Goal: Information Seeking & Learning: Find specific fact

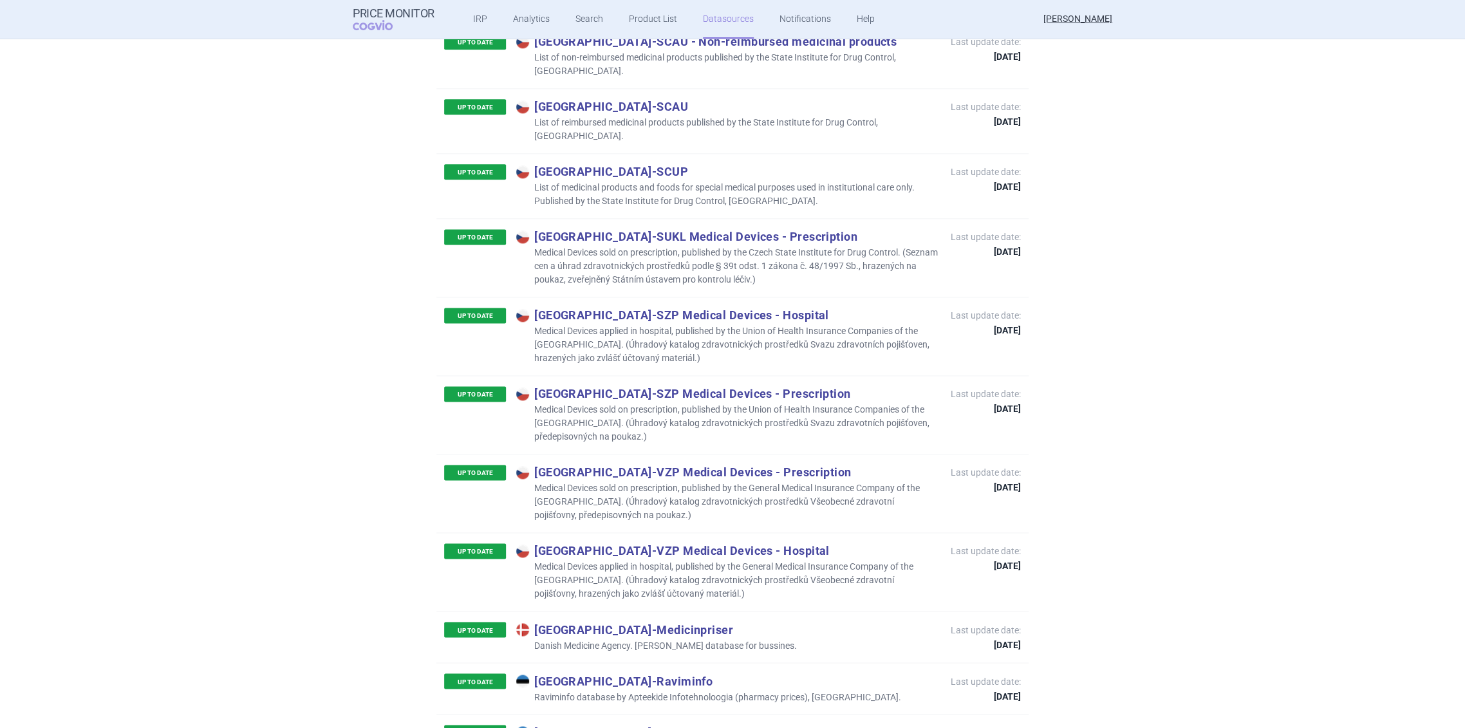
scroll to position [1288, 0]
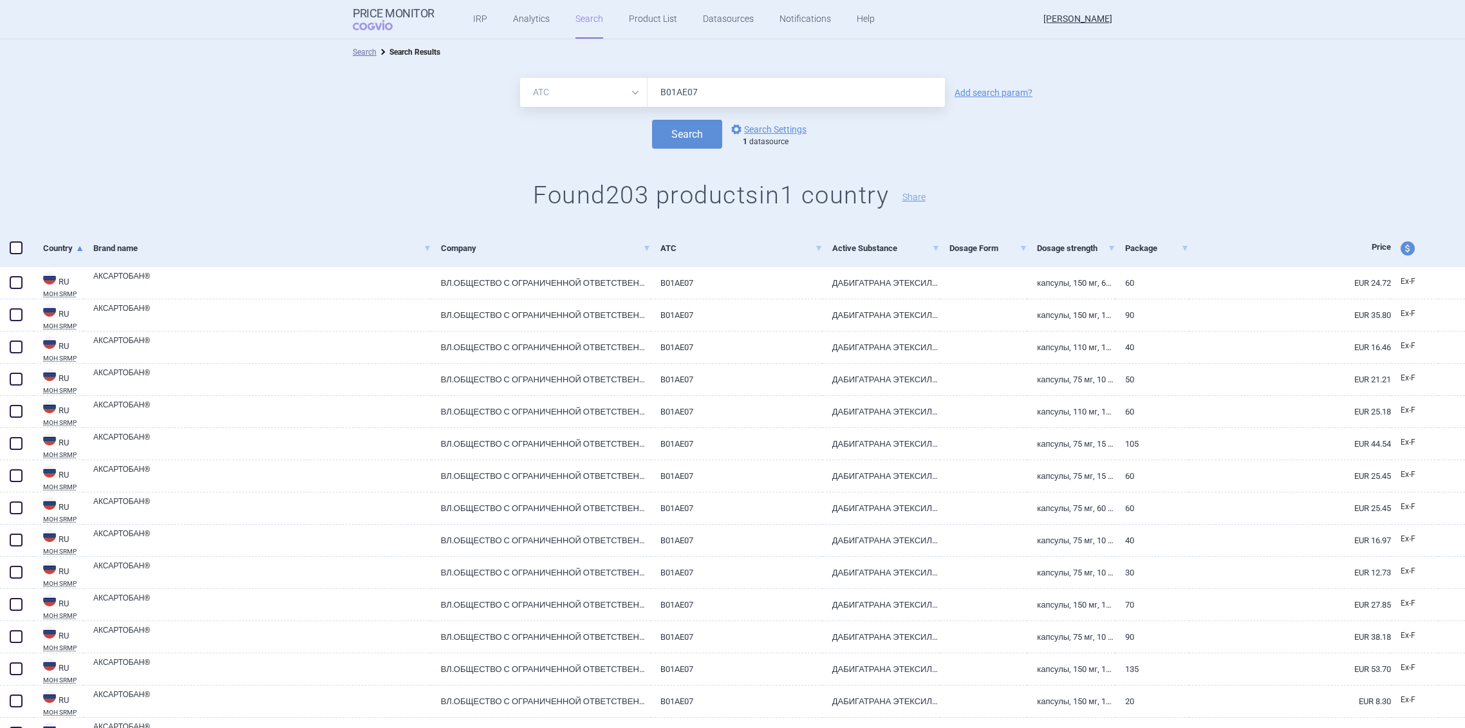
select select "atc"
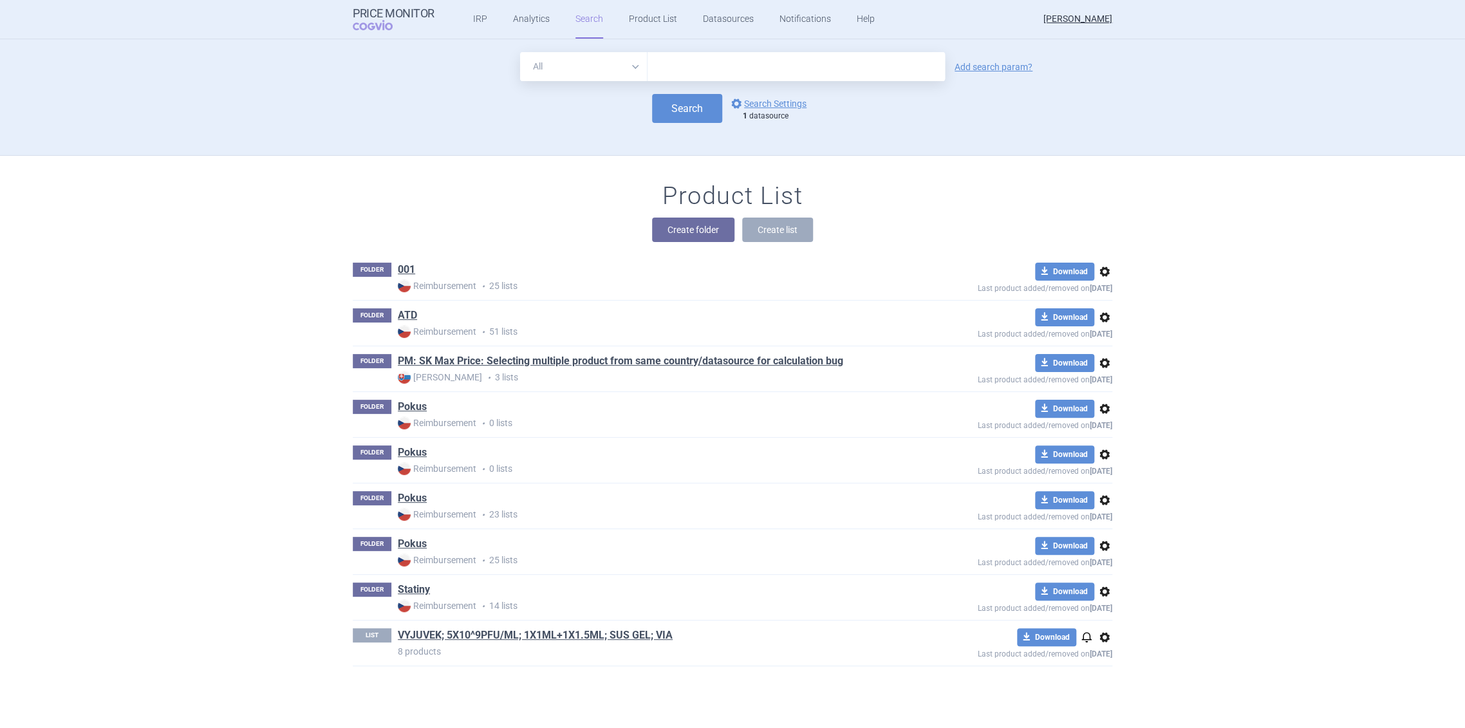
click at [720, 74] on input "text" at bounding box center [796, 66] width 297 height 29
click at [582, 144] on div "All Brand Name ATC Company Active Substance Country Newer than Add search param…" at bounding box center [732, 103] width 811 height 103
click at [700, 77] on input "text" at bounding box center [796, 66] width 297 height 29
type input "fresubin"
drag, startPoint x: 581, startPoint y: 46, endPoint x: 884, endPoint y: 68, distance: 303.4
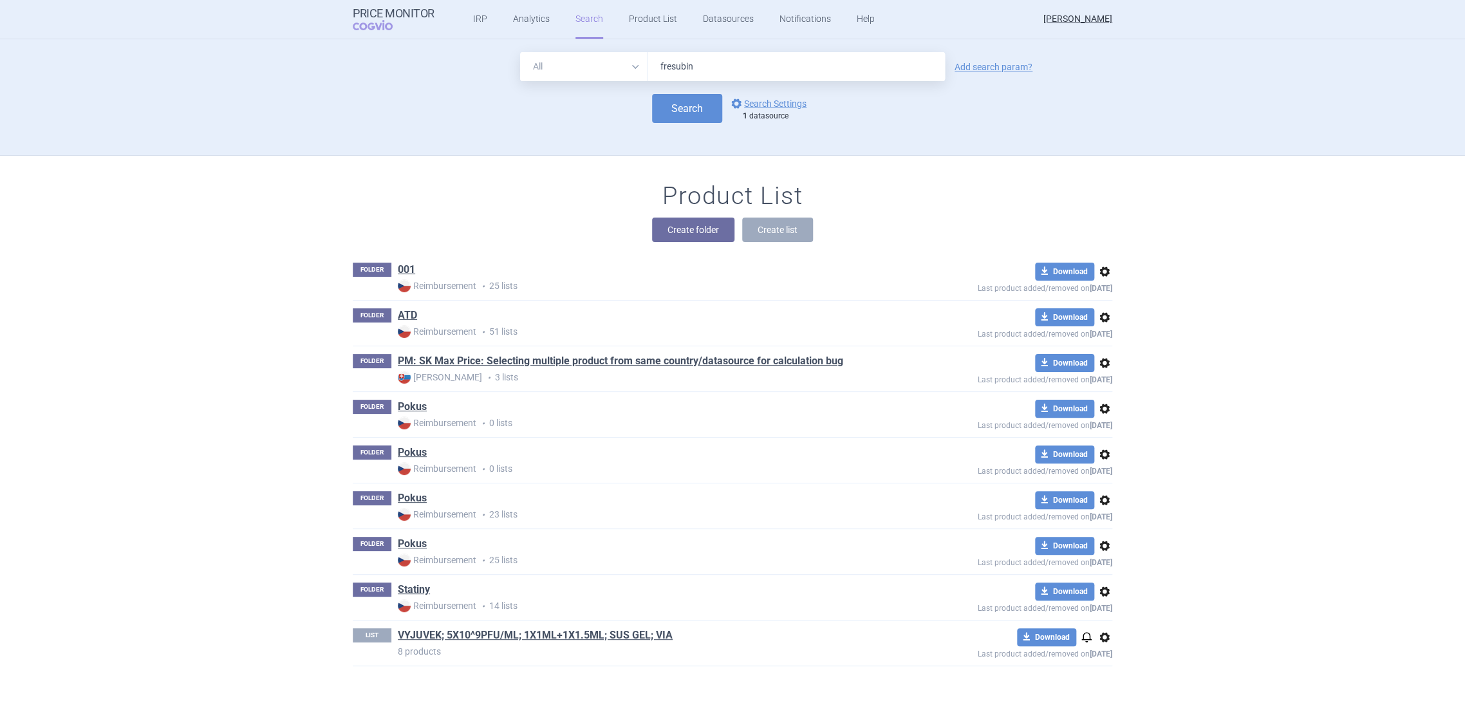
click at [884, 68] on input "fresubin" at bounding box center [796, 66] width 297 height 29
click at [774, 102] on link "options Search Settings" at bounding box center [768, 103] width 78 height 15
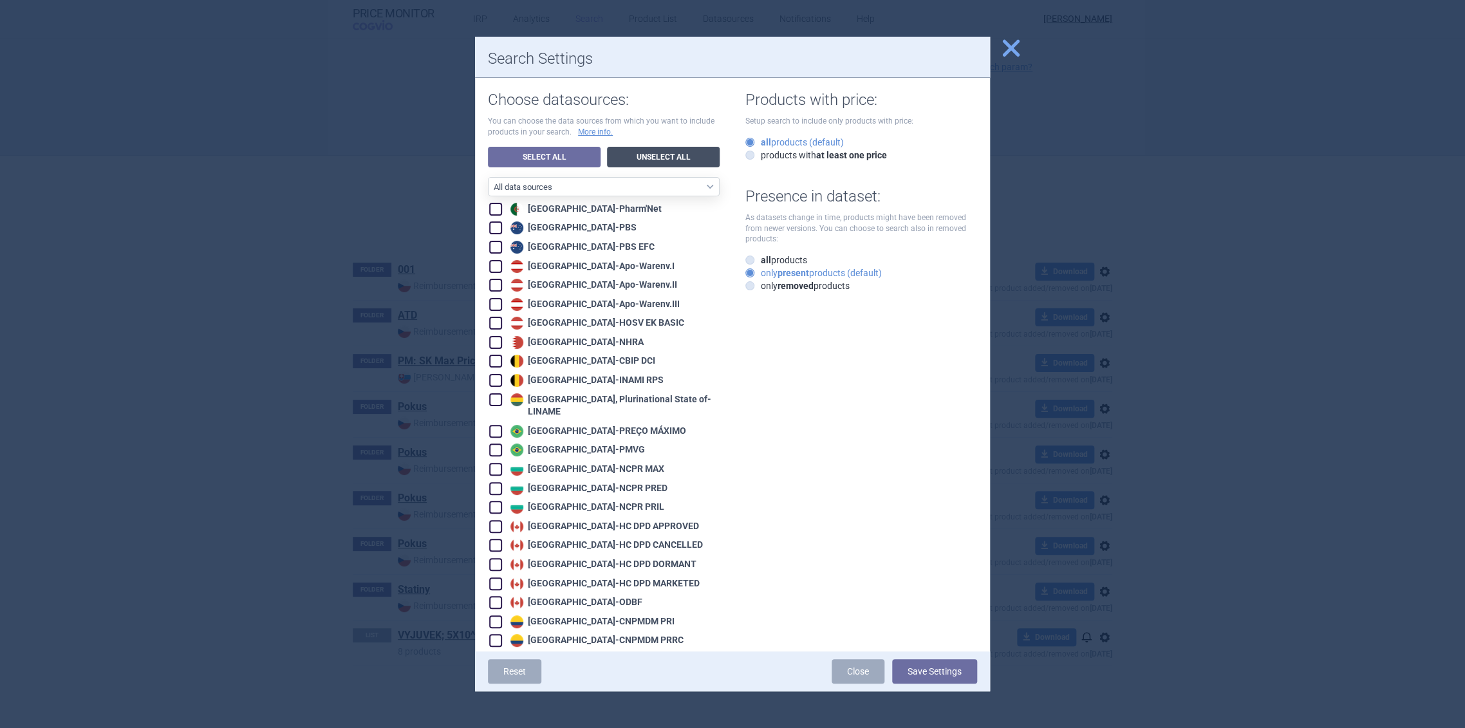
click at [653, 156] on link "Unselect All" at bounding box center [663, 157] width 113 height 21
checkbox input "false"
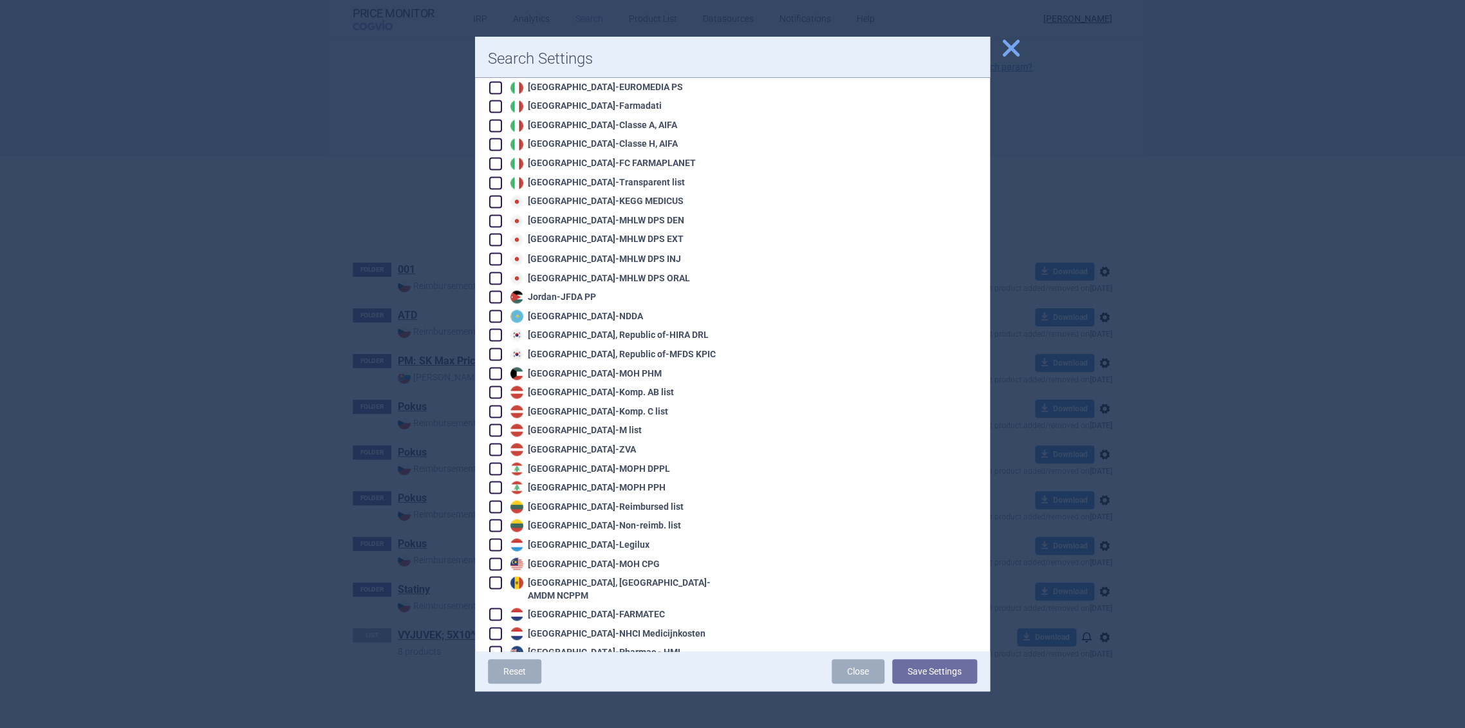
scroll to position [1502, 0]
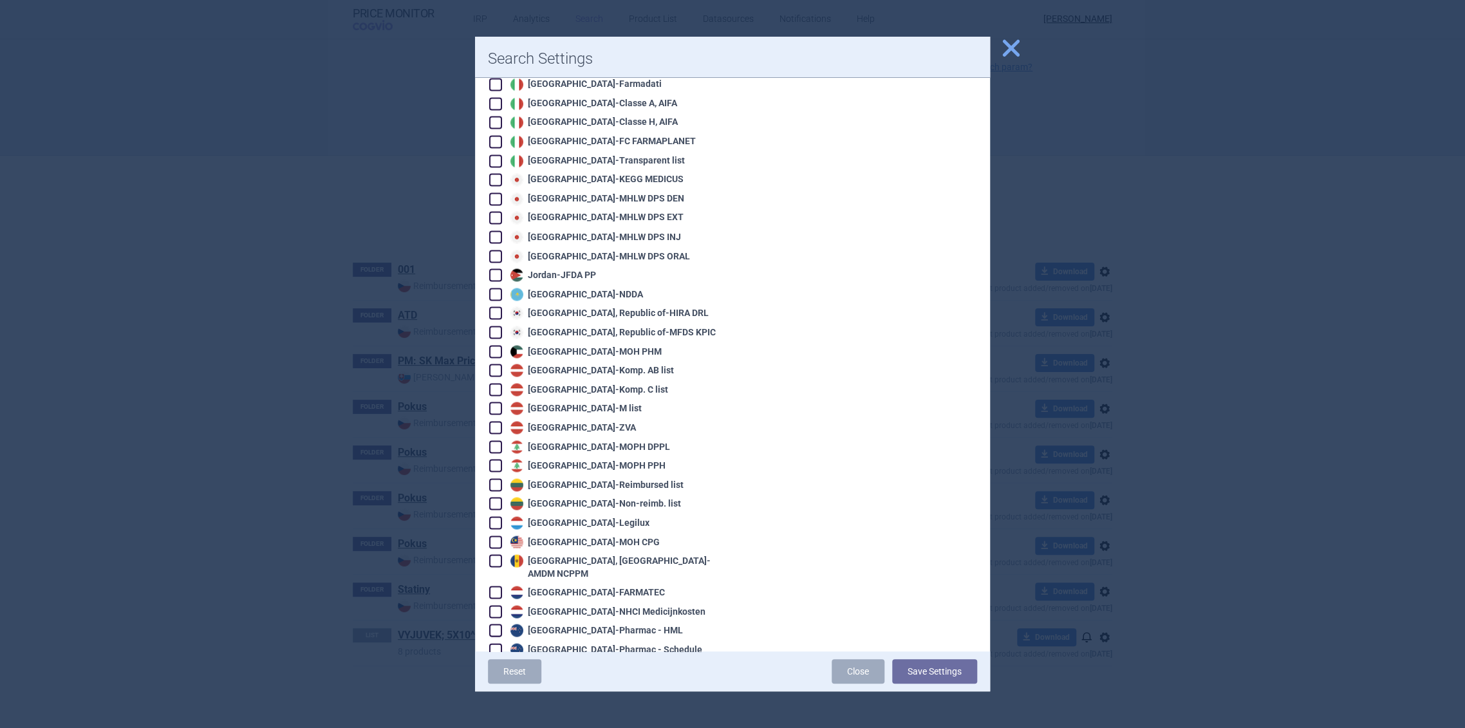
drag, startPoint x: 567, startPoint y: 294, endPoint x: 546, endPoint y: 451, distance: 158.4
click at [546, 451] on div "Algeria - Pharm'Net Australia - PBS Australia - PBS EFC Austria - Apo-Warenv.I …" at bounding box center [604, 293] width 232 height 3187
click at [546, 478] on div "Lithuania - Reimbursed list" at bounding box center [595, 484] width 176 height 13
checkbox input "true"
click at [948, 666] on button "Save Settings" at bounding box center [934, 671] width 85 height 24
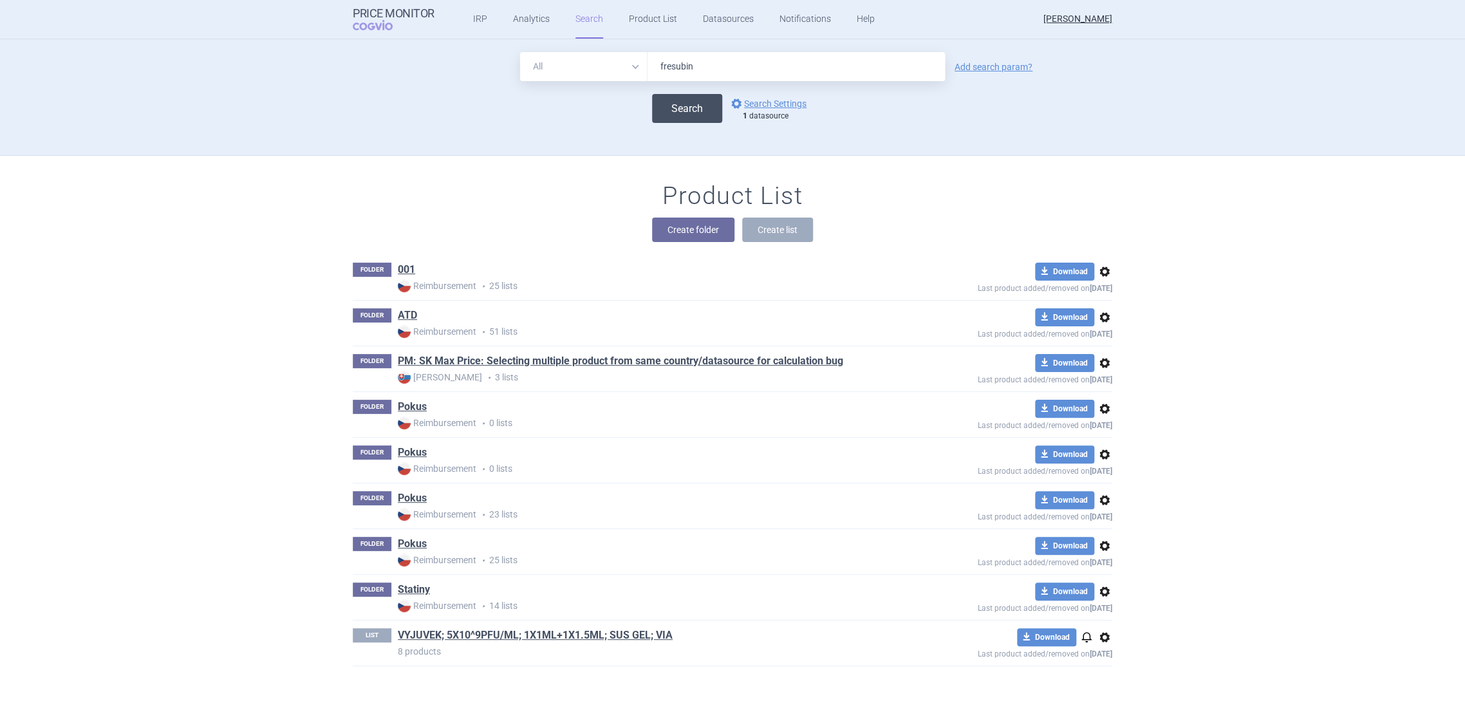
click at [683, 117] on button "Search" at bounding box center [687, 108] width 70 height 29
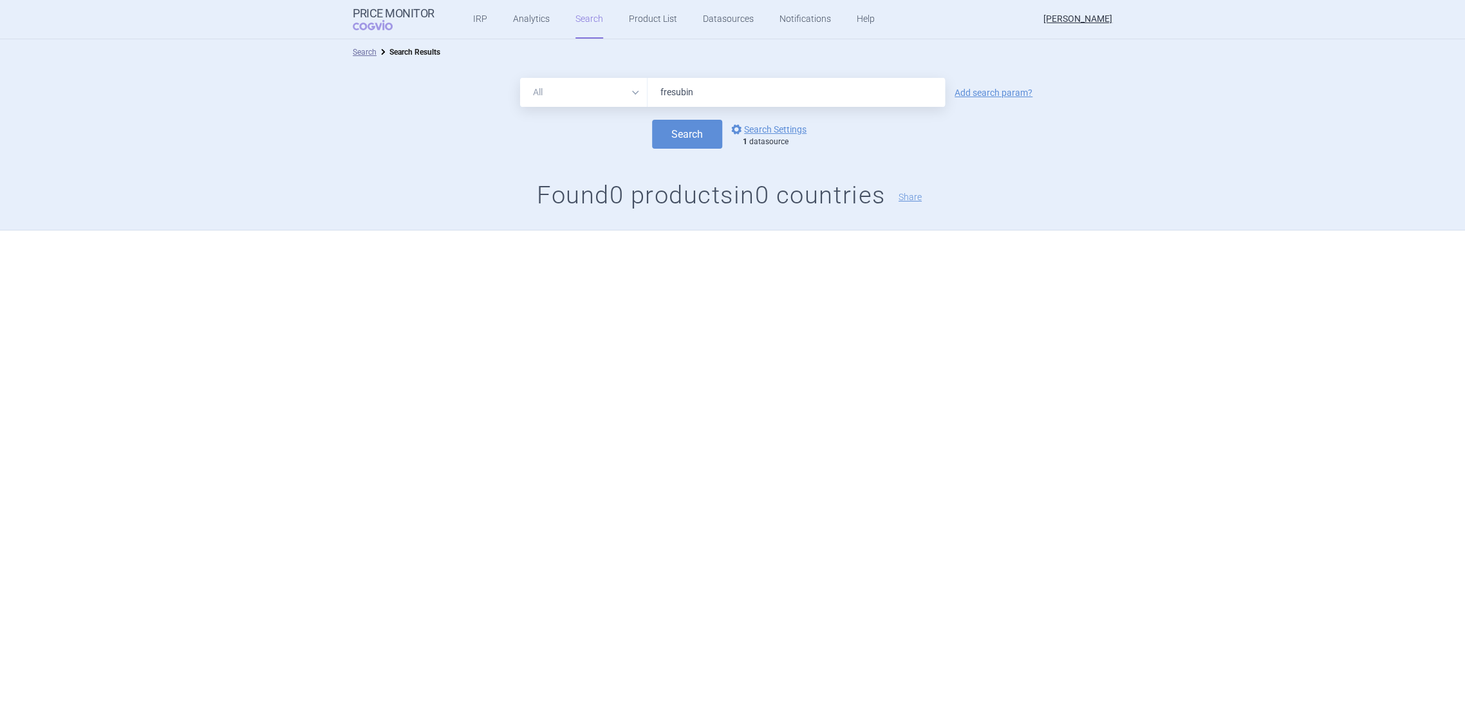
click at [685, 101] on input "fresubin" at bounding box center [796, 92] width 297 height 29
click at [712, 86] on input "fresubin" at bounding box center [796, 92] width 297 height 29
click at [613, 137] on div "Search options Search Settings 1 datasource" at bounding box center [732, 134] width 1465 height 29
click at [699, 98] on input "fresubin" at bounding box center [796, 92] width 297 height 29
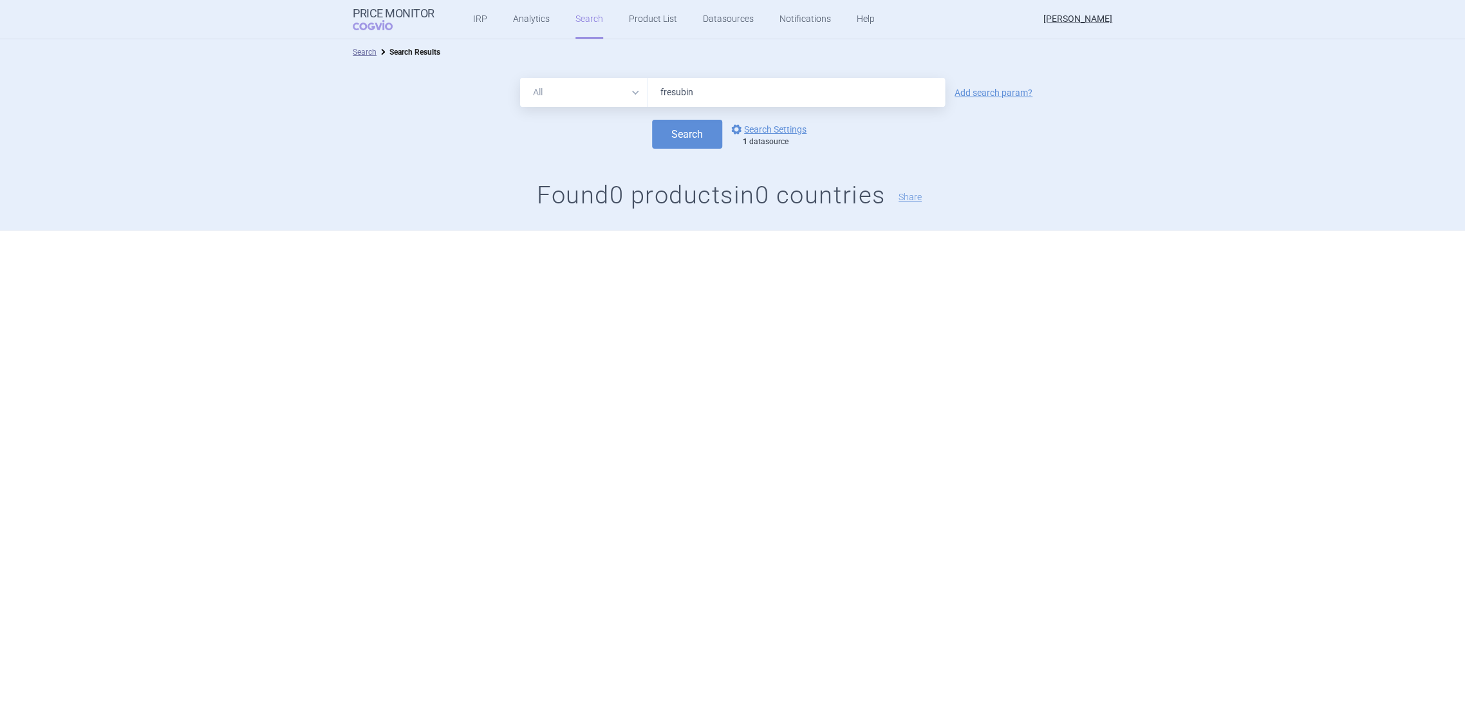
click at [699, 97] on input "fresubin" at bounding box center [796, 92] width 297 height 29
click at [652, 120] on button "Search" at bounding box center [687, 134] width 70 height 29
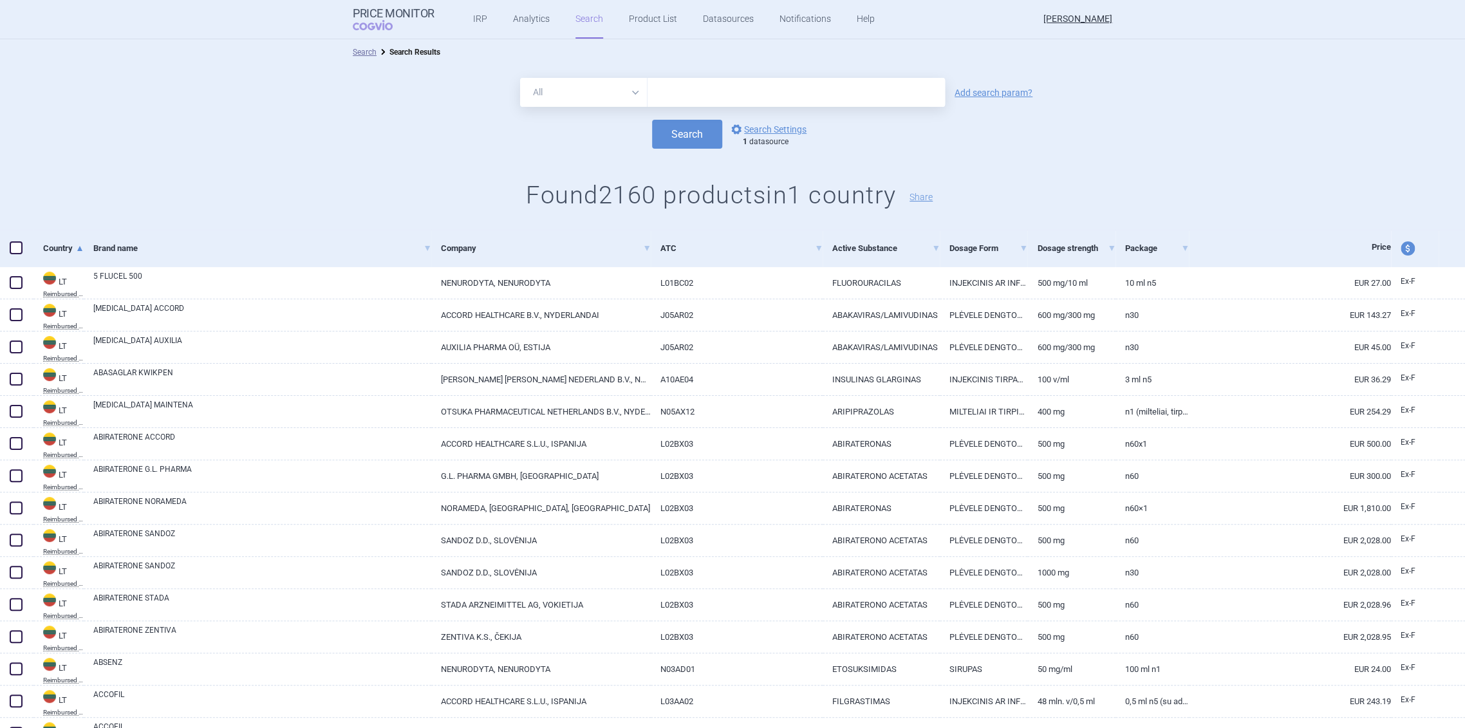
click at [664, 85] on input "text" at bounding box center [796, 92] width 297 height 29
click at [579, 100] on select "All Brand Name ATC Company Active Substance Country Newer than" at bounding box center [583, 92] width 127 height 29
select select "atc"
click at [520, 78] on select "All Brand Name ATC Company Active Substance Country Newer than" at bounding box center [583, 92] width 127 height 29
click at [665, 97] on input "text" at bounding box center [796, 92] width 297 height 29
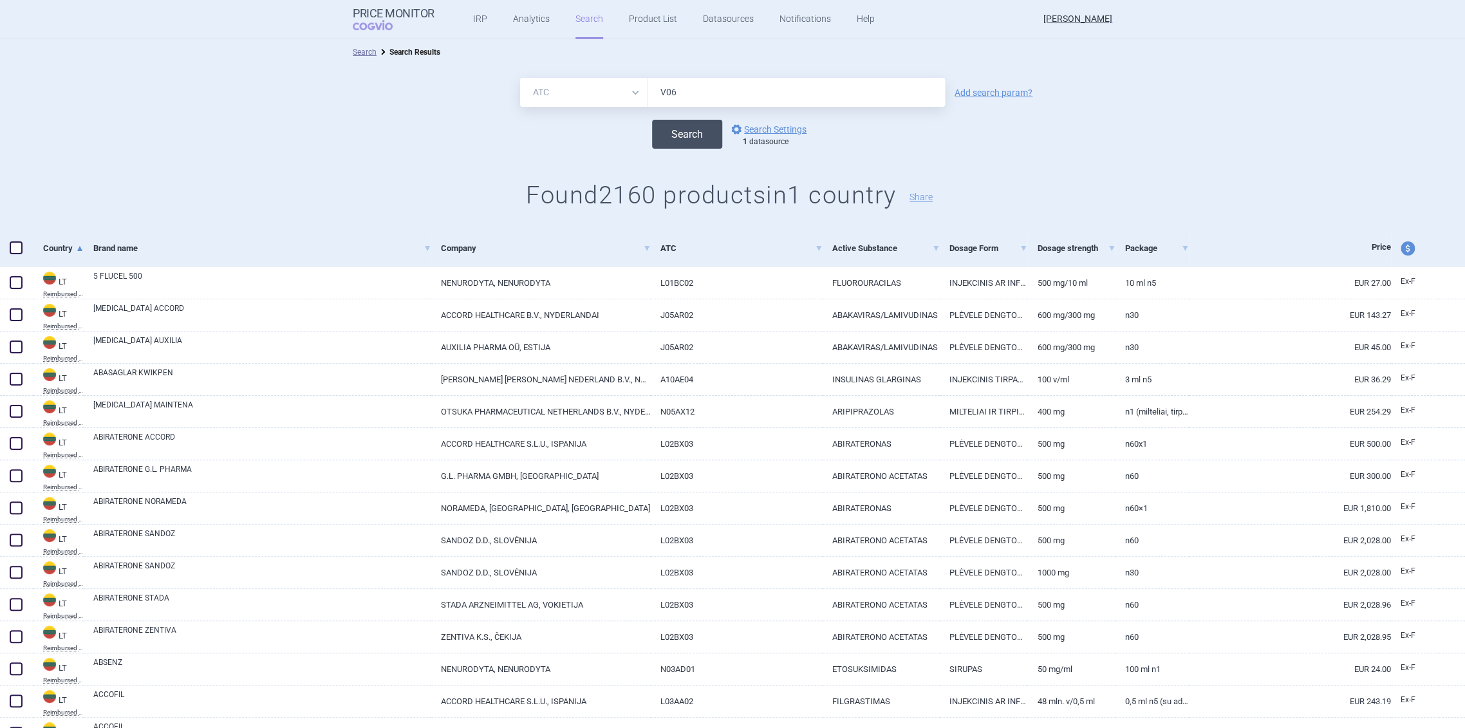
click at [690, 133] on button "Search" at bounding box center [687, 134] width 70 height 29
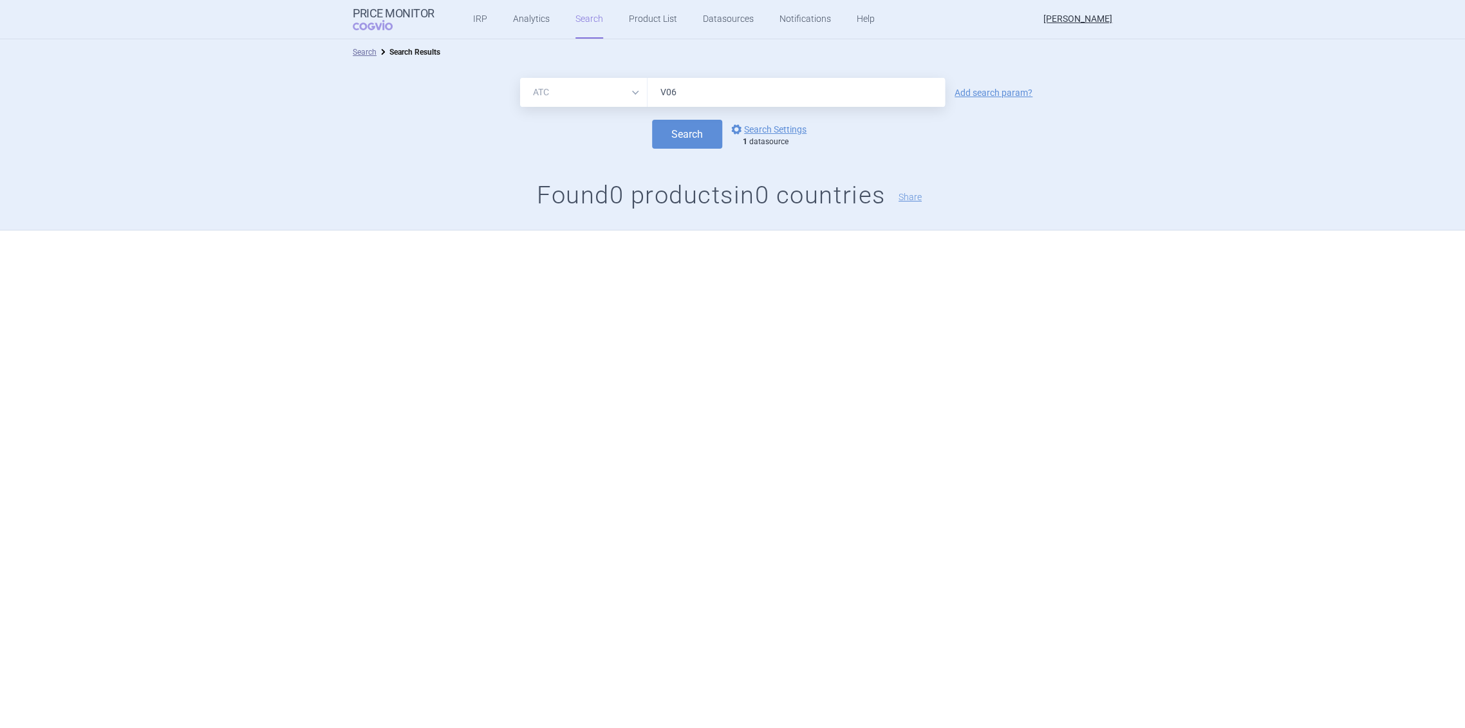
click at [690, 95] on input "V06" at bounding box center [796, 92] width 297 height 29
click at [697, 157] on div "All Brand Name ATC Company Active Substance Country Newer than V0 Add search pa…" at bounding box center [732, 147] width 1465 height 165
click at [682, 141] on button "Search" at bounding box center [687, 134] width 70 height 29
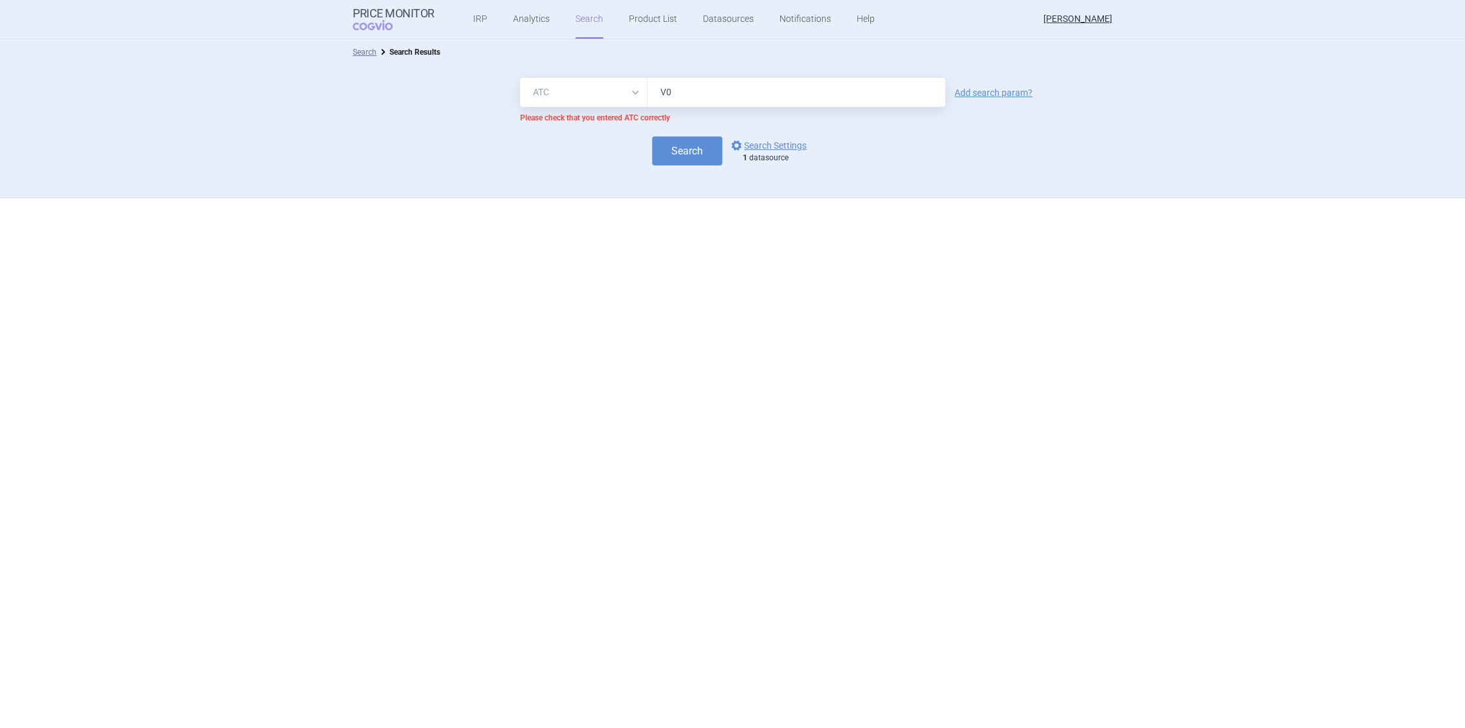
click at [698, 101] on input "V0" at bounding box center [796, 92] width 297 height 29
type input "V"
click at [679, 138] on button "Search" at bounding box center [687, 150] width 70 height 29
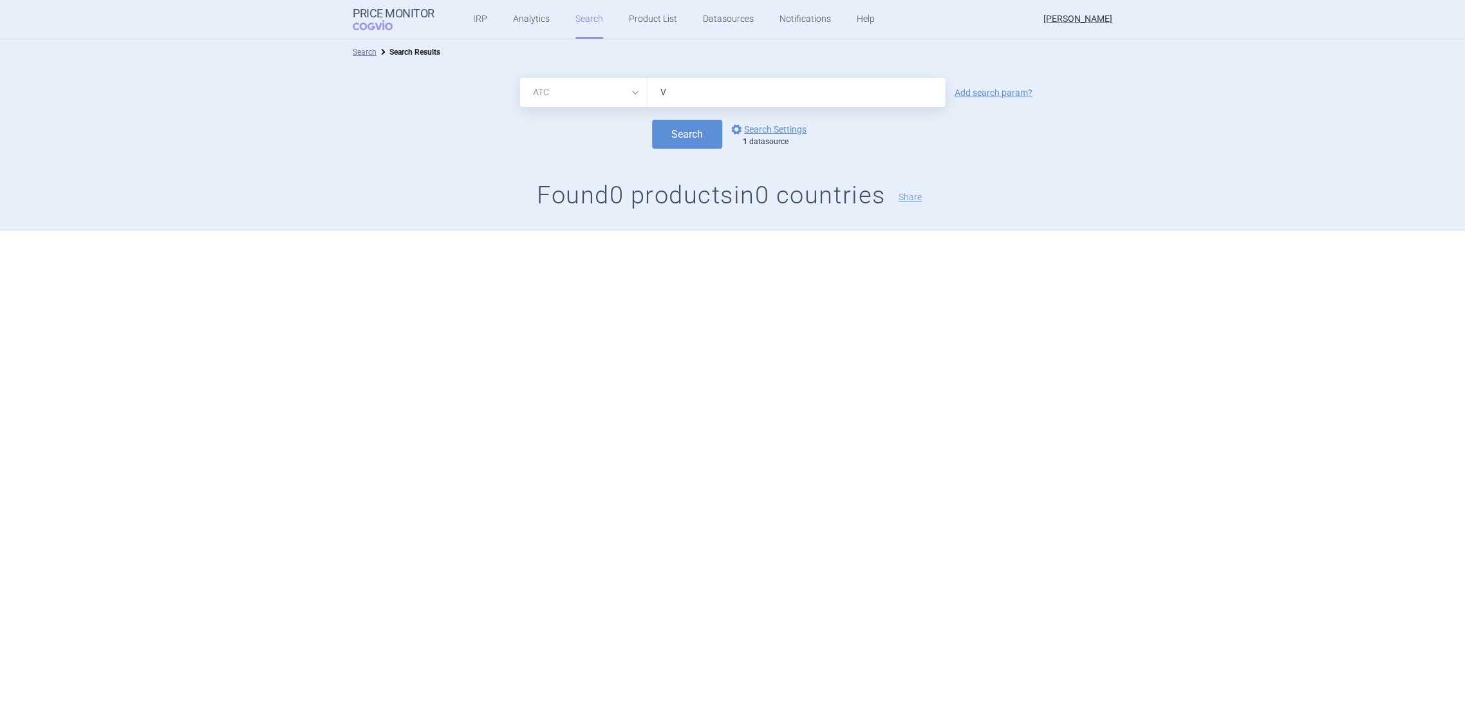
click at [686, 99] on input "V" at bounding box center [796, 92] width 297 height 29
click at [652, 120] on button "Search" at bounding box center [687, 134] width 70 height 29
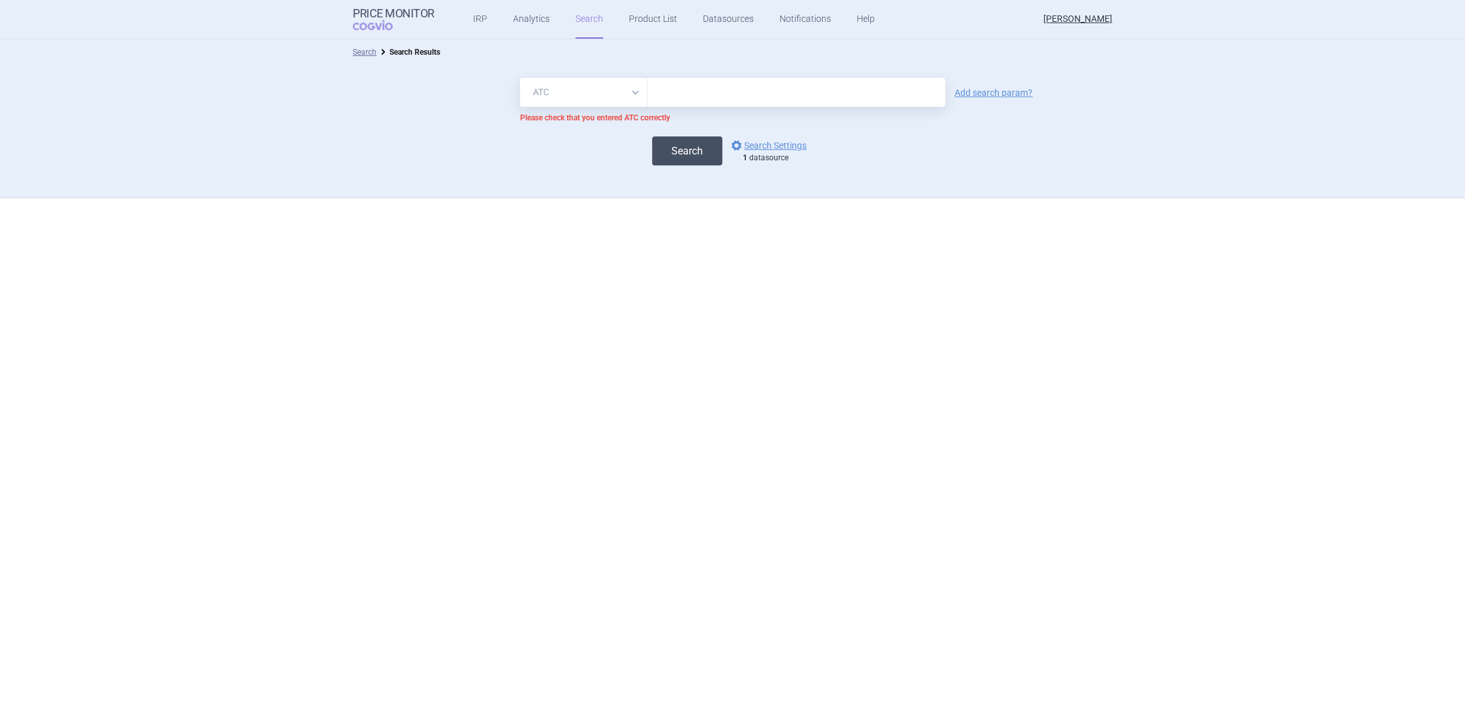
click at [682, 143] on button "Search" at bounding box center [687, 150] width 70 height 29
click at [613, 91] on select "All Brand Name ATC Company Active Substance Country Newer than" at bounding box center [583, 92] width 127 height 29
select select "all"
click at [520, 78] on select "All Brand Name ATC Company Active Substance Country Newer than" at bounding box center [583, 92] width 127 height 29
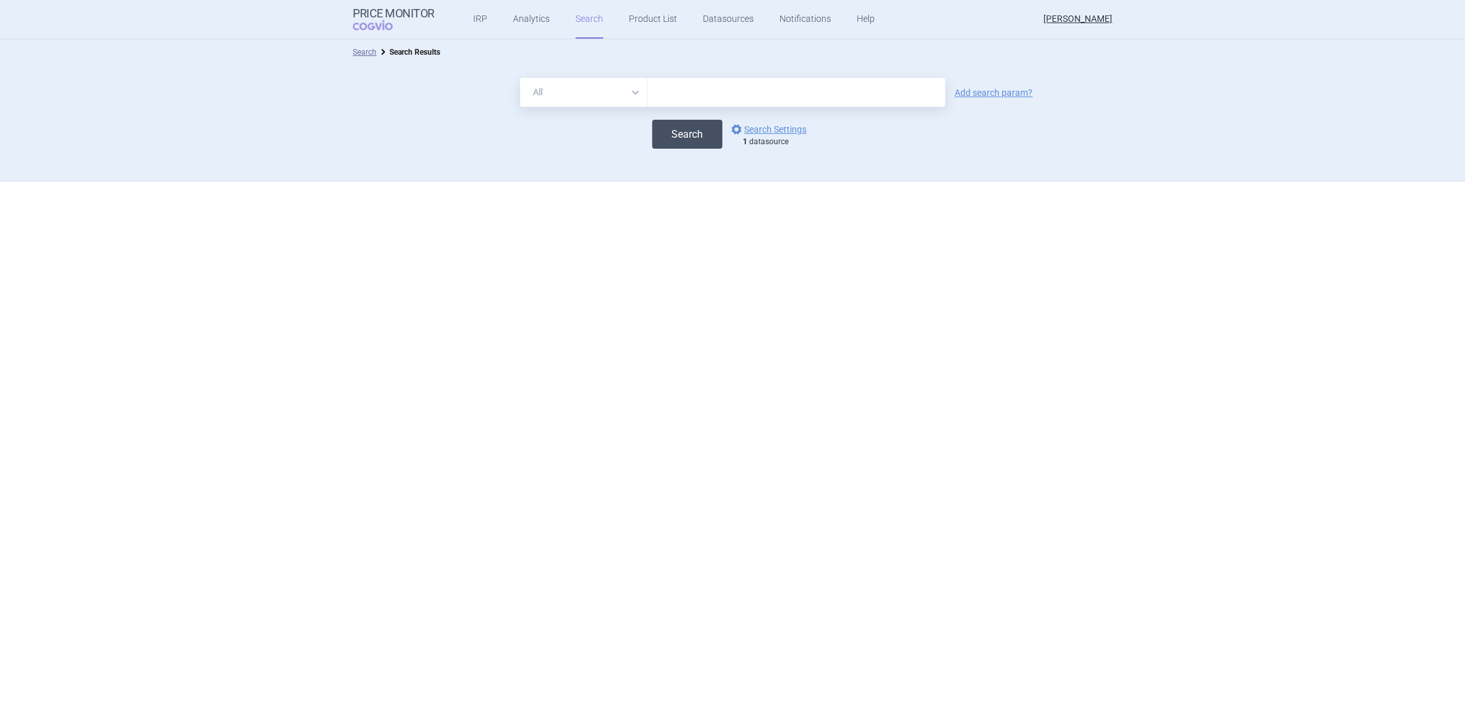
click at [675, 138] on button "Search" at bounding box center [687, 134] width 70 height 29
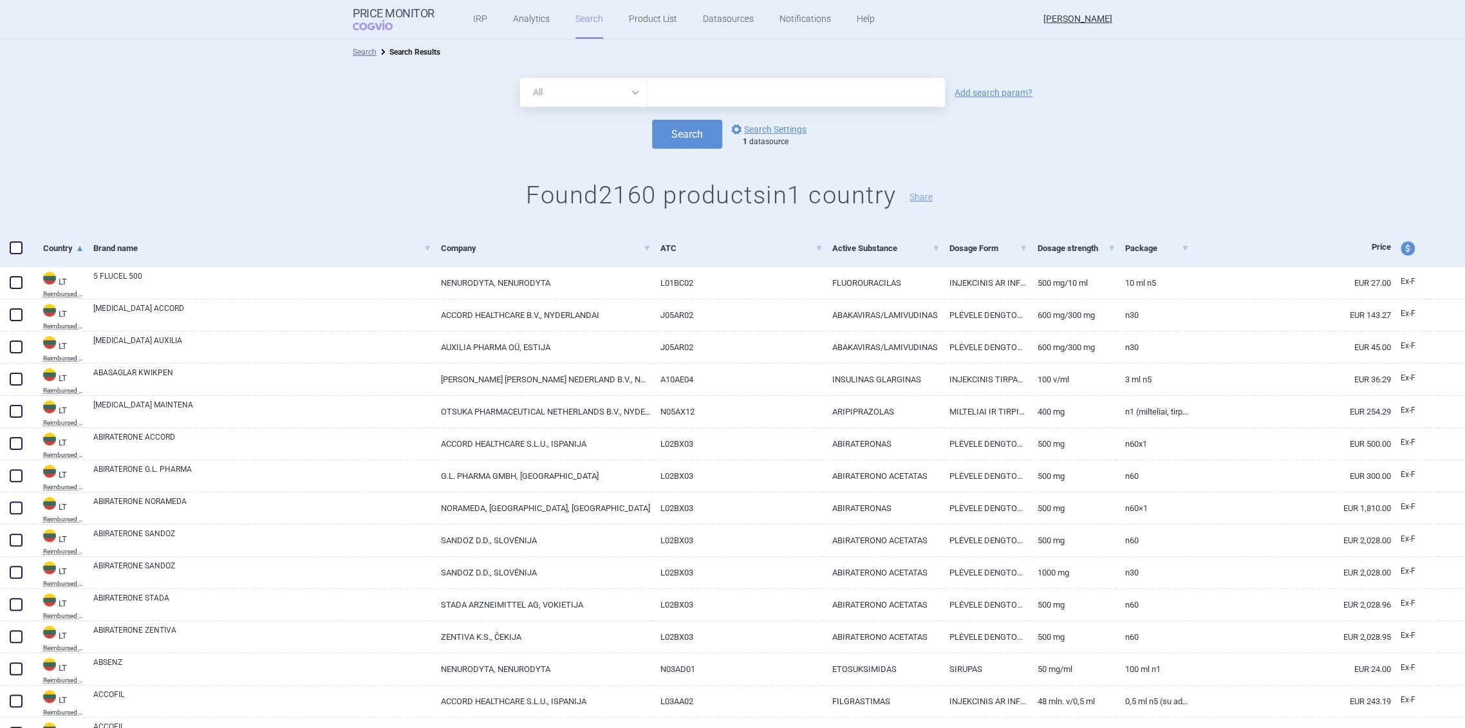
drag, startPoint x: 660, startPoint y: 148, endPoint x: 656, endPoint y: 156, distance: 8.6
drag, startPoint x: 656, startPoint y: 156, endPoint x: 349, endPoint y: 192, distance: 309.2
click at [349, 192] on h1 "Found 2160 products in 1 country Share" at bounding box center [732, 196] width 1465 height 30
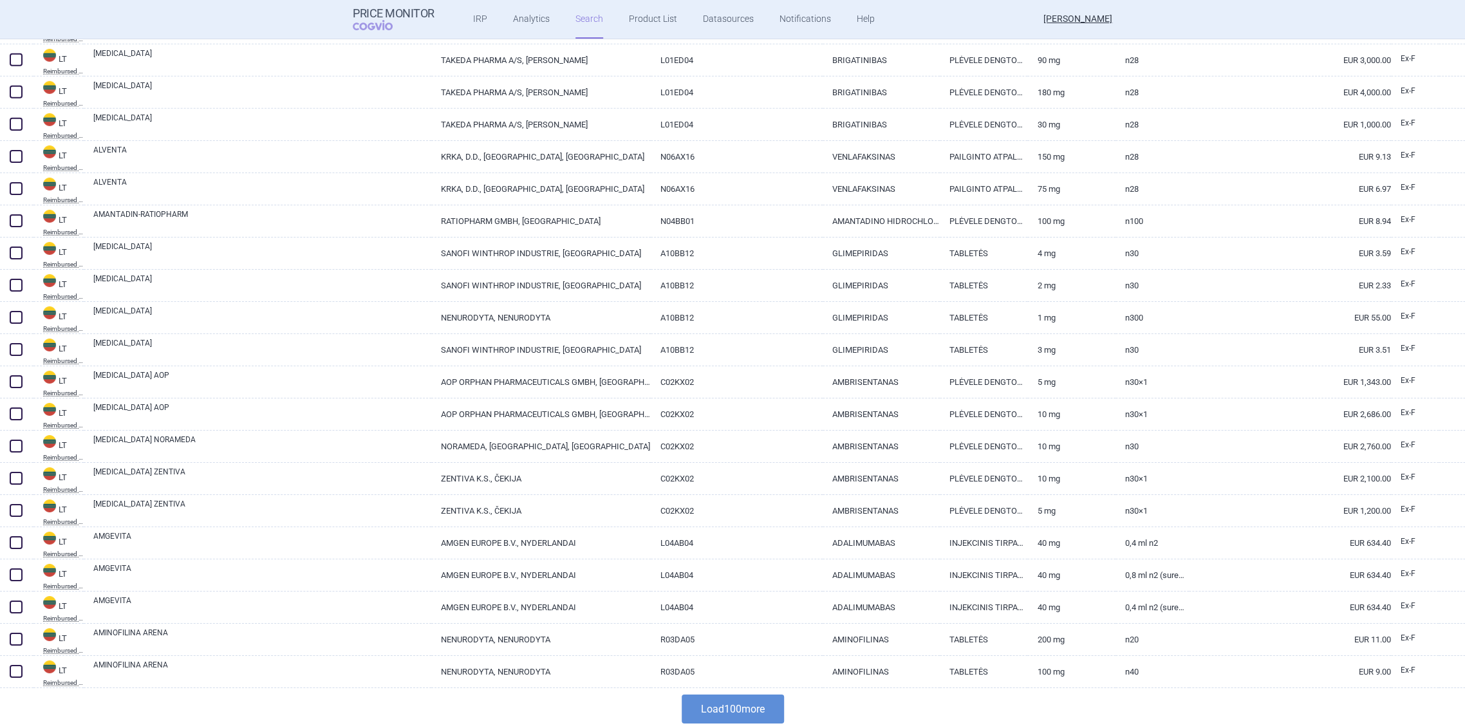
scroll to position [2800, 0]
click at [718, 708] on button "Load 100 more" at bounding box center [733, 707] width 102 height 29
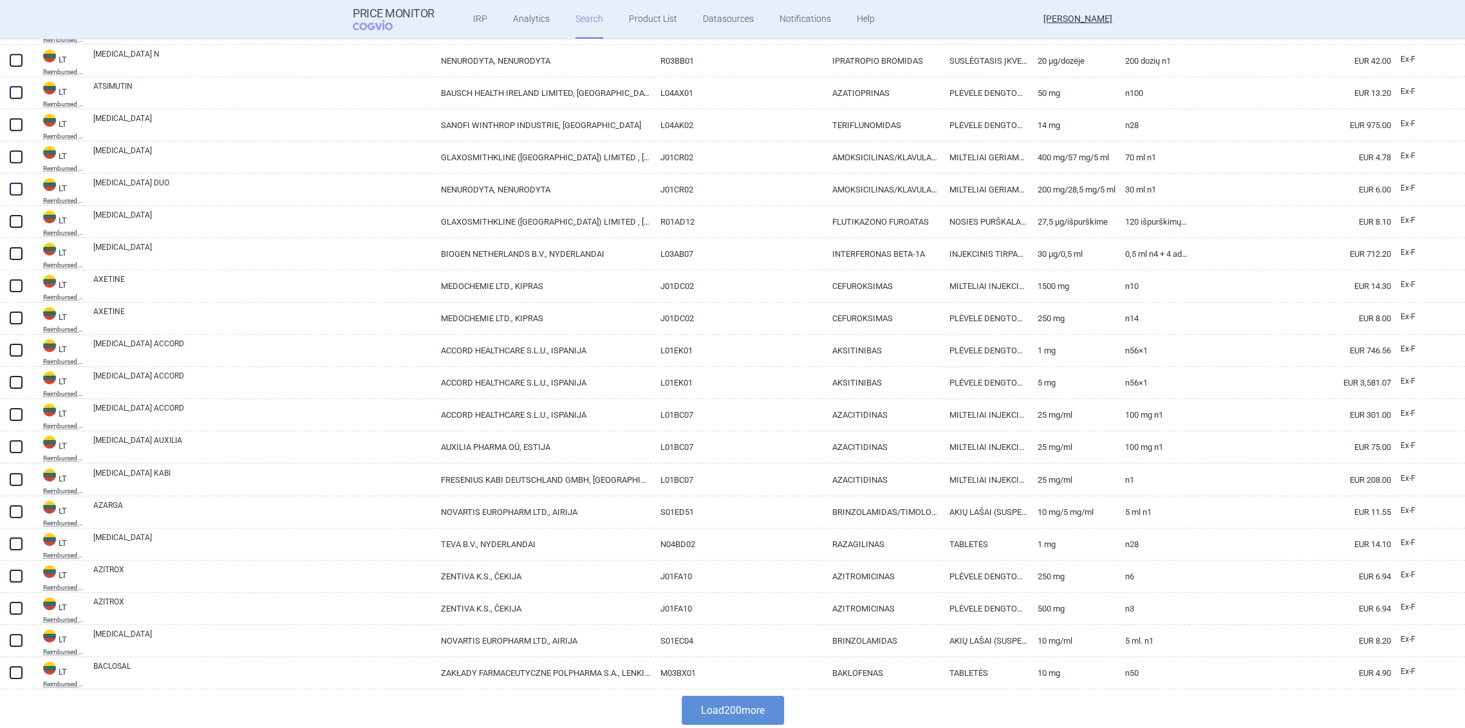
scroll to position [6019, 0]
click at [705, 700] on button "Load 200 more" at bounding box center [733, 707] width 102 height 29
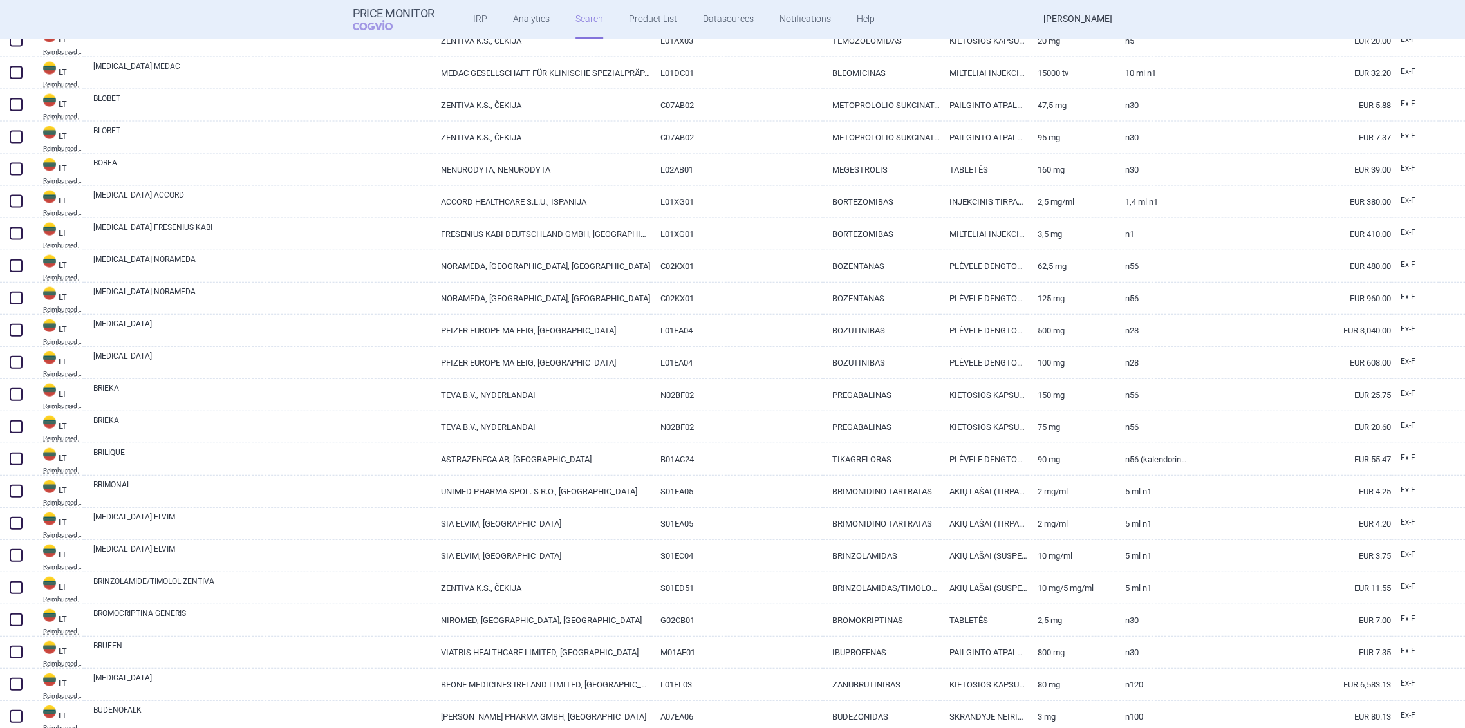
scroll to position [8522, 0]
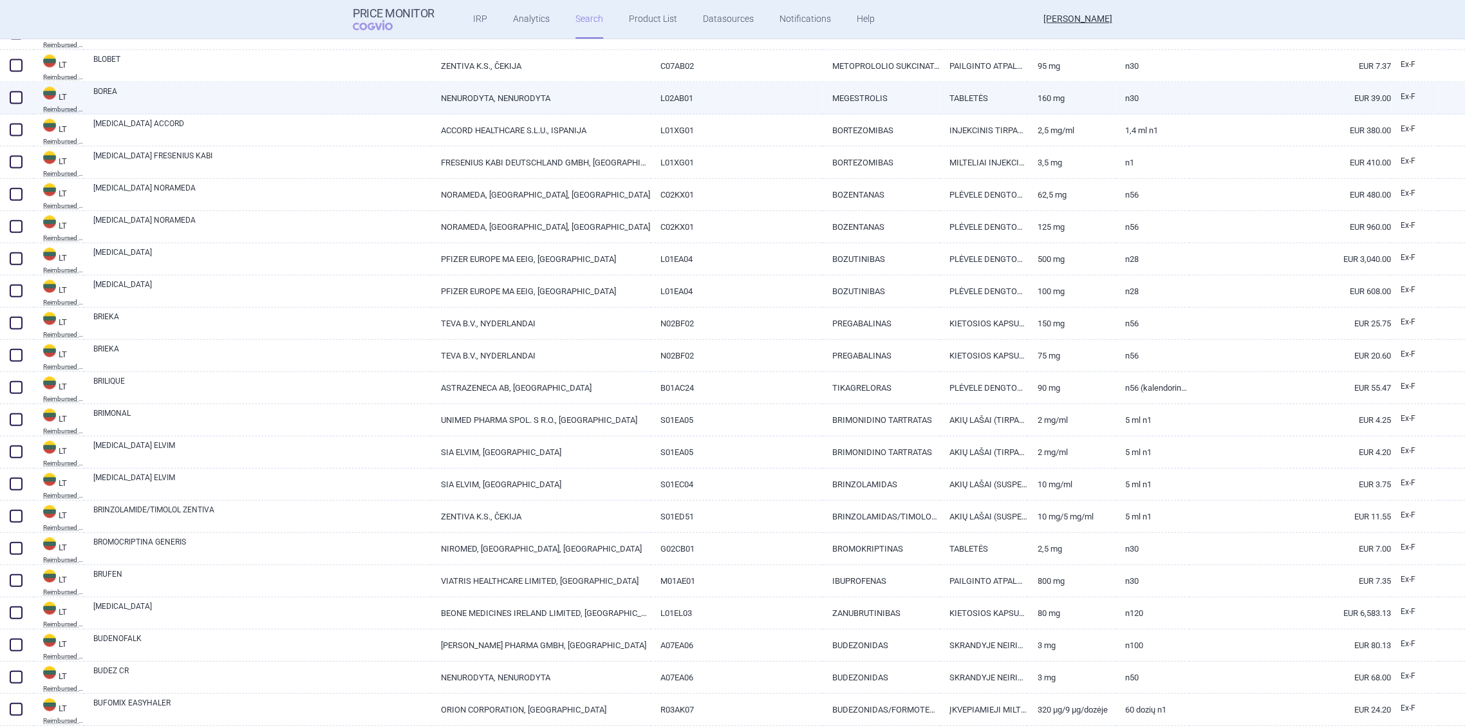
drag, startPoint x: 169, startPoint y: 102, endPoint x: 168, endPoint y: 92, distance: 9.7
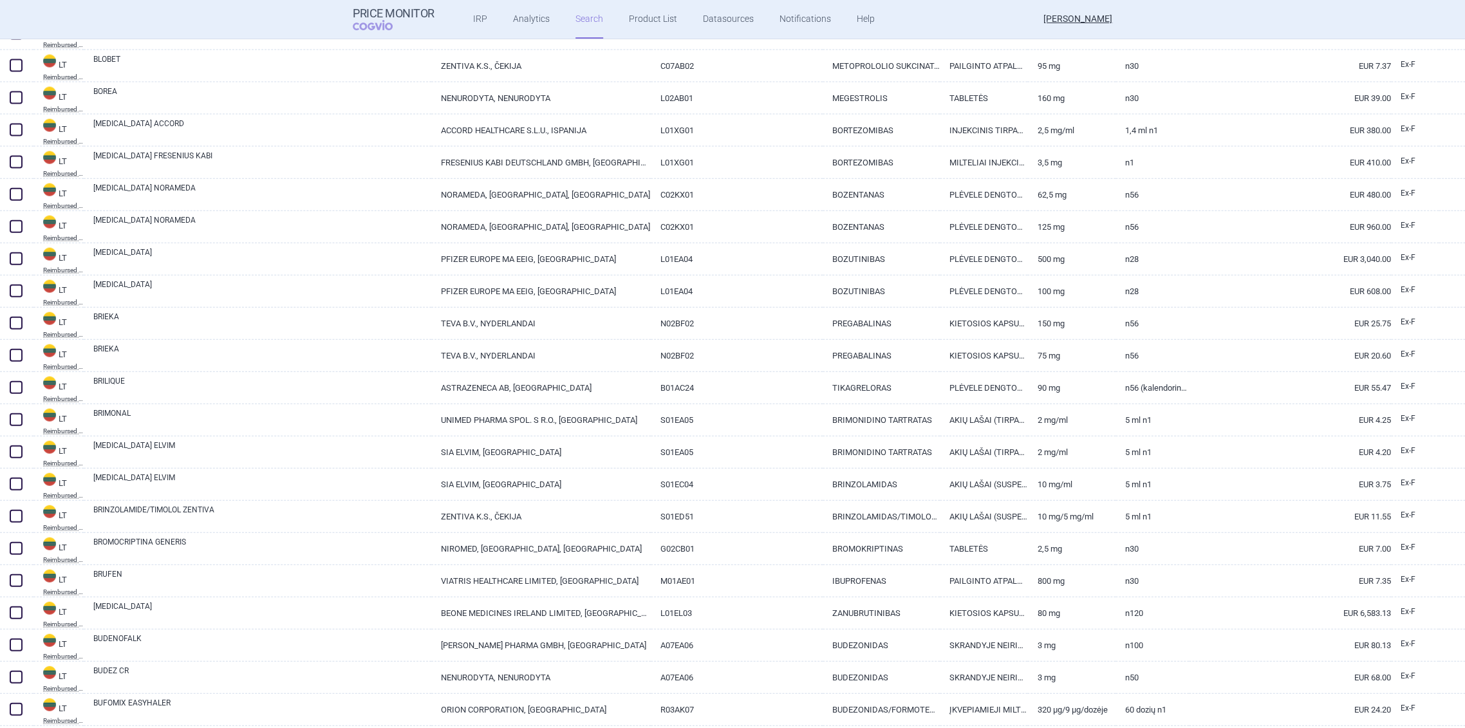
drag, startPoint x: 168, startPoint y: 92, endPoint x: 150, endPoint y: 9, distance: 85.0
click at [150, 9] on header "Price Monitor COGVIO IRP Analytics Search Product List Datasources Notification…" at bounding box center [732, 19] width 1465 height 39
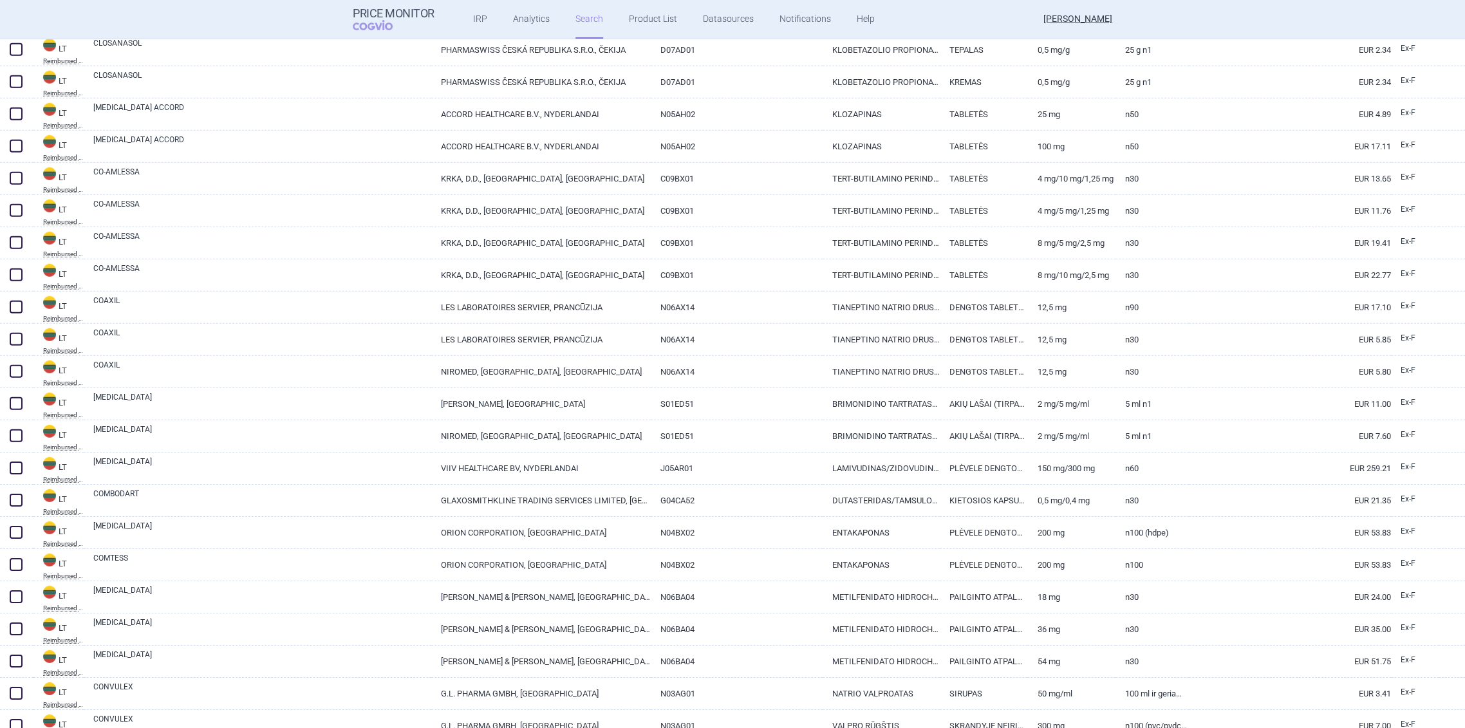
scroll to position [12447, 0]
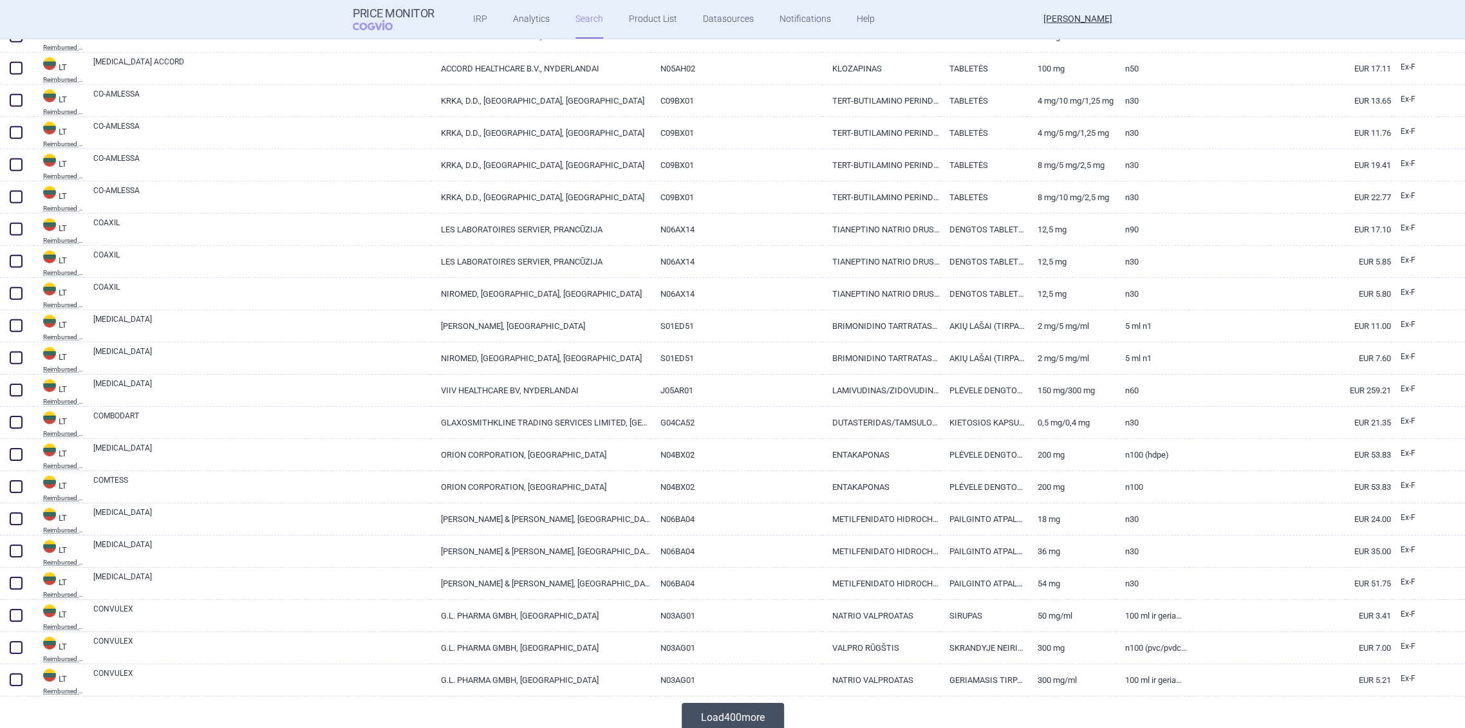
click at [724, 715] on button "Load 400 more" at bounding box center [733, 717] width 102 height 29
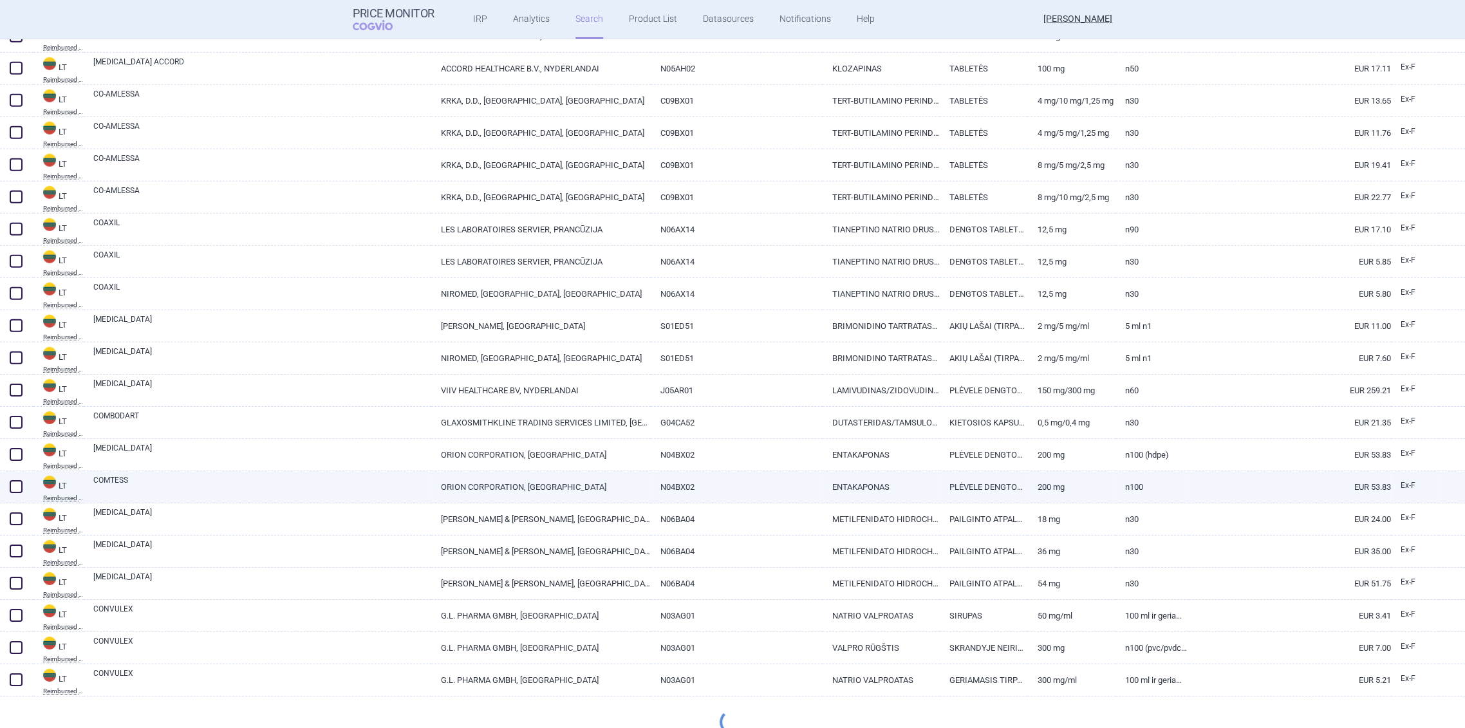
drag, startPoint x: 465, startPoint y: 494, endPoint x: 451, endPoint y: 490, distance: 14.3
drag, startPoint x: 451, startPoint y: 490, endPoint x: 303, endPoint y: 474, distance: 148.9
click at [303, 474] on link "COMTESS" at bounding box center [262, 485] width 338 height 23
select select "EUR"
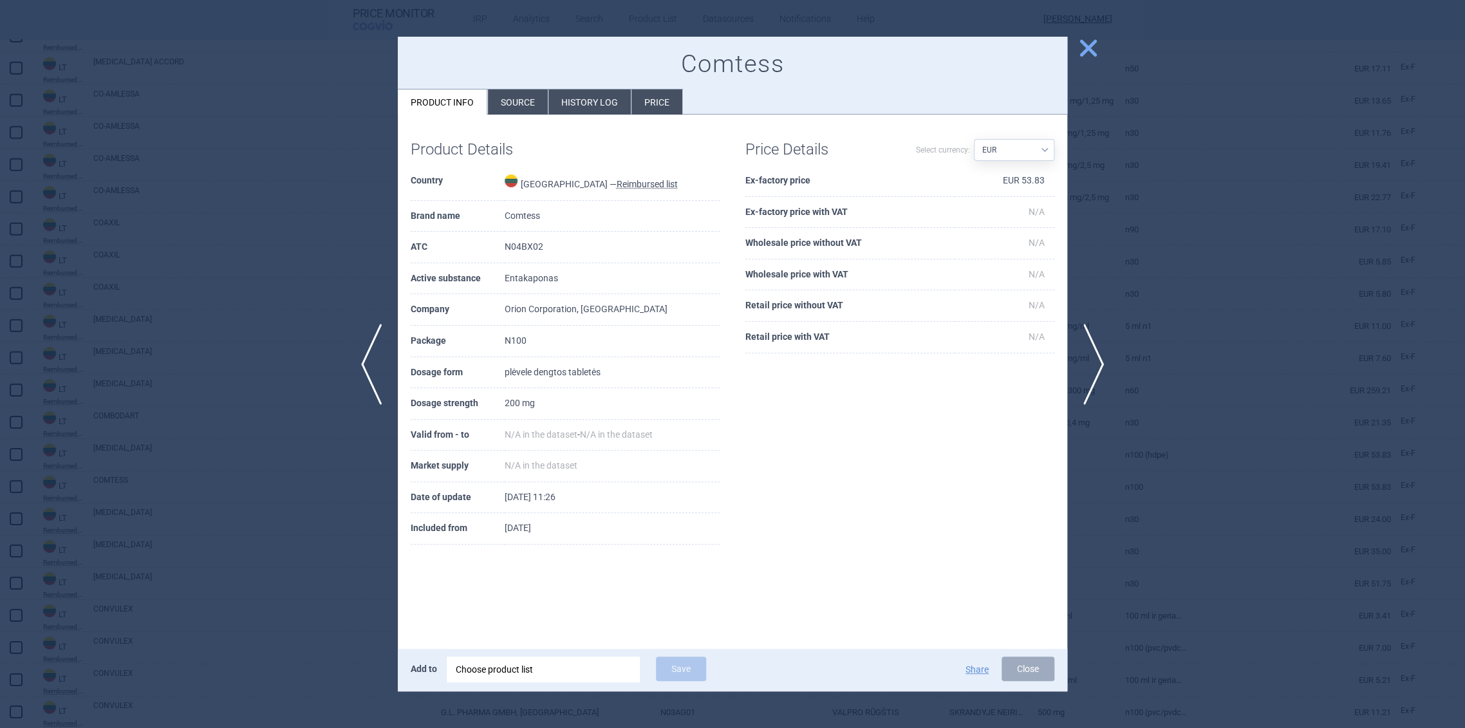
click at [236, 256] on div at bounding box center [732, 364] width 1465 height 728
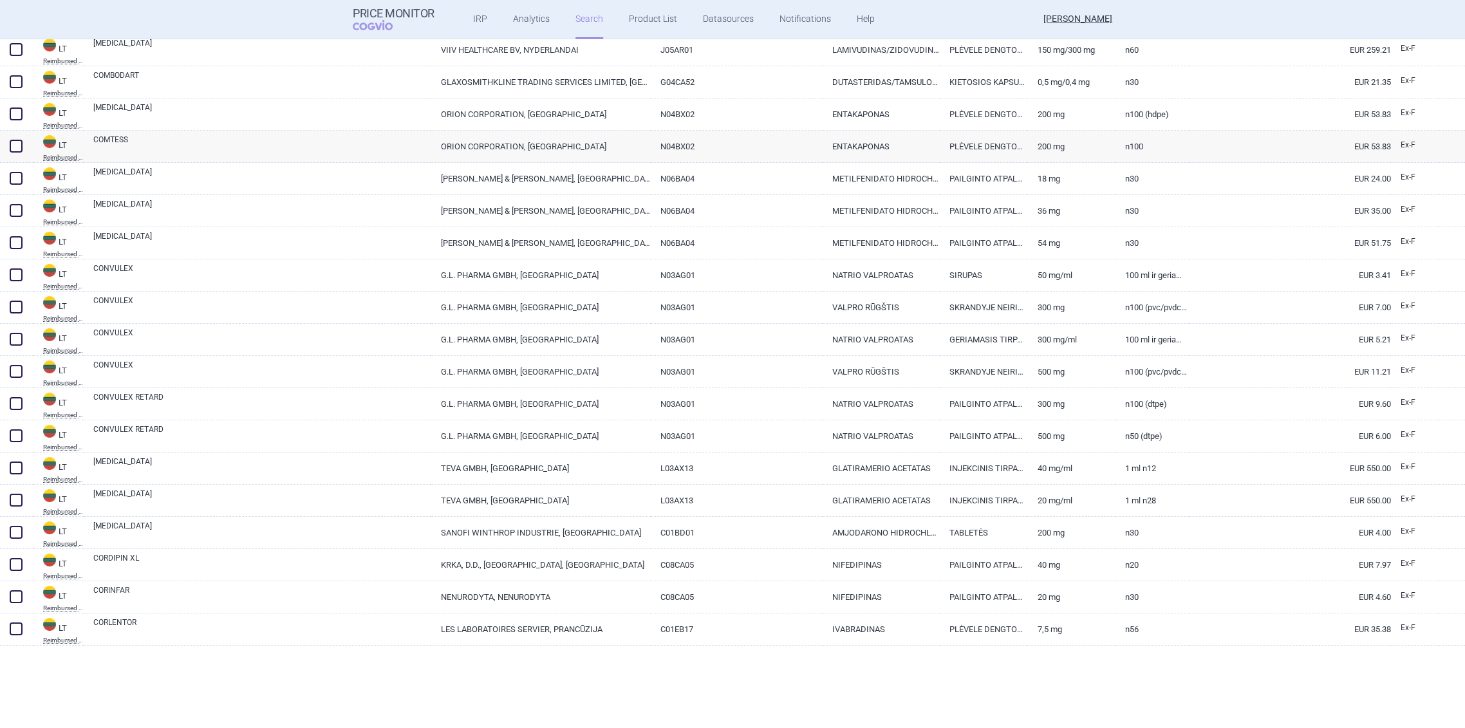
scroll to position [12947, 0]
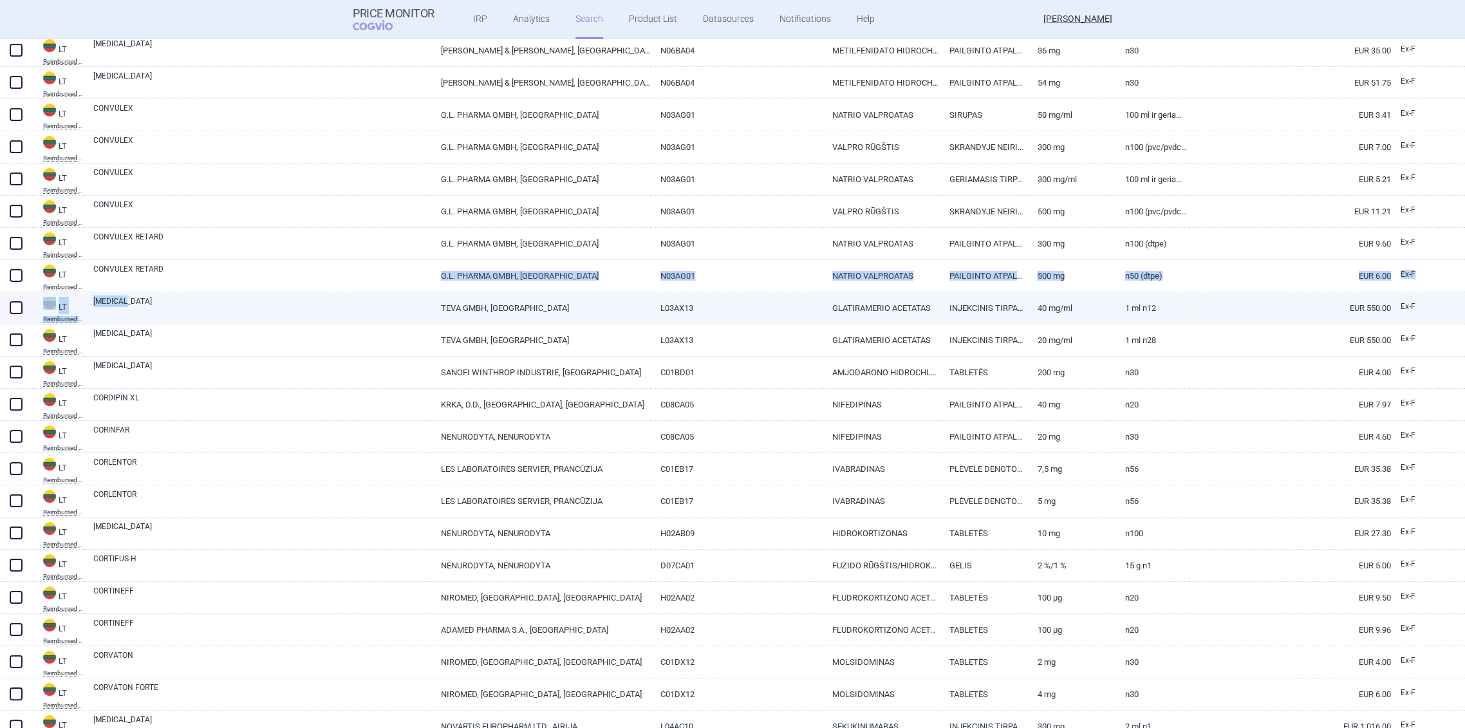
drag, startPoint x: 322, startPoint y: 288, endPoint x: 268, endPoint y: 292, distance: 54.3
click at [268, 292] on div "LT Reimbursed list COMTESS ORION CORPORATION, SUOMIJA N04BX02 ENTAKAPONAS PLĖVE…" at bounding box center [732, 98] width 1465 height 26012
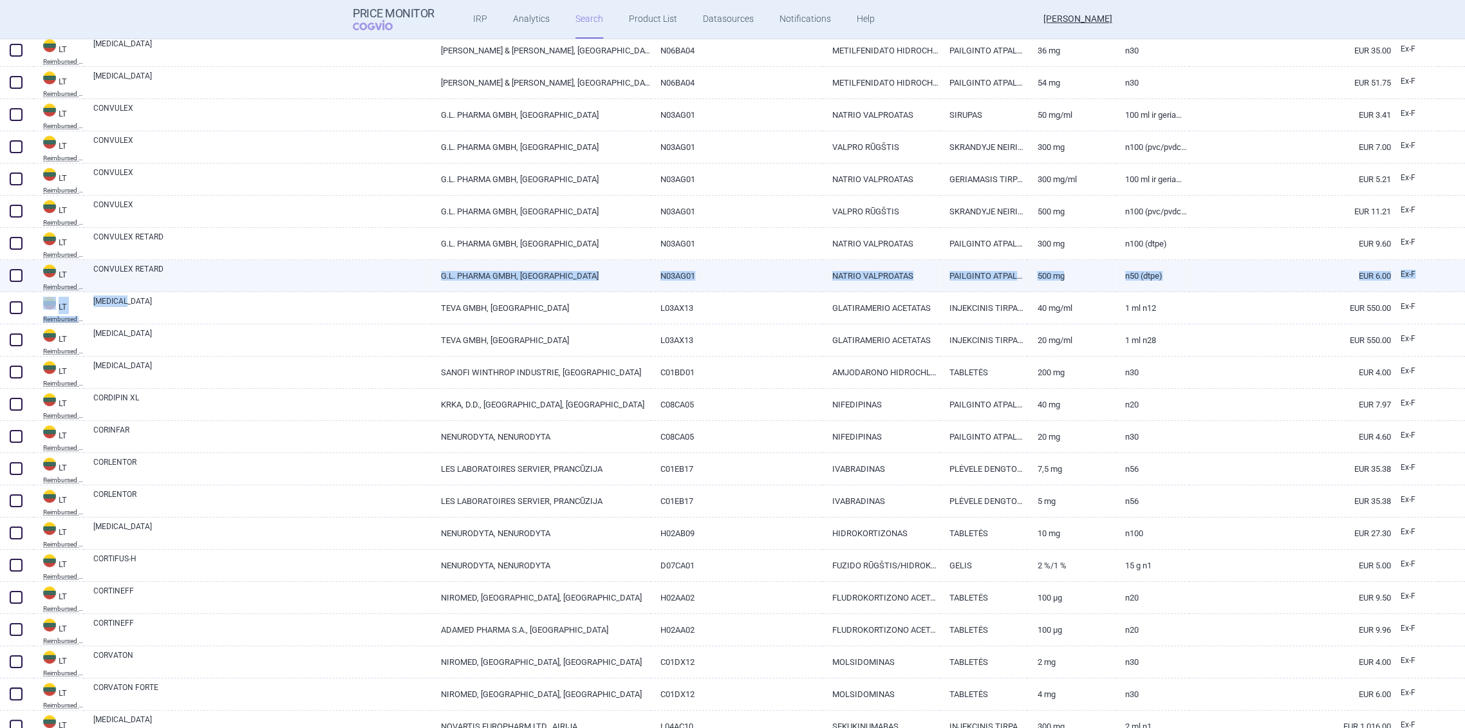
click at [273, 289] on div "CONVULEX RETARD" at bounding box center [258, 276] width 348 height 32
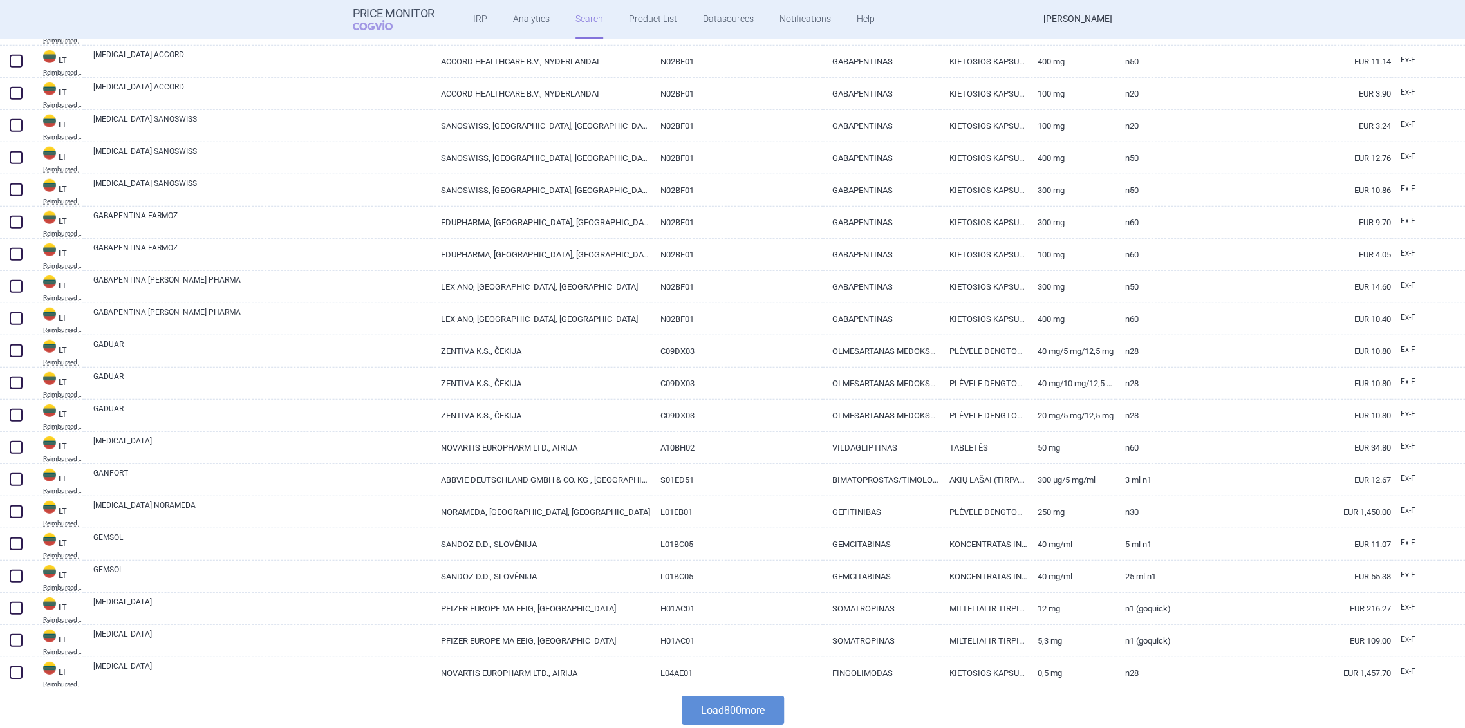
scroll to position [25332, 0]
click at [725, 712] on button "Load 800 more" at bounding box center [733, 707] width 102 height 29
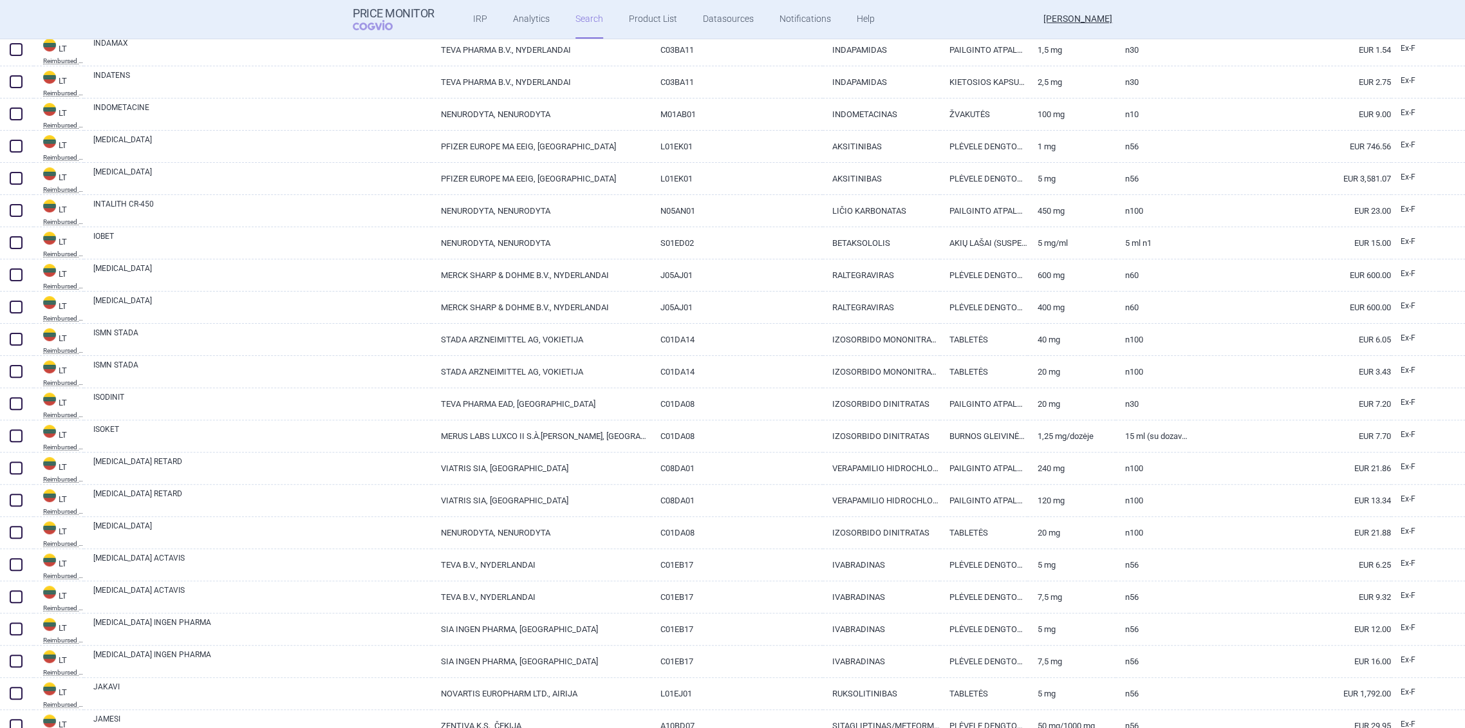
scroll to position [29838, 0]
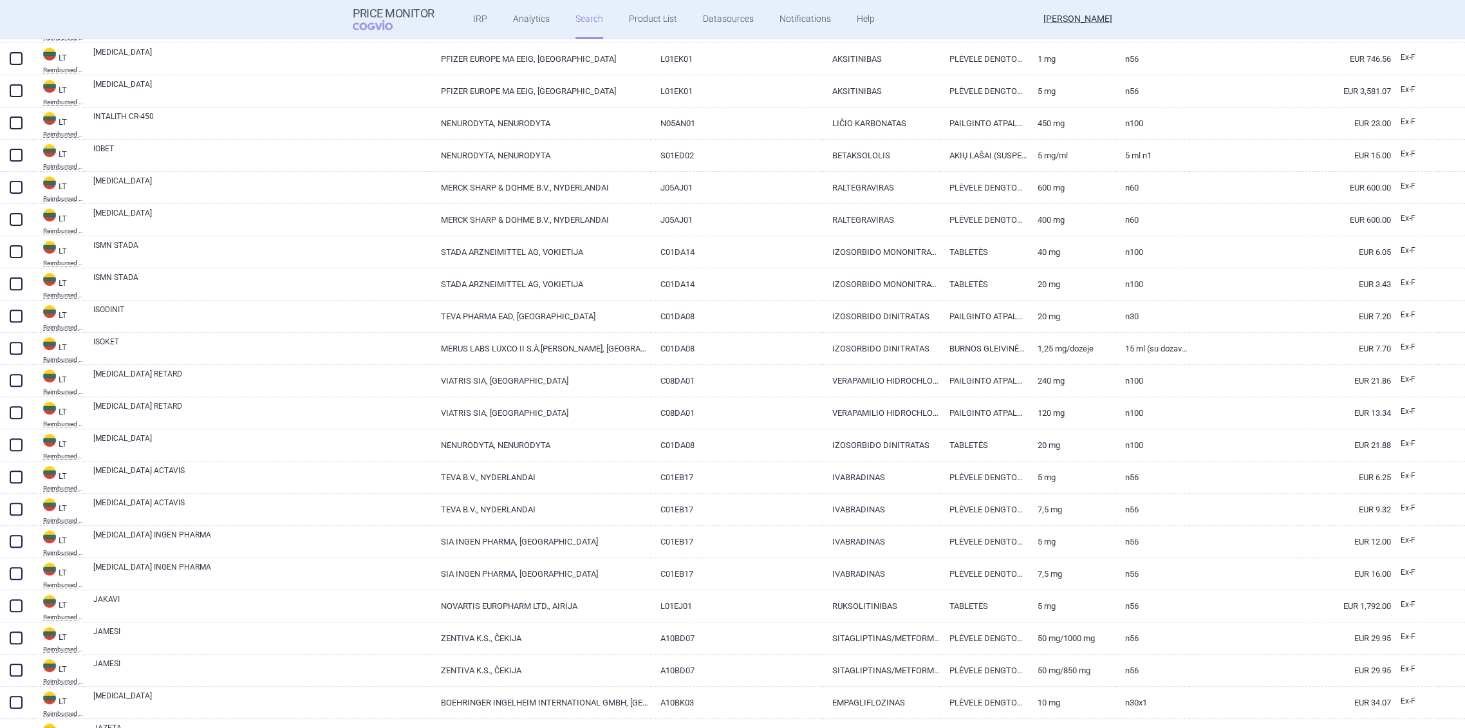
drag, startPoint x: 201, startPoint y: 171, endPoint x: 175, endPoint y: 33, distance: 140.2
click at [175, 33] on header "Price Monitor COGVIO IRP Analytics Search Product List Datasources Notification…" at bounding box center [732, 19] width 1465 height 39
click at [182, 29] on header "Price Monitor COGVIO IRP Analytics Search Product List Datasources Notification…" at bounding box center [732, 19] width 1465 height 39
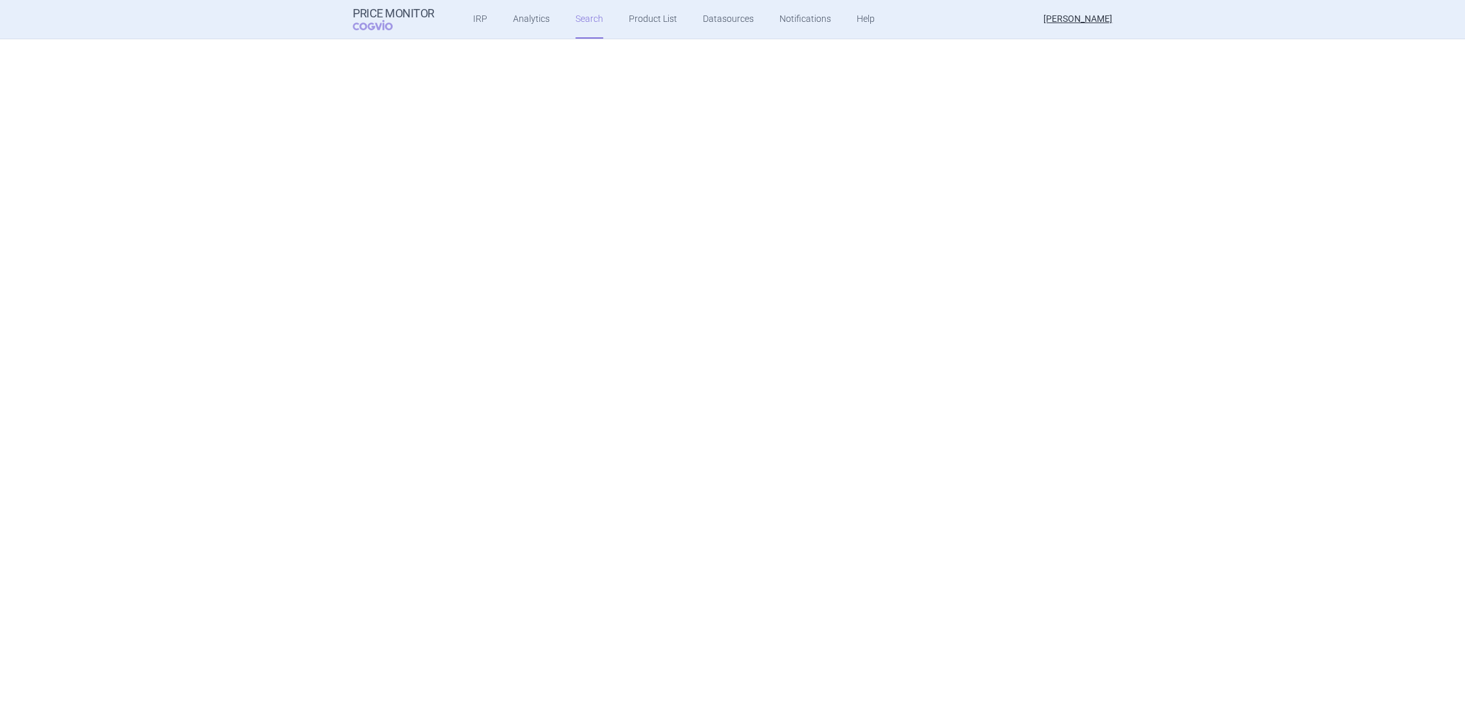
scroll to position [0, 0]
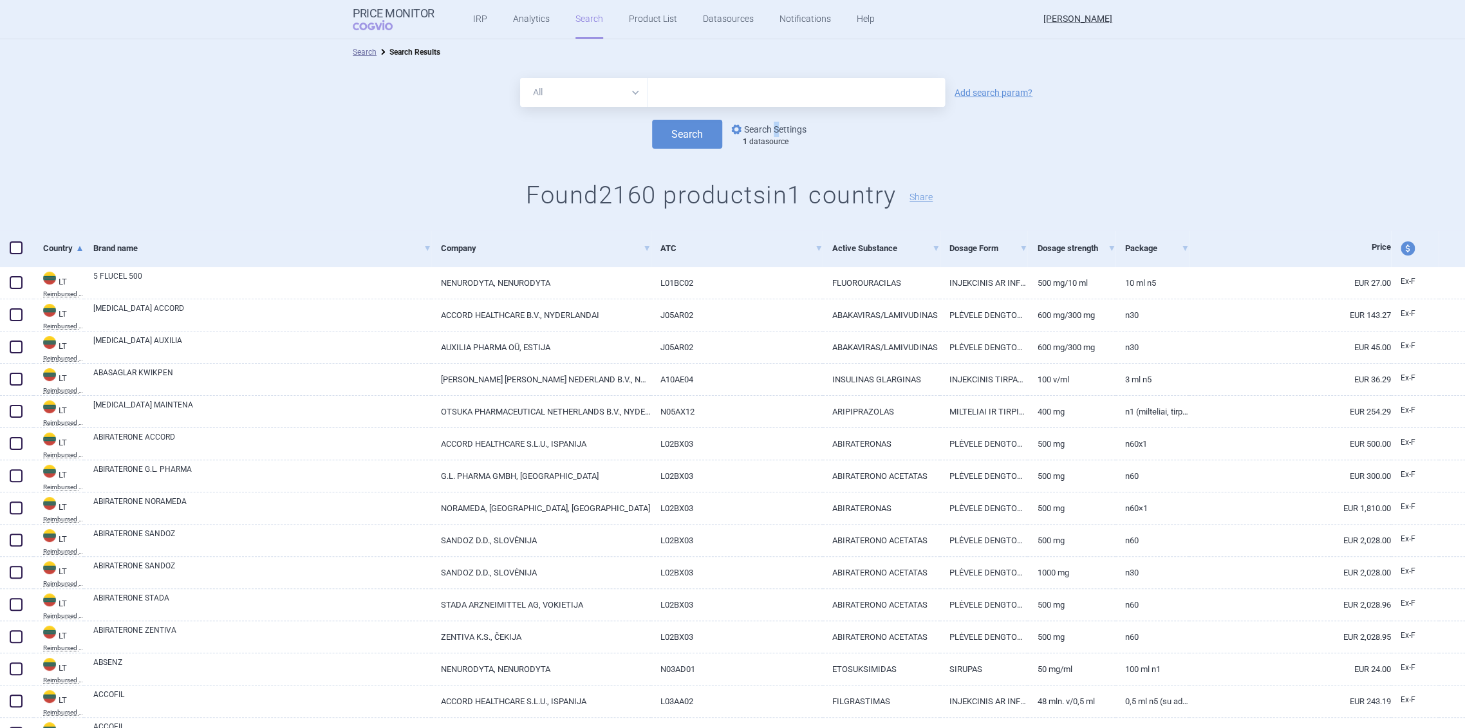
click at [776, 135] on link "options Search Settings" at bounding box center [768, 129] width 78 height 15
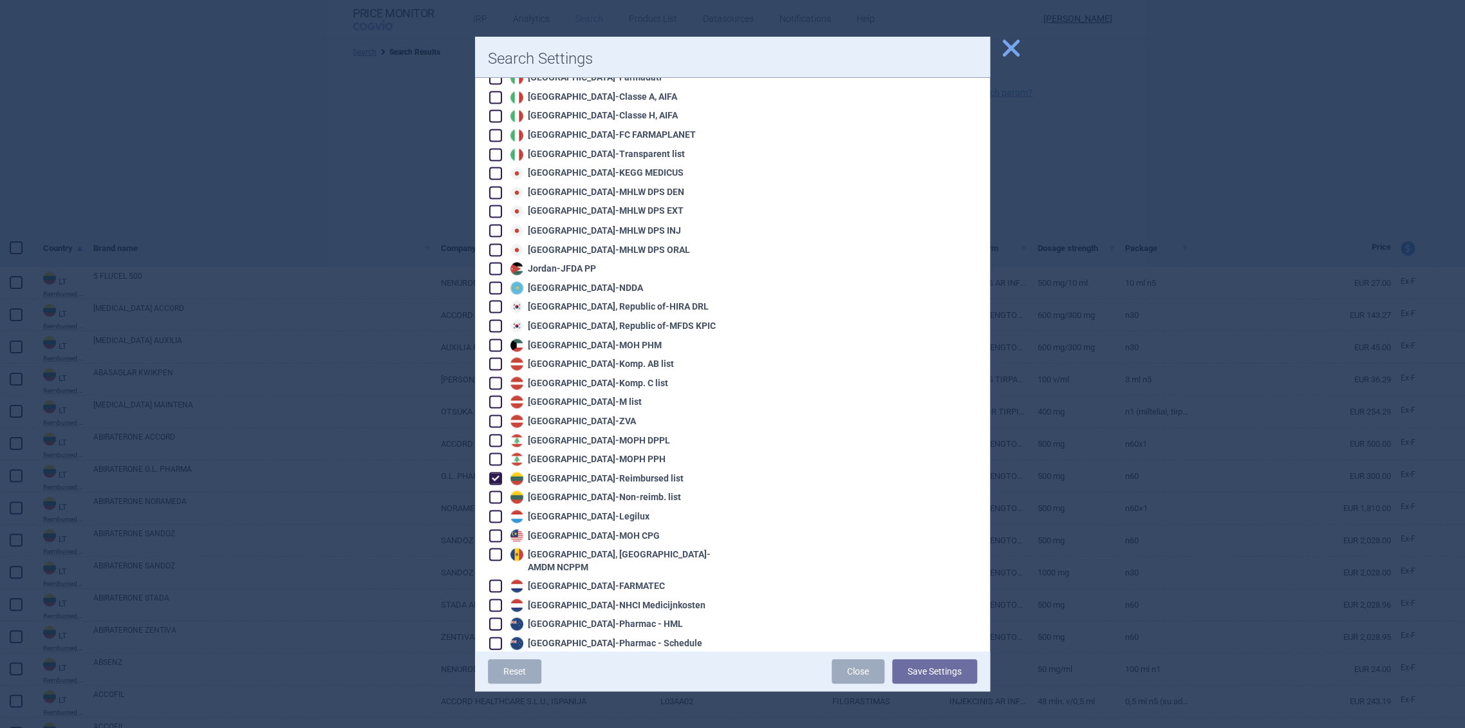
scroll to position [1788, 0]
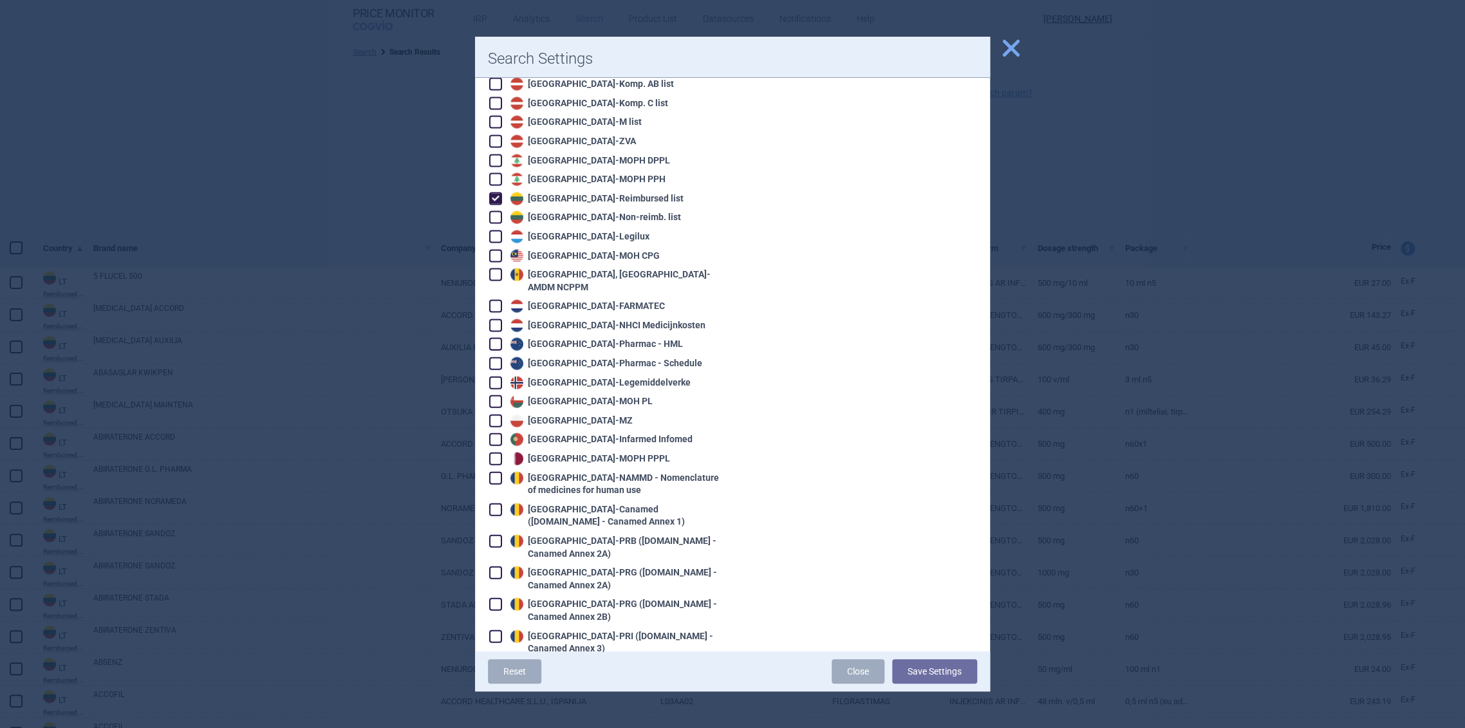
click at [590, 229] on div "Luxembourg - Legilux" at bounding box center [604, 236] width 230 height 14
click at [587, 211] on div "Lithuania - Non-reimb. list" at bounding box center [594, 217] width 174 height 13
checkbox input "true"
click at [927, 671] on button "Save Settings" at bounding box center [934, 671] width 85 height 24
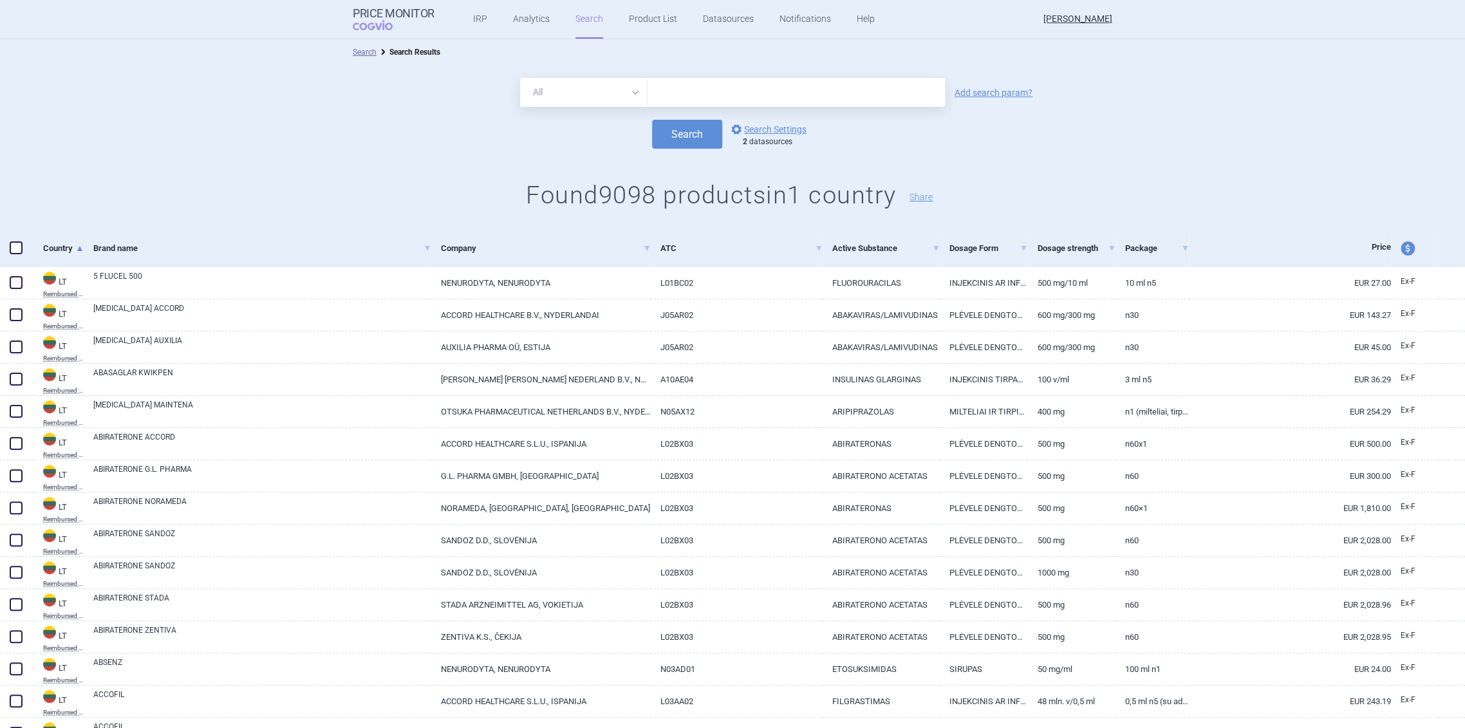
click at [735, 116] on form "All Brand Name ATC Company Active Substance Country Newer than Add search param…" at bounding box center [732, 113] width 1465 height 71
click at [744, 98] on input "text" at bounding box center [796, 92] width 297 height 29
click at [655, 134] on button "Search" at bounding box center [687, 134] width 70 height 29
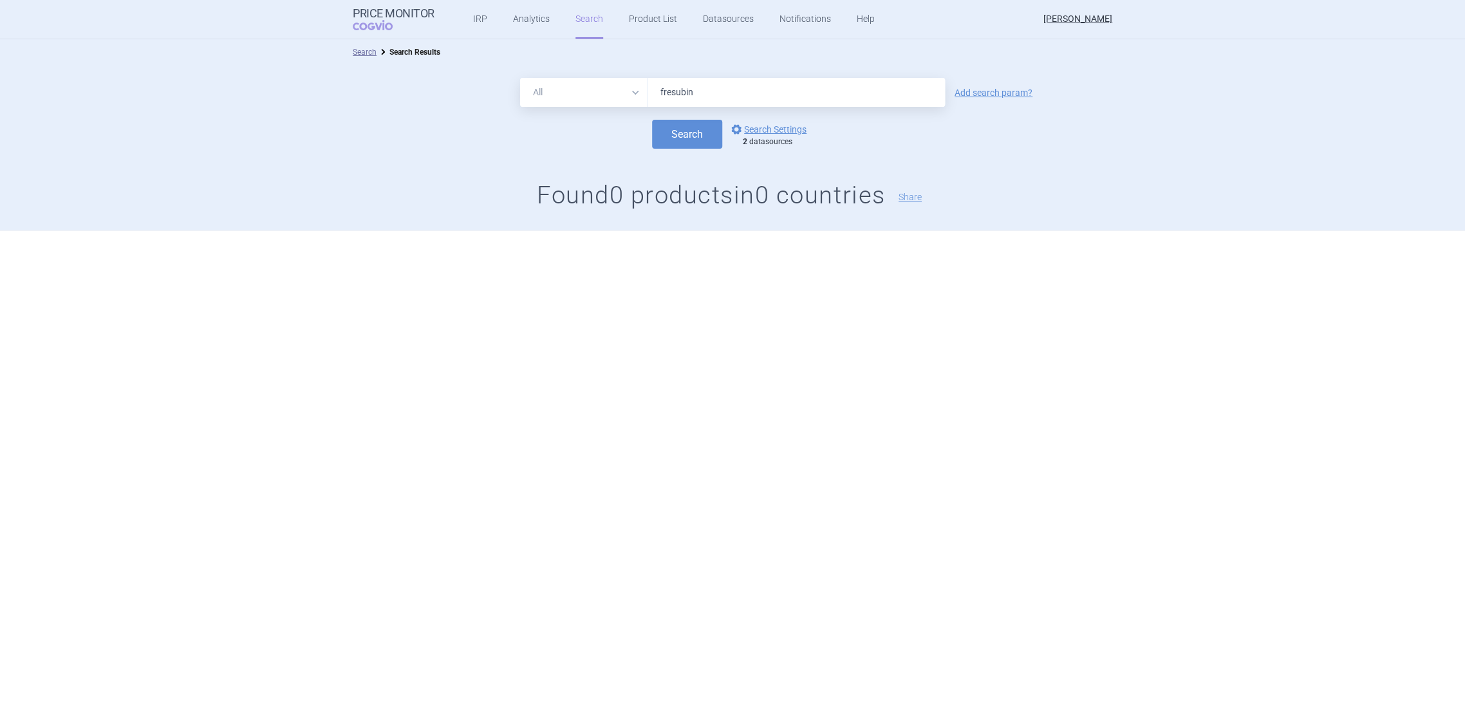
click at [679, 98] on input "fresubin" at bounding box center [796, 92] width 297 height 29
type input "nutridrink"
click at [678, 166] on div "All Brand Name ATC Company Active Substance Country Newer than nutridrink Add s…" at bounding box center [732, 147] width 1465 height 165
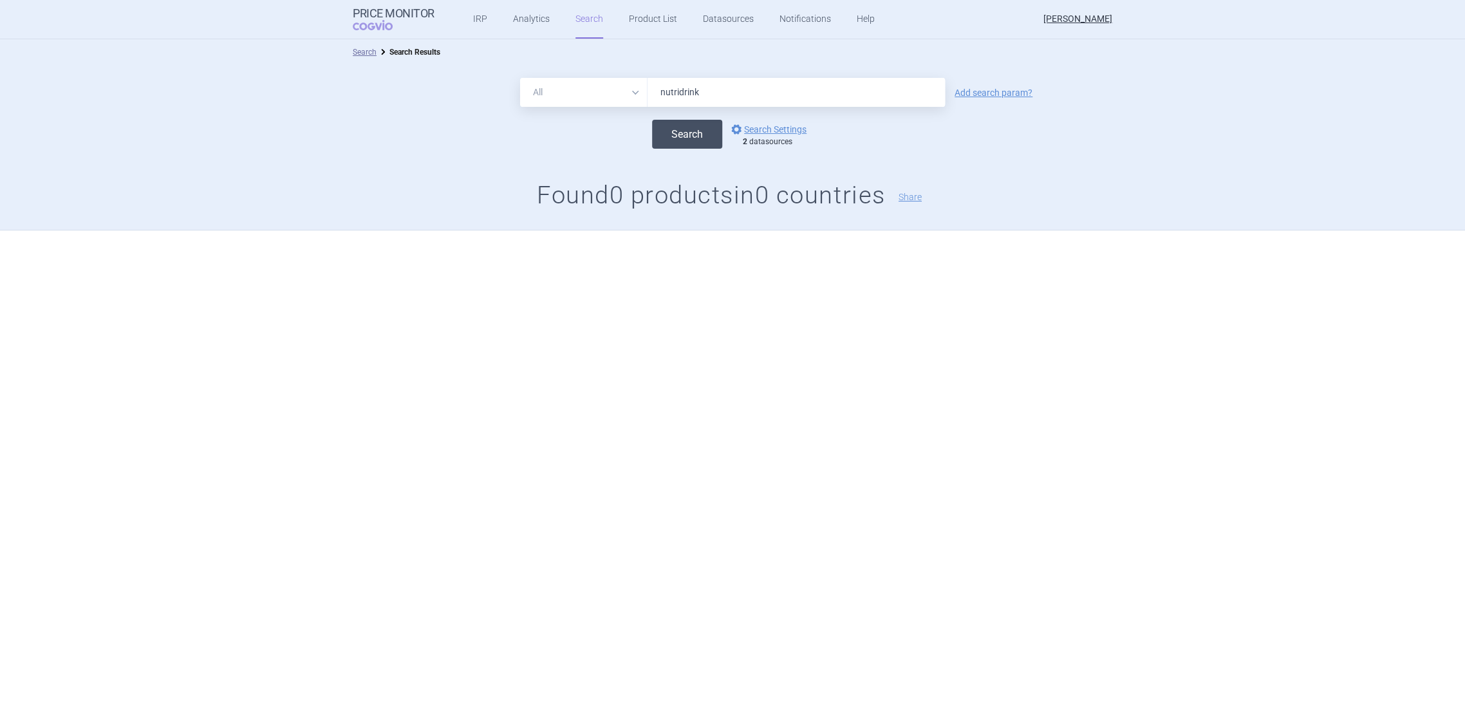
click at [678, 140] on button "Search" at bounding box center [687, 134] width 70 height 29
click at [757, 130] on link "options Search Settings" at bounding box center [768, 129] width 78 height 15
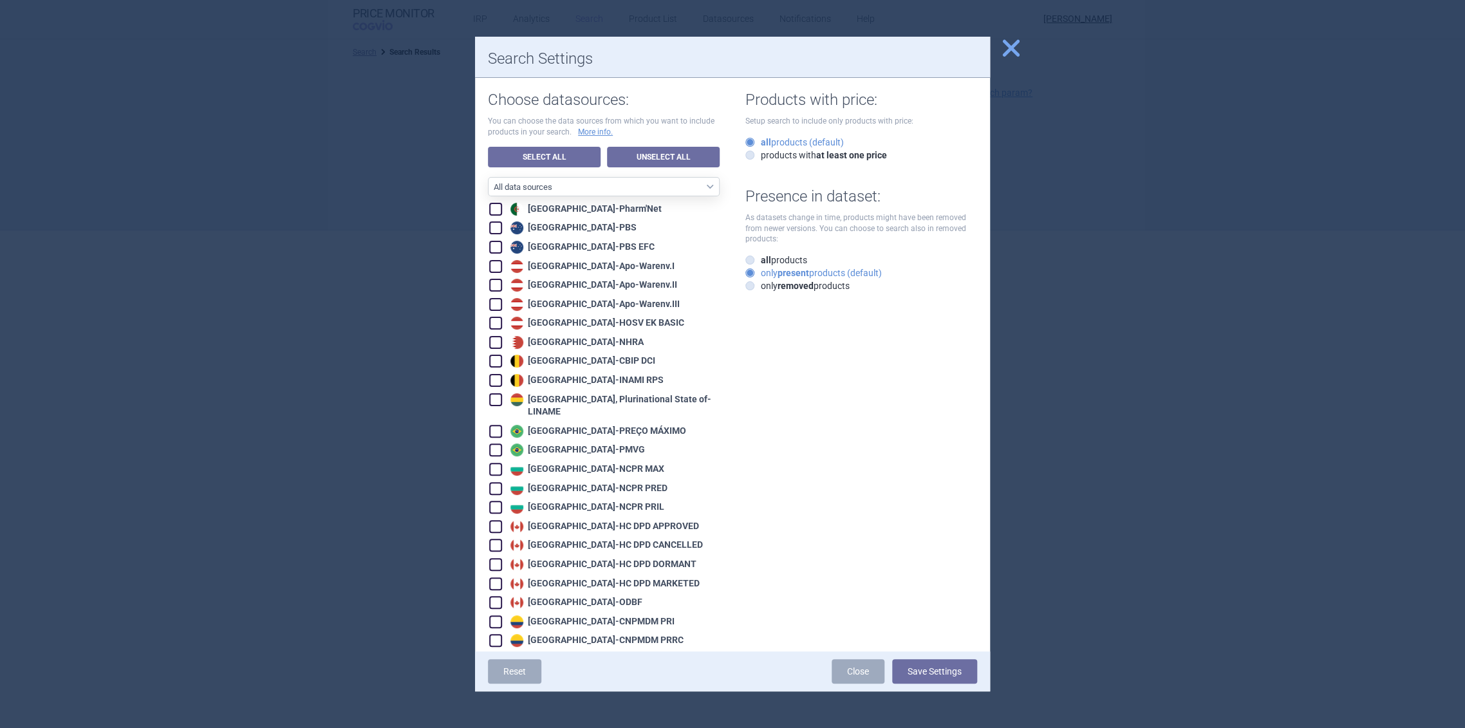
click at [381, 183] on div at bounding box center [732, 364] width 1465 height 728
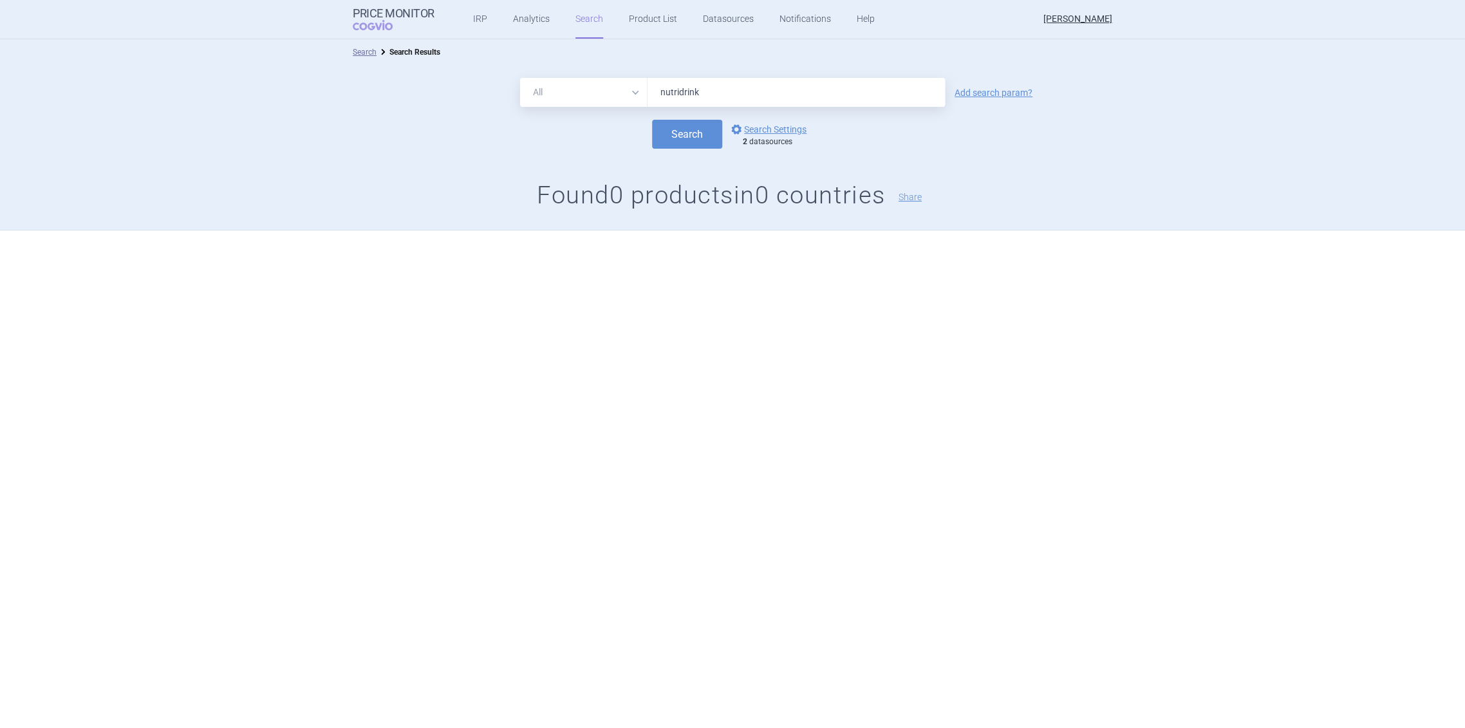
click at [682, 89] on input "nutridrink" at bounding box center [796, 92] width 297 height 29
click at [696, 127] on button "Search" at bounding box center [687, 134] width 70 height 29
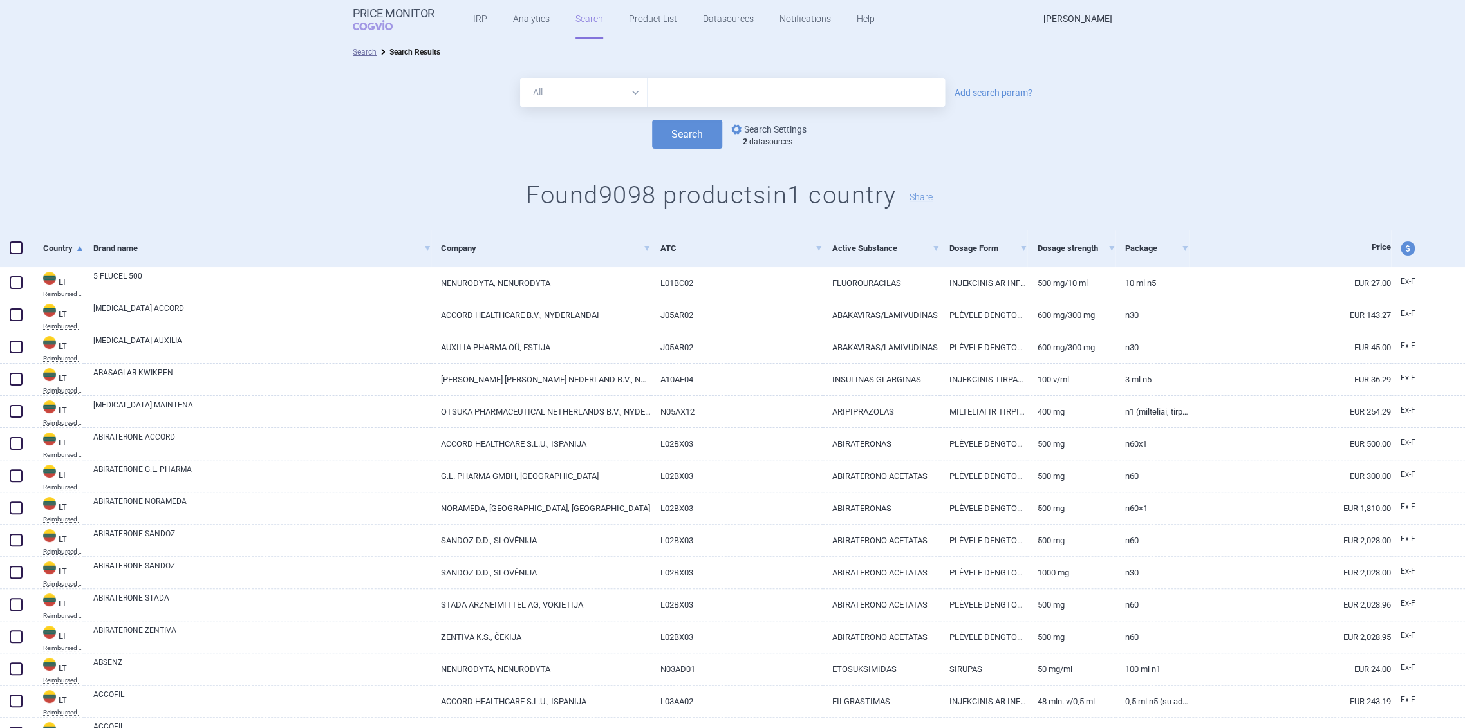
click at [748, 123] on link "options Search Settings" at bounding box center [768, 129] width 78 height 15
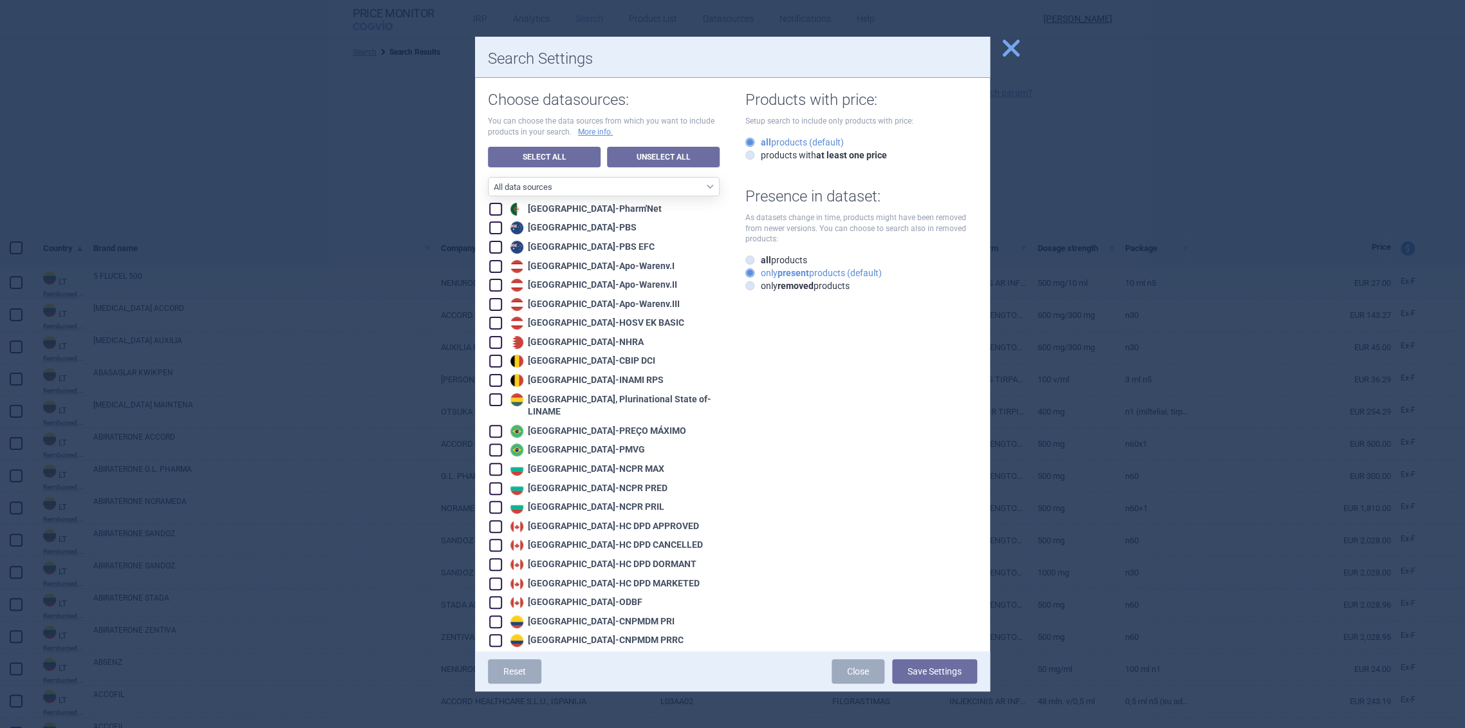
click at [393, 282] on div at bounding box center [732, 364] width 1465 height 728
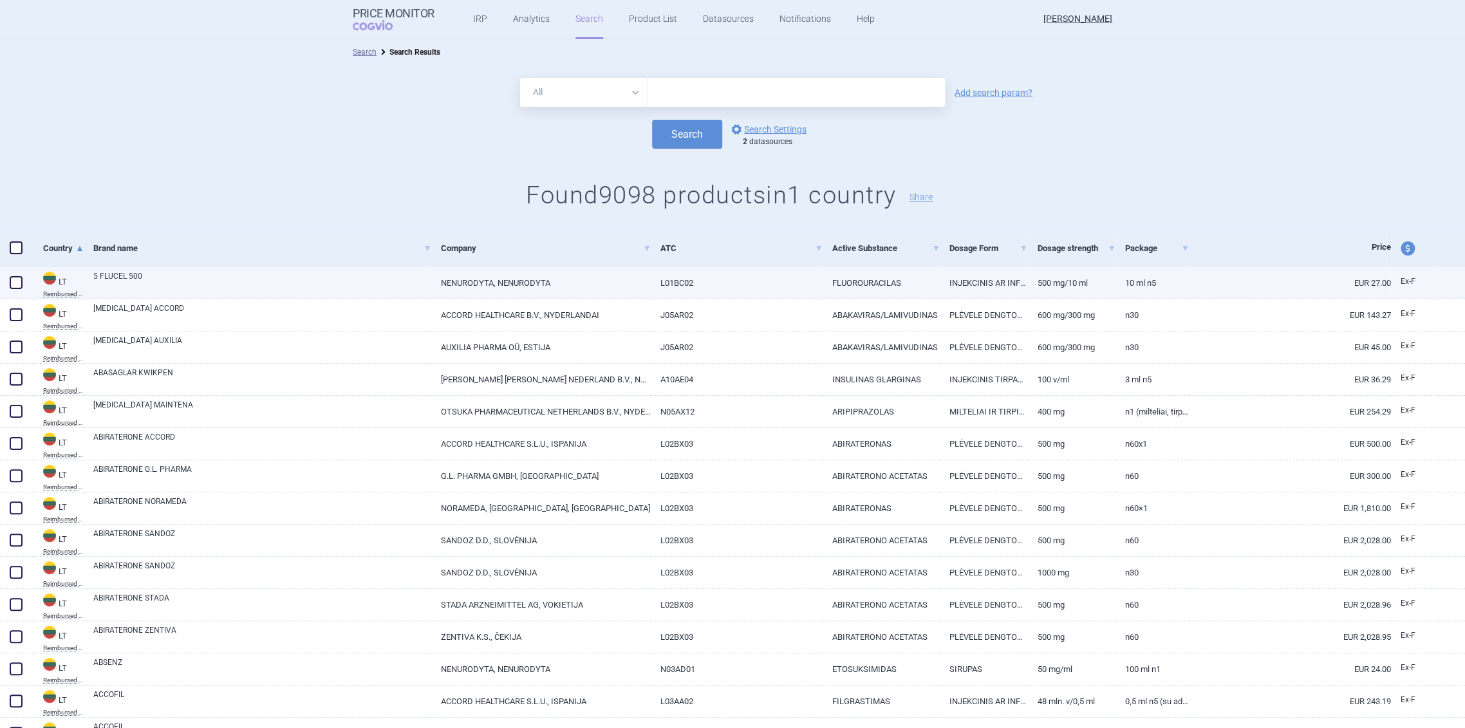
click at [426, 281] on link "5 FLUCEL 500" at bounding box center [262, 281] width 338 height 23
select select "EUR"
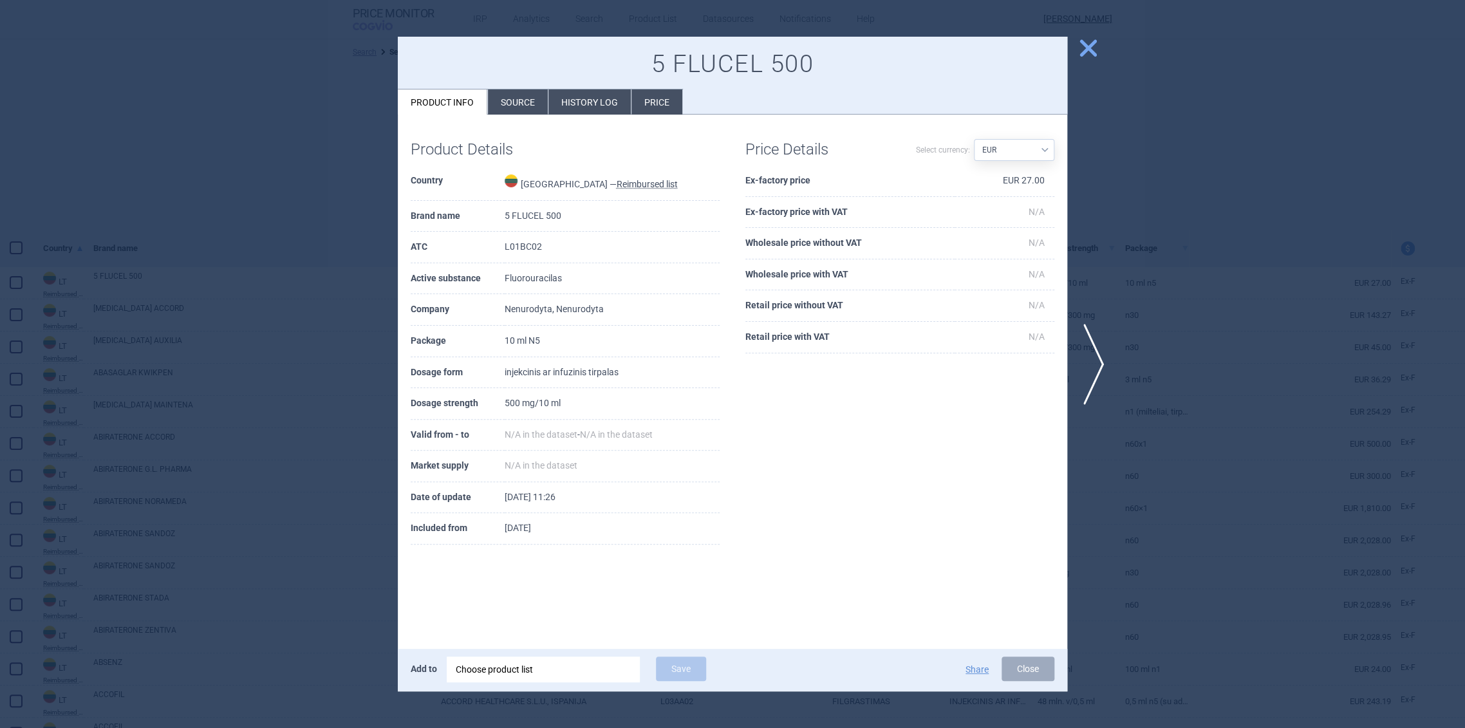
click at [529, 85] on div "5 FLUCEL 500 Product info Source History log Price" at bounding box center [733, 76] width 670 height 79
click at [531, 102] on li "Source" at bounding box center [518, 101] width 60 height 25
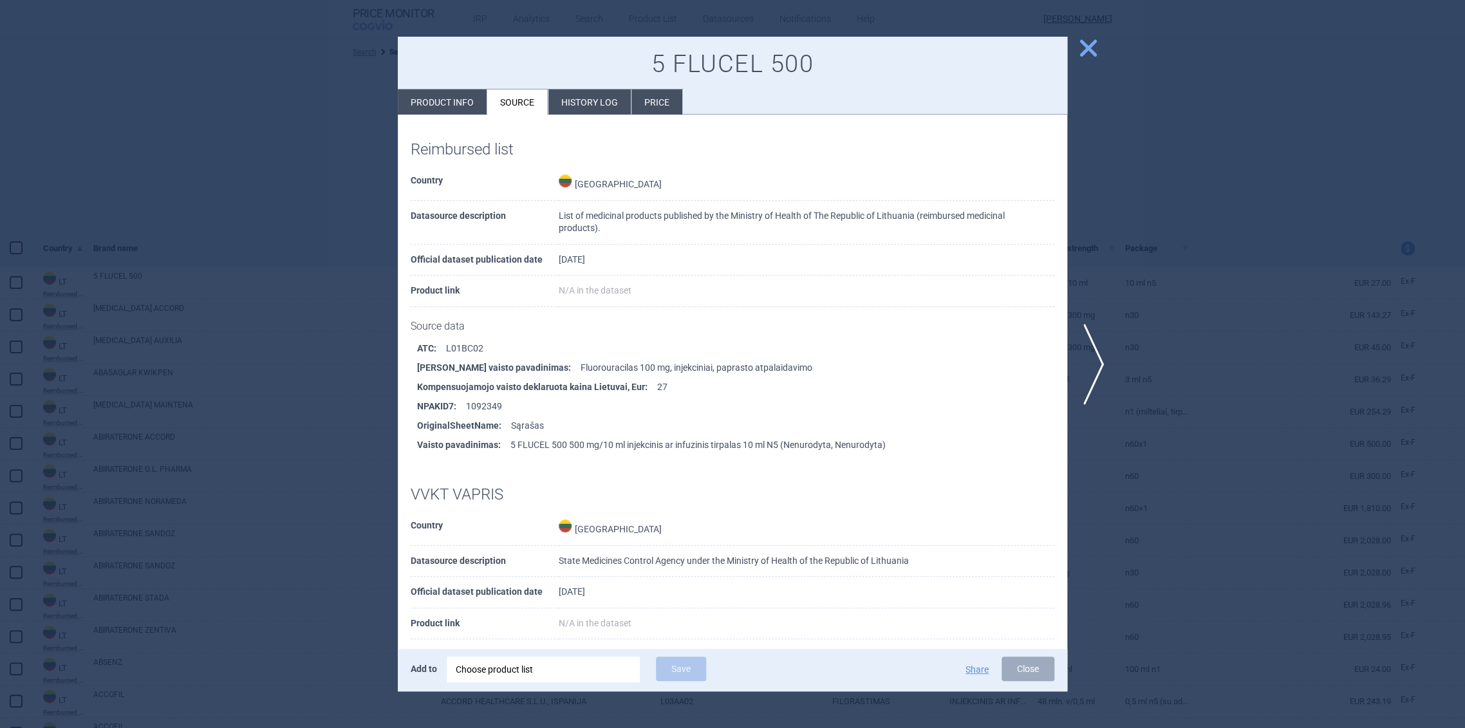
click at [695, 262] on td "26 June 2025" at bounding box center [807, 261] width 496 height 32
click at [355, 252] on div at bounding box center [732, 364] width 1465 height 728
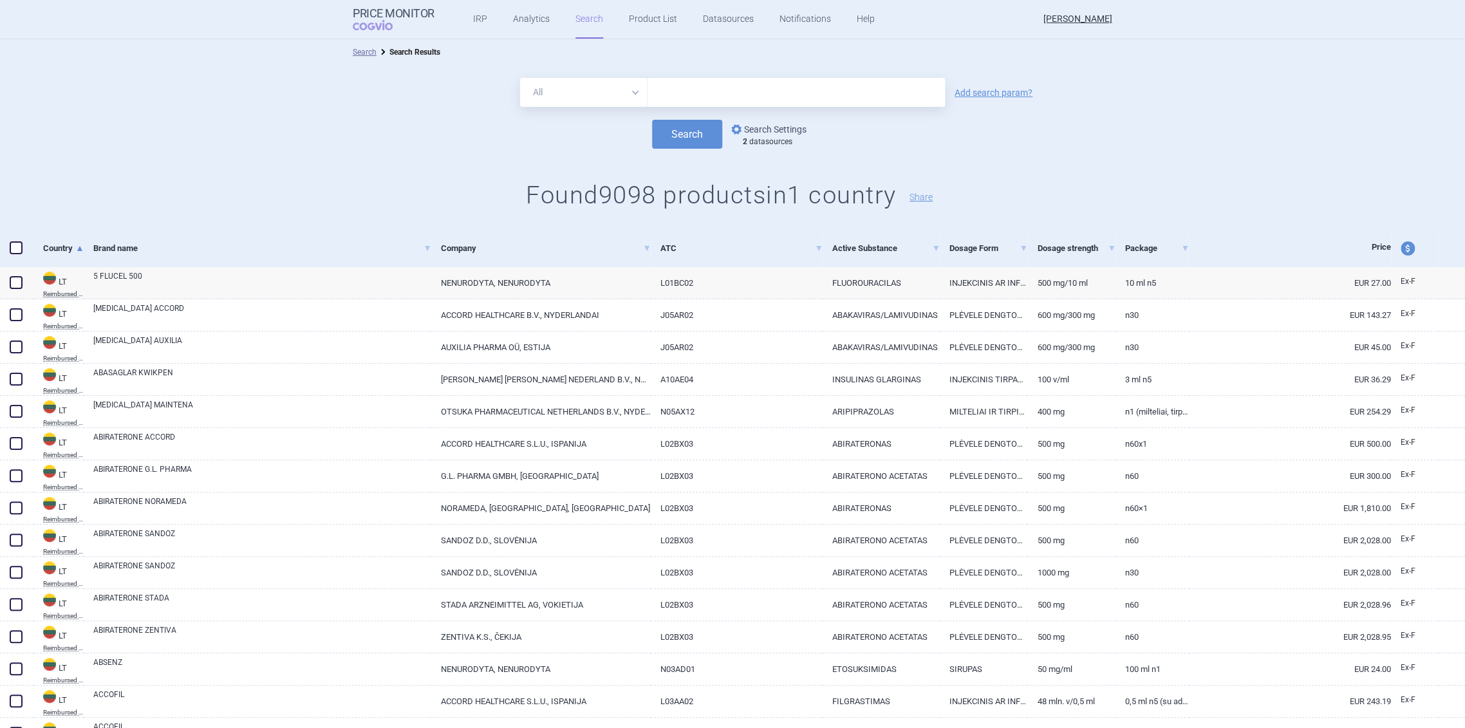
click at [740, 135] on link "options Search Settings" at bounding box center [768, 129] width 78 height 15
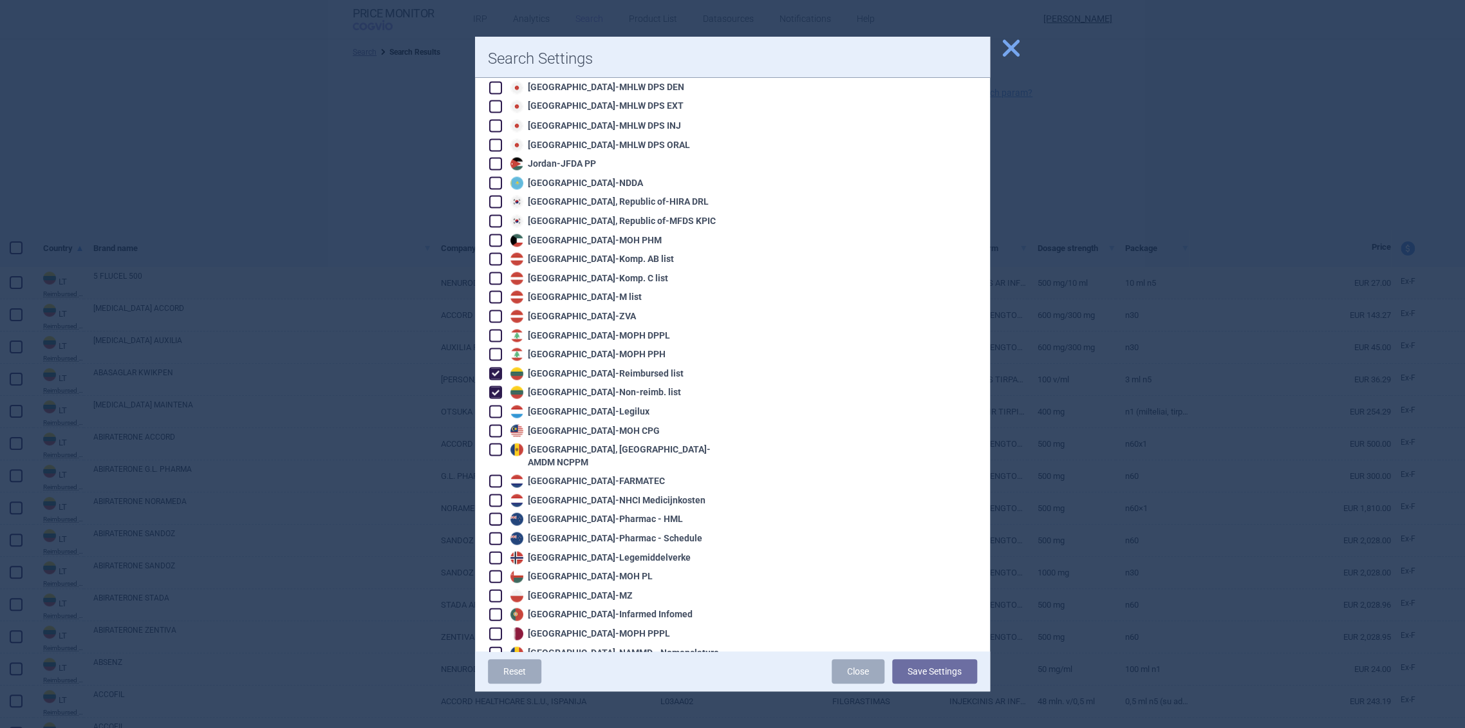
scroll to position [1716, 0]
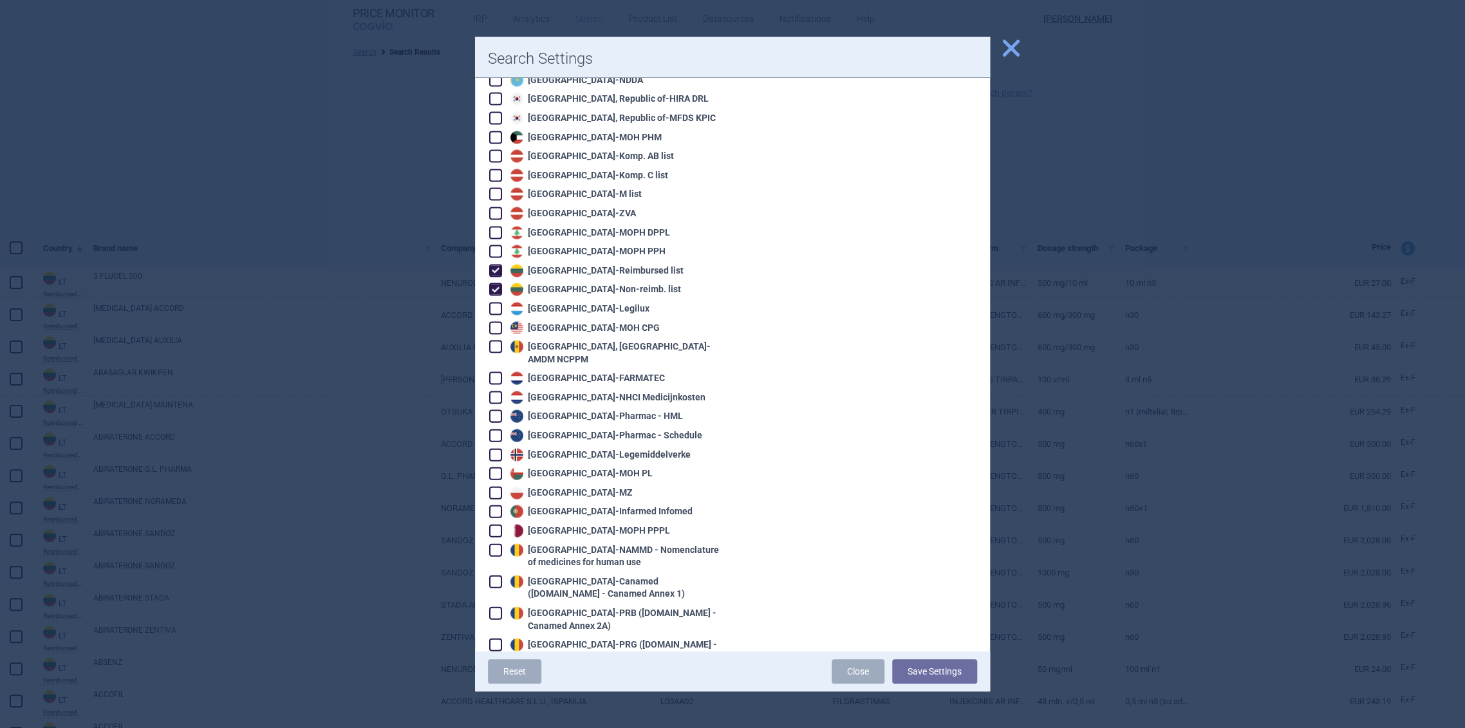
click at [581, 264] on div "Lithuania - Reimbursed list" at bounding box center [595, 270] width 176 height 13
checkbox input "false"
click at [936, 666] on button "Save Settings" at bounding box center [934, 671] width 85 height 24
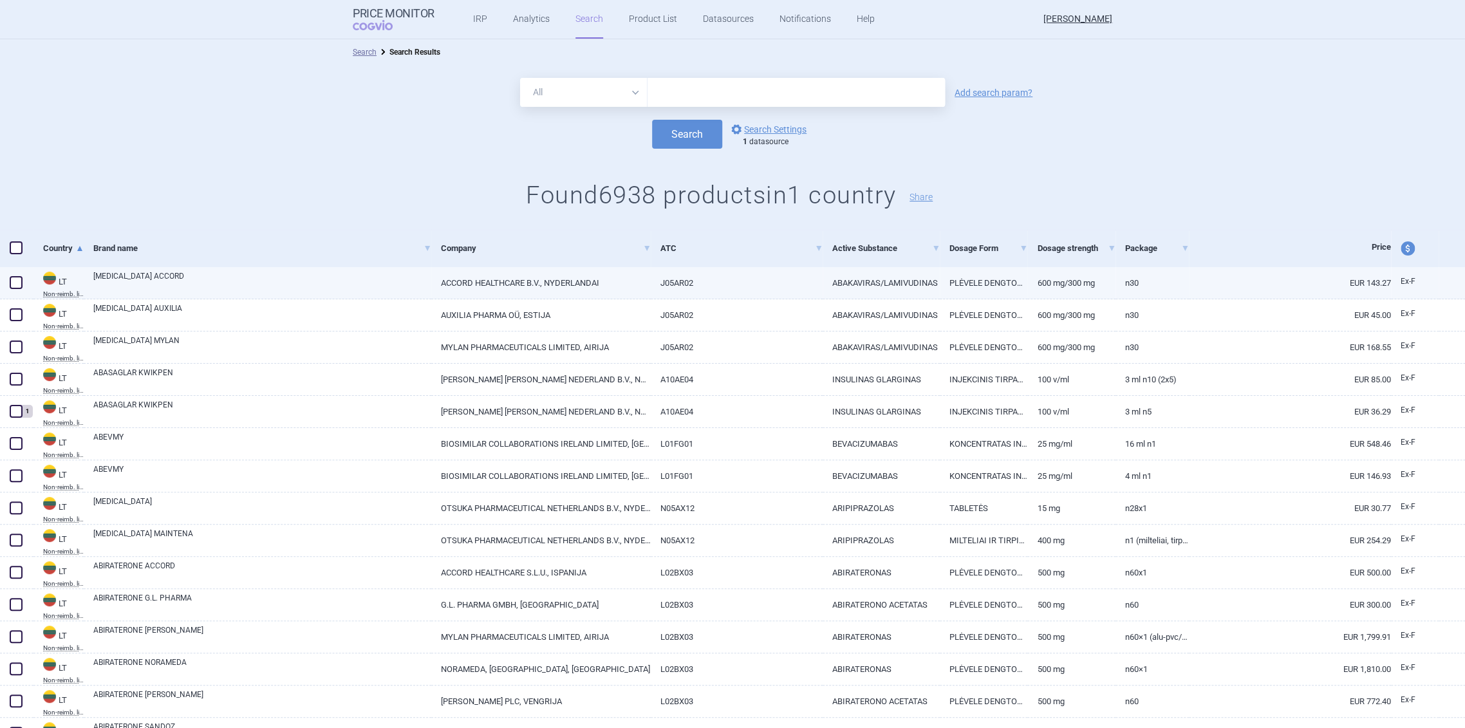
click at [569, 279] on link "ACCORD HEALTHCARE B.V., NYDERLANDAI" at bounding box center [541, 283] width 220 height 32
select select "EUR"
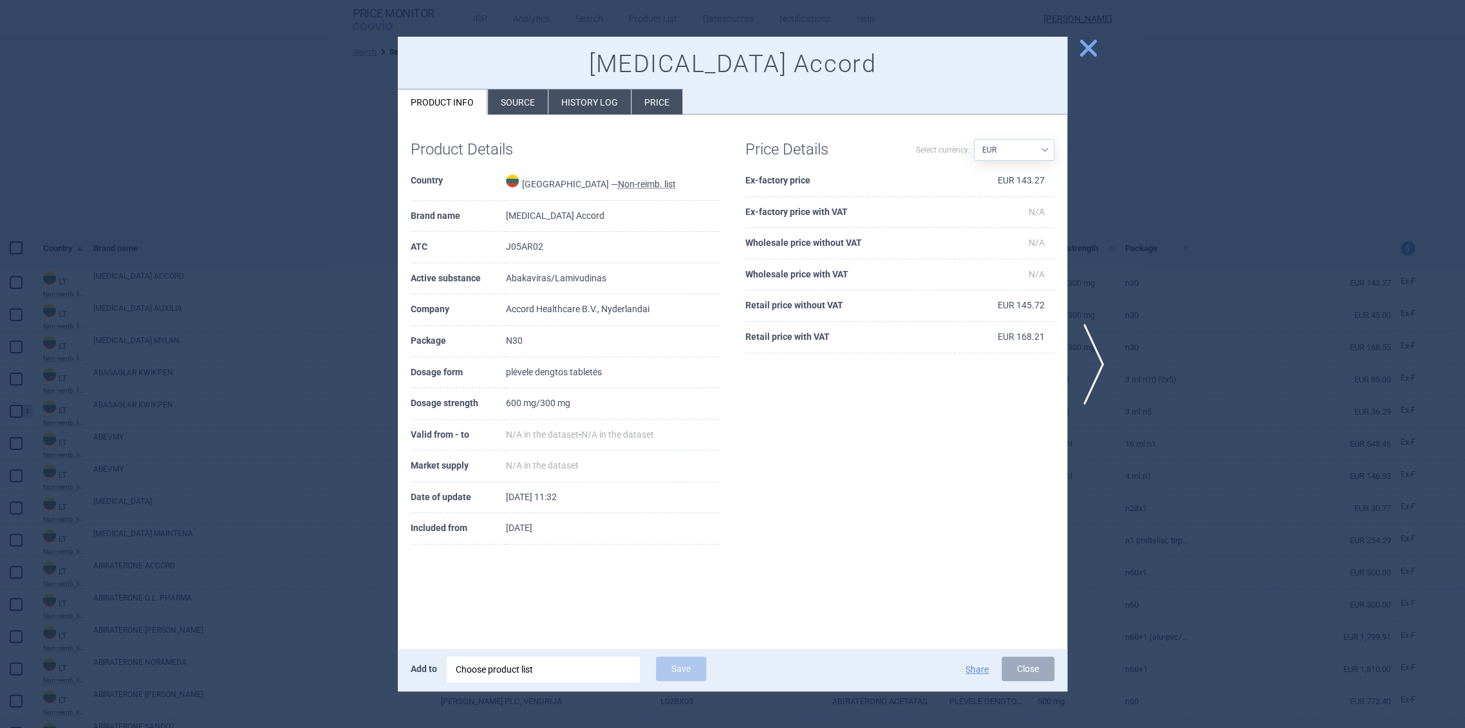
click at [552, 89] on li "History log" at bounding box center [589, 101] width 82 height 25
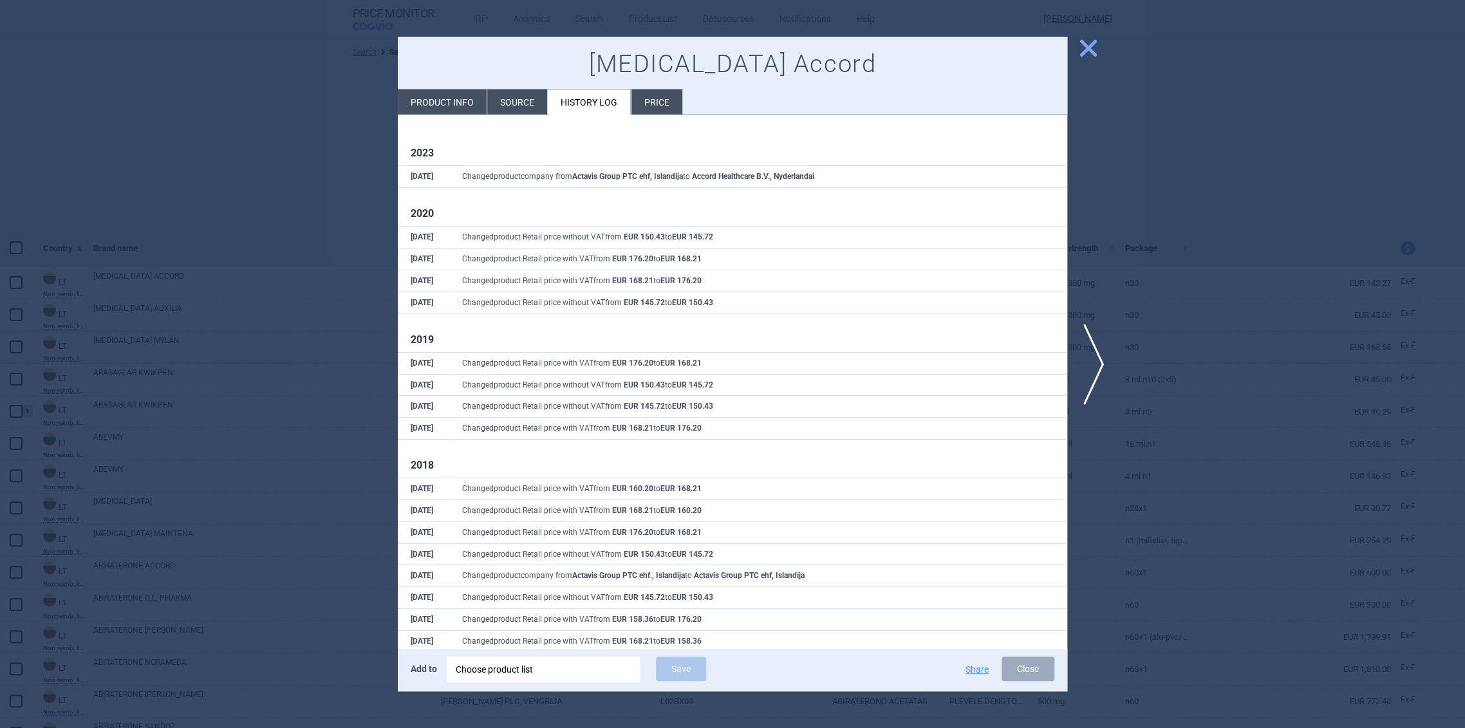
click at [532, 106] on li "Source" at bounding box center [517, 101] width 60 height 25
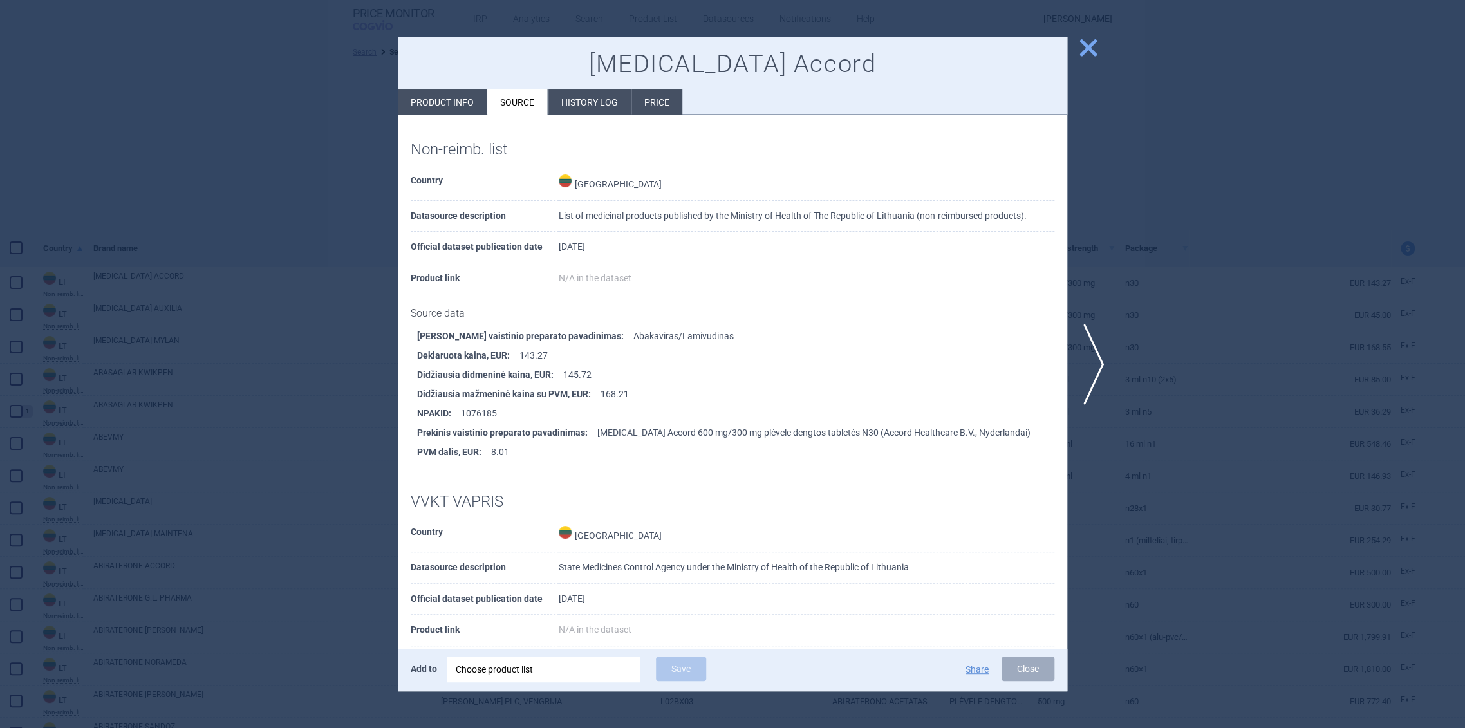
click at [1093, 37] on span "close" at bounding box center [1088, 48] width 23 height 23
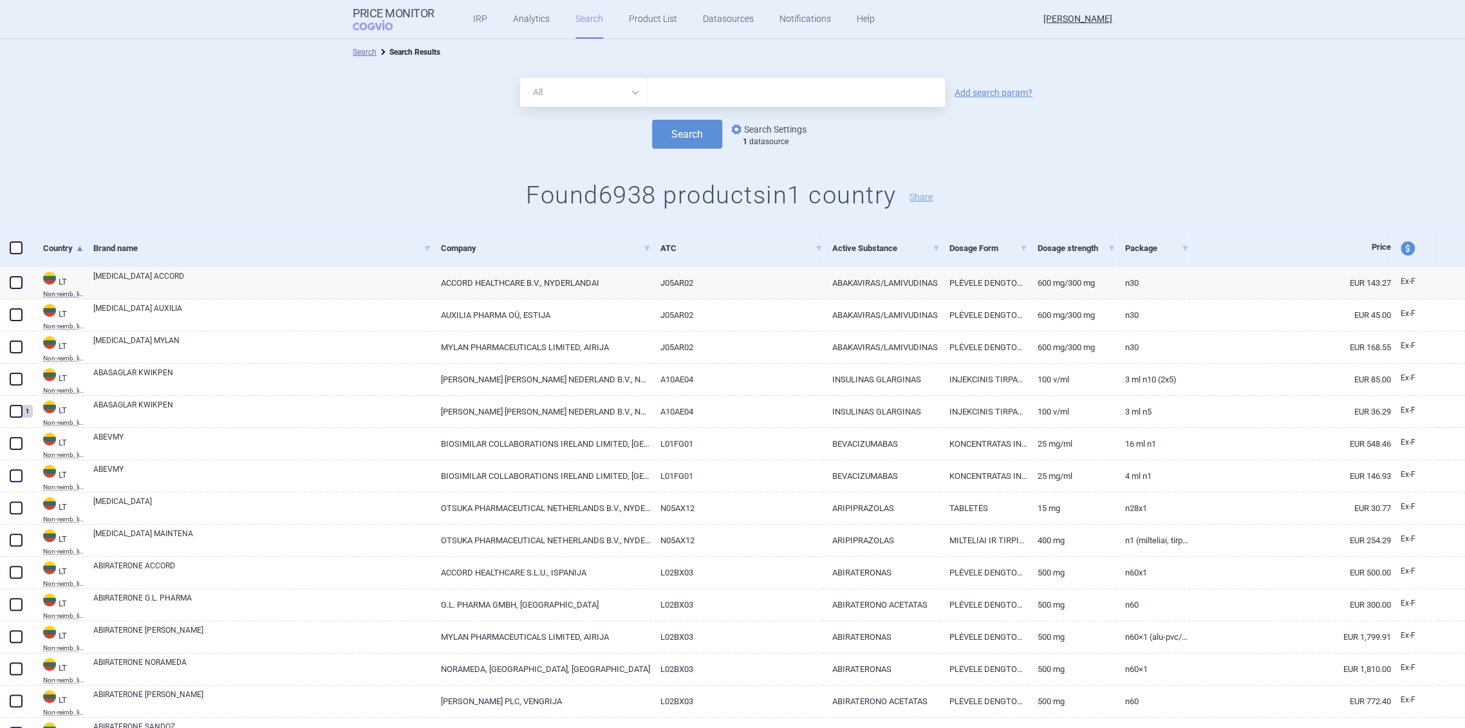
click at [762, 129] on link "options Search Settings" at bounding box center [768, 129] width 78 height 15
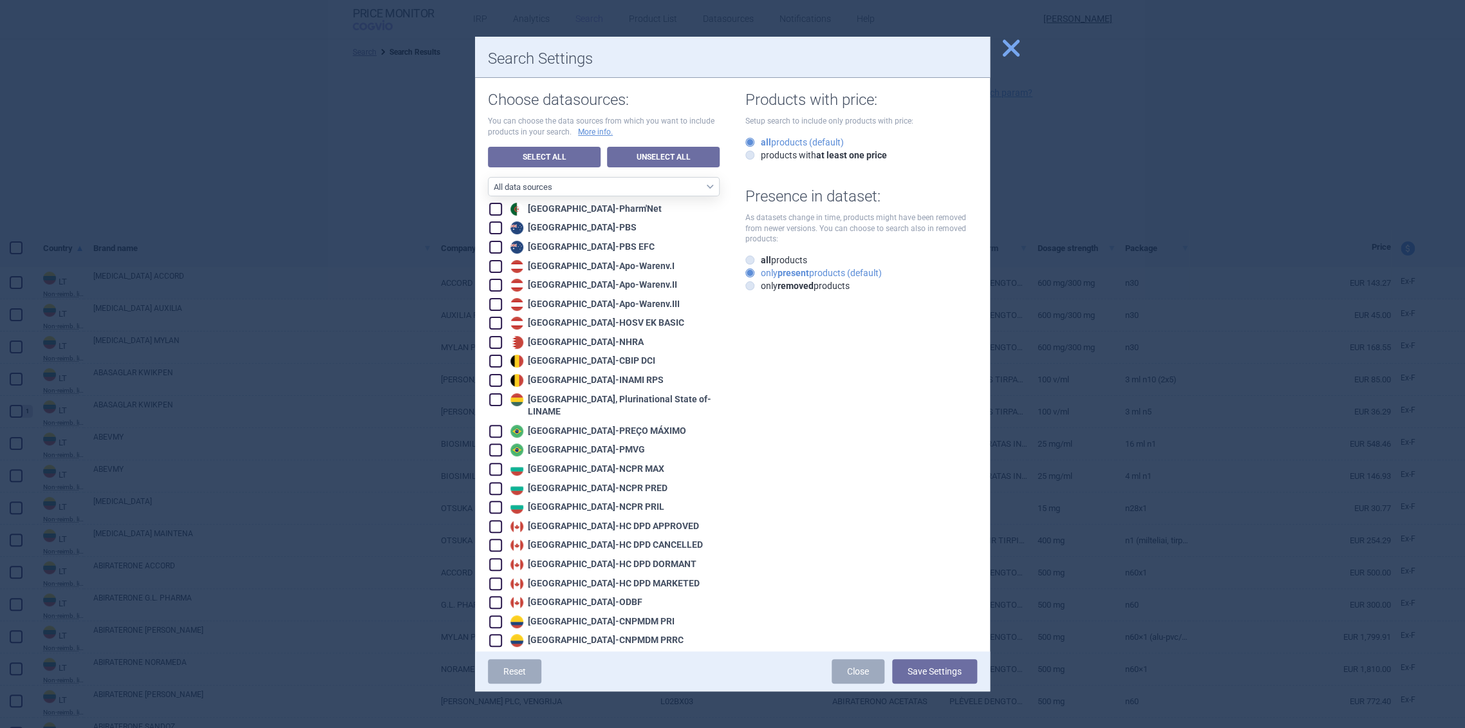
click at [126, 297] on div at bounding box center [732, 364] width 1465 height 728
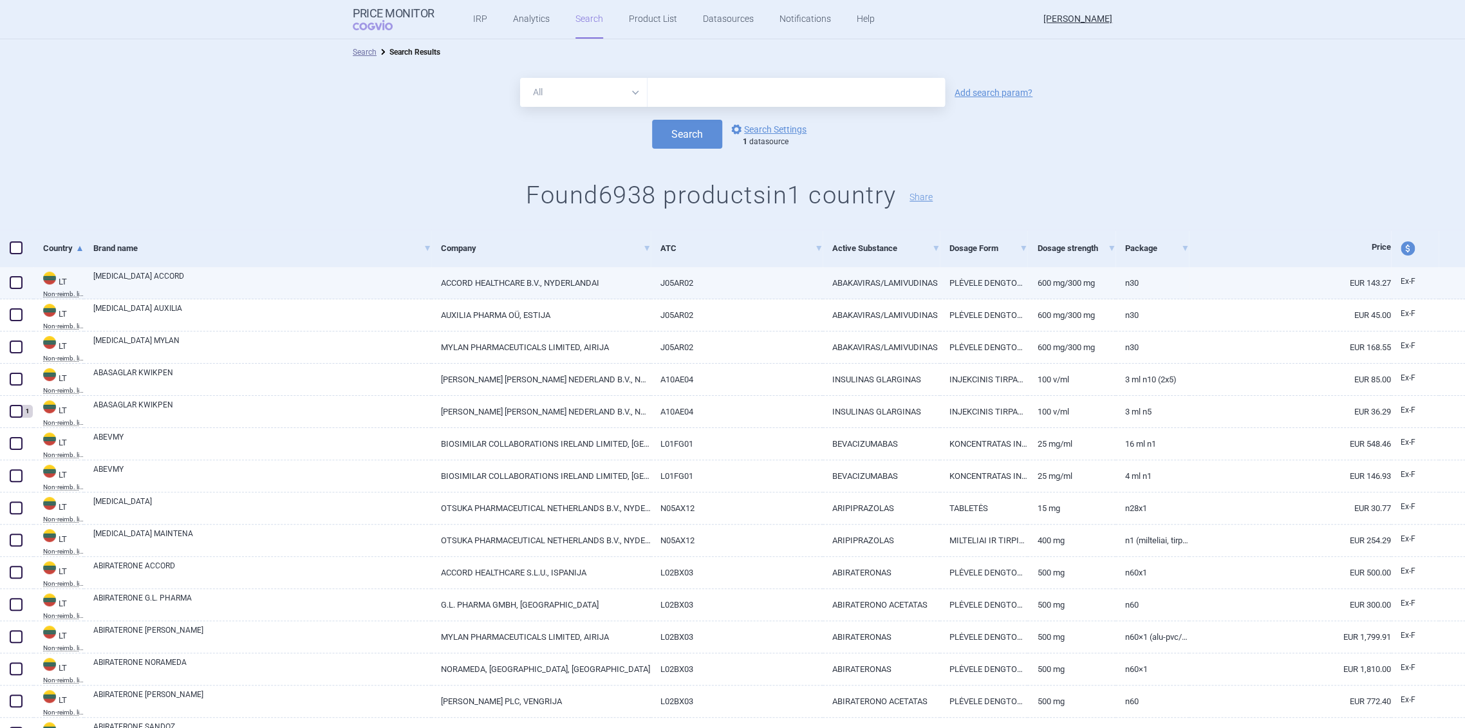
click at [170, 295] on div "ABACAVIR/LAMIVUDINE ACCORD" at bounding box center [258, 283] width 348 height 32
click at [744, 132] on link "options Search Settings" at bounding box center [768, 129] width 78 height 15
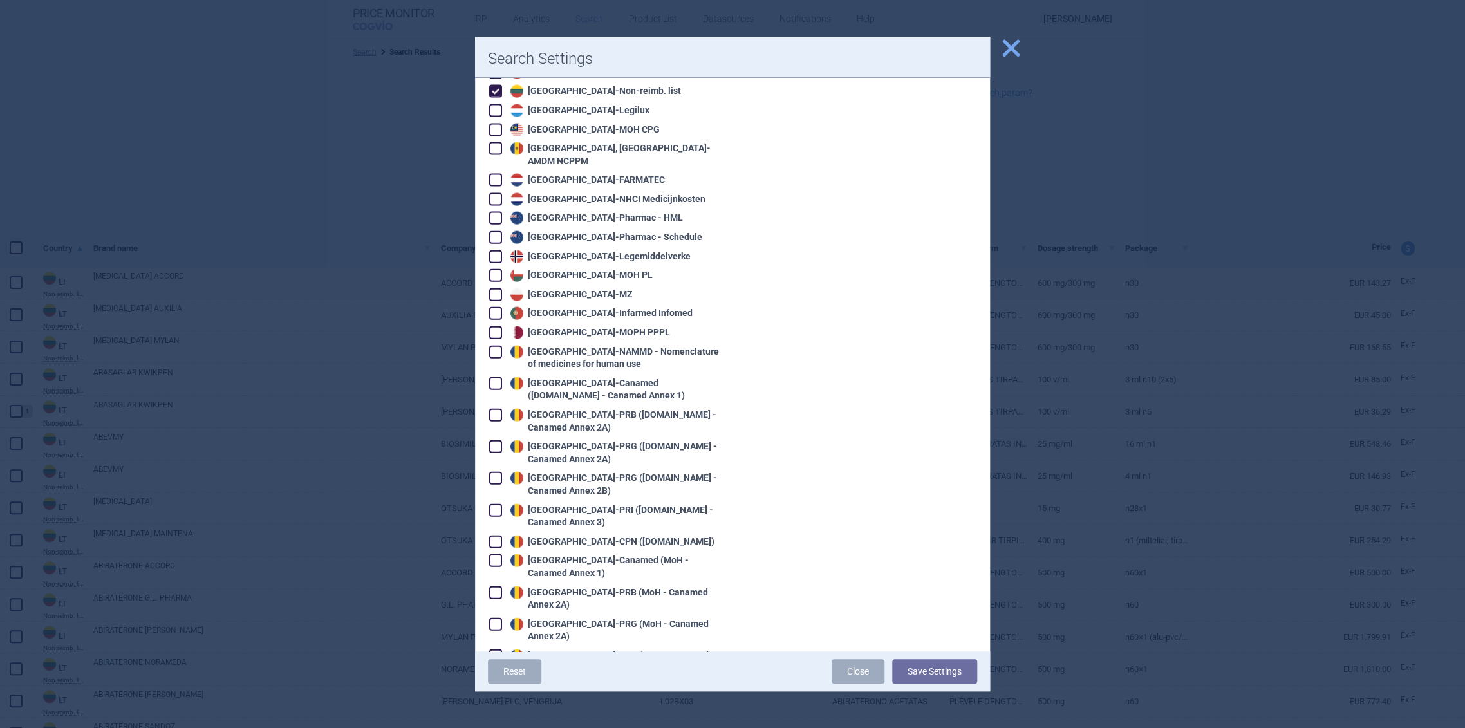
scroll to position [1788, 0]
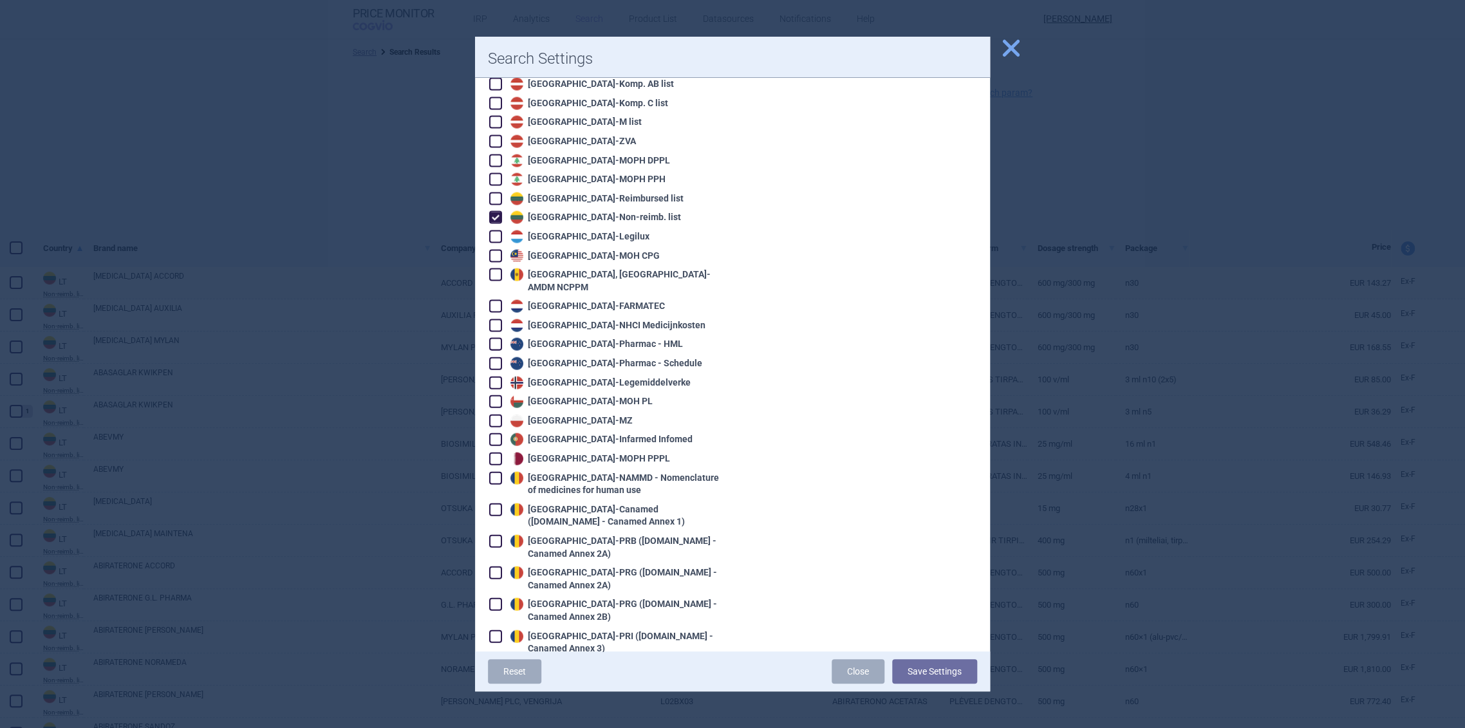
click at [573, 211] on div "Lithuania - Non-reimb. list" at bounding box center [594, 217] width 174 height 13
checkbox input "false"
click at [577, 192] on div "Lithuania - Reimbursed list" at bounding box center [595, 198] width 176 height 13
checkbox input "true"
click at [917, 670] on button "Save Settings" at bounding box center [934, 671] width 85 height 24
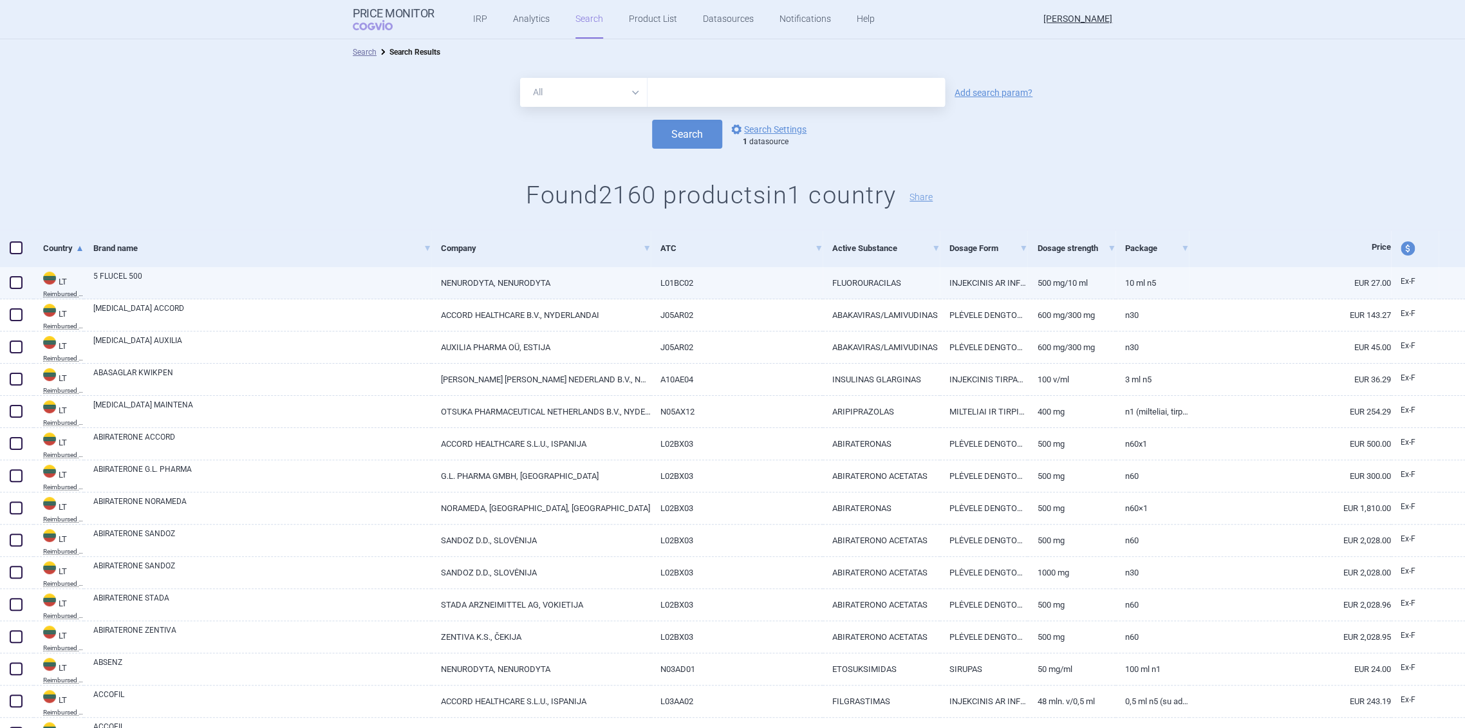
click at [496, 288] on link "NENURODYTA, NENURODYTA" at bounding box center [541, 283] width 220 height 32
select select "EUR"
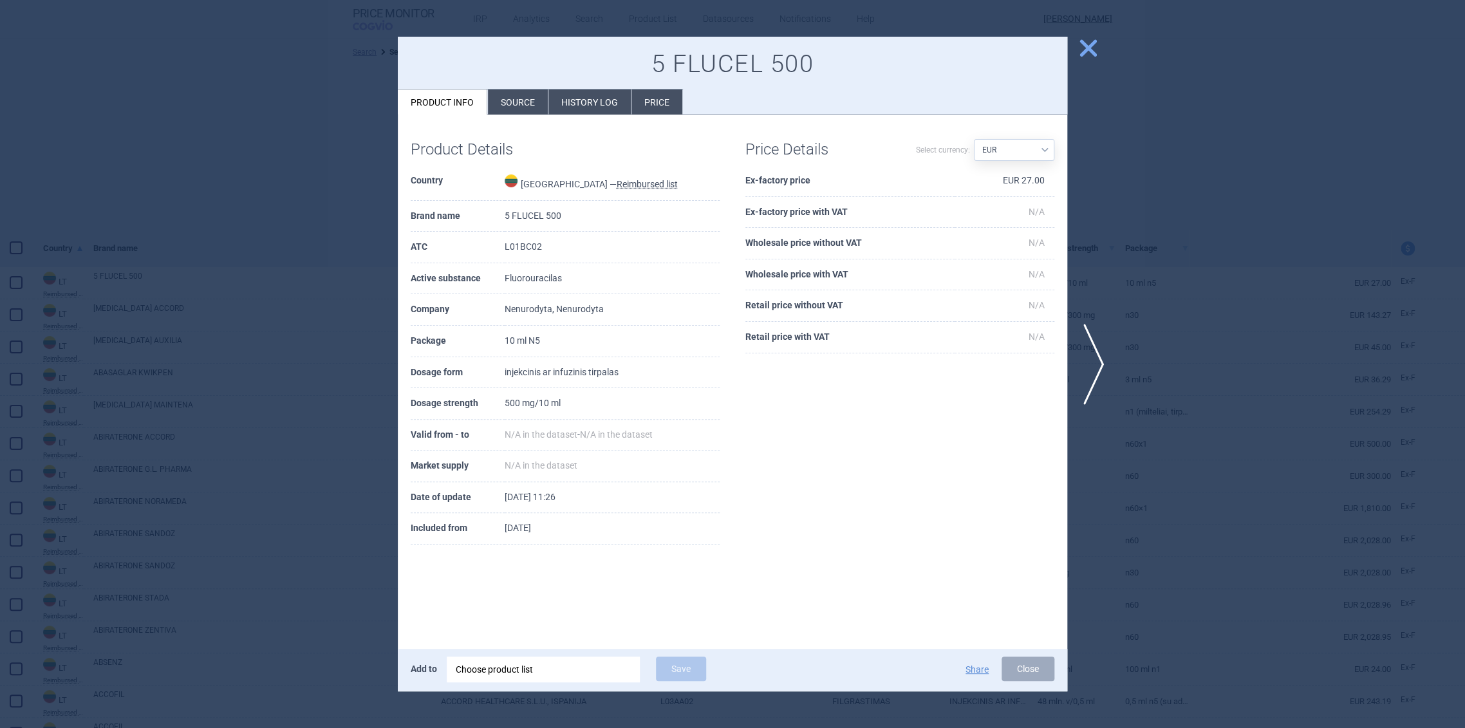
click at [539, 111] on li "Source" at bounding box center [518, 101] width 60 height 25
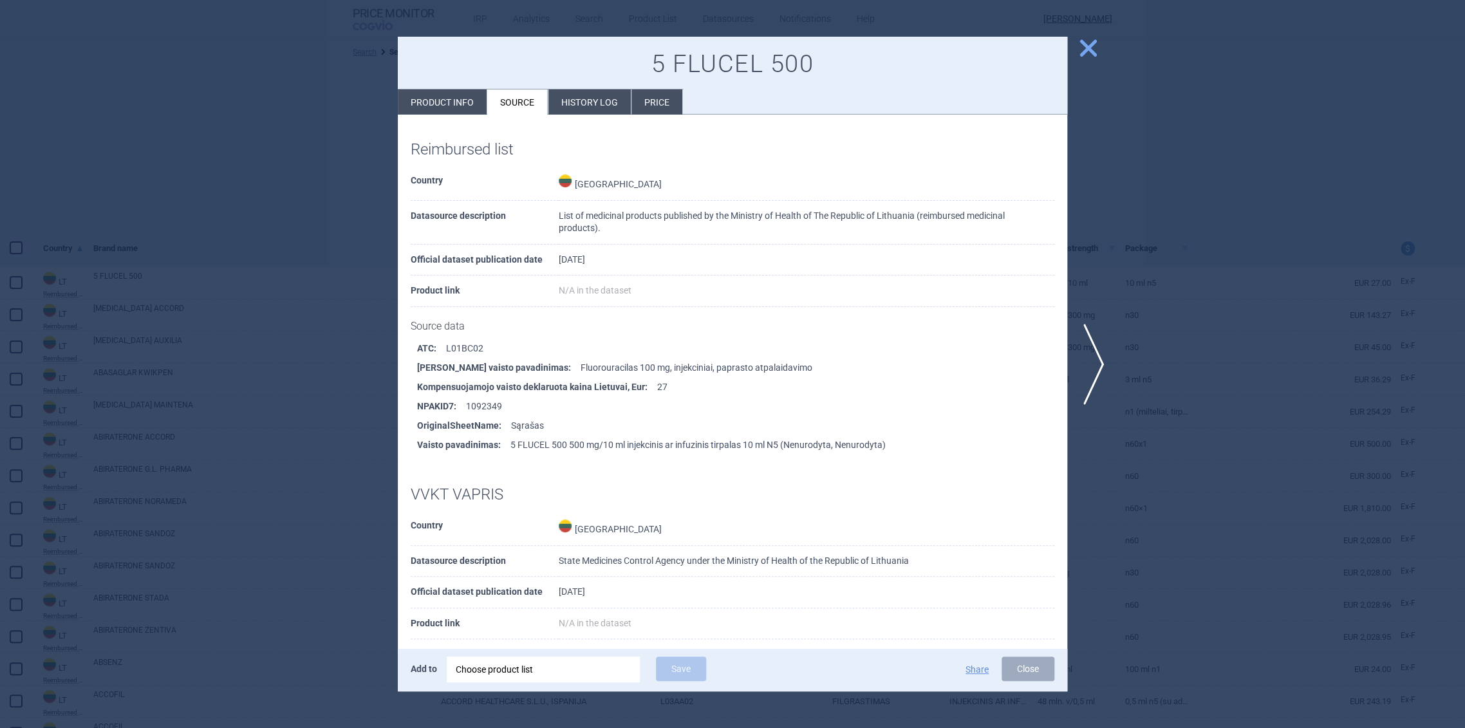
click at [574, 108] on li "History log" at bounding box center [589, 101] width 82 height 25
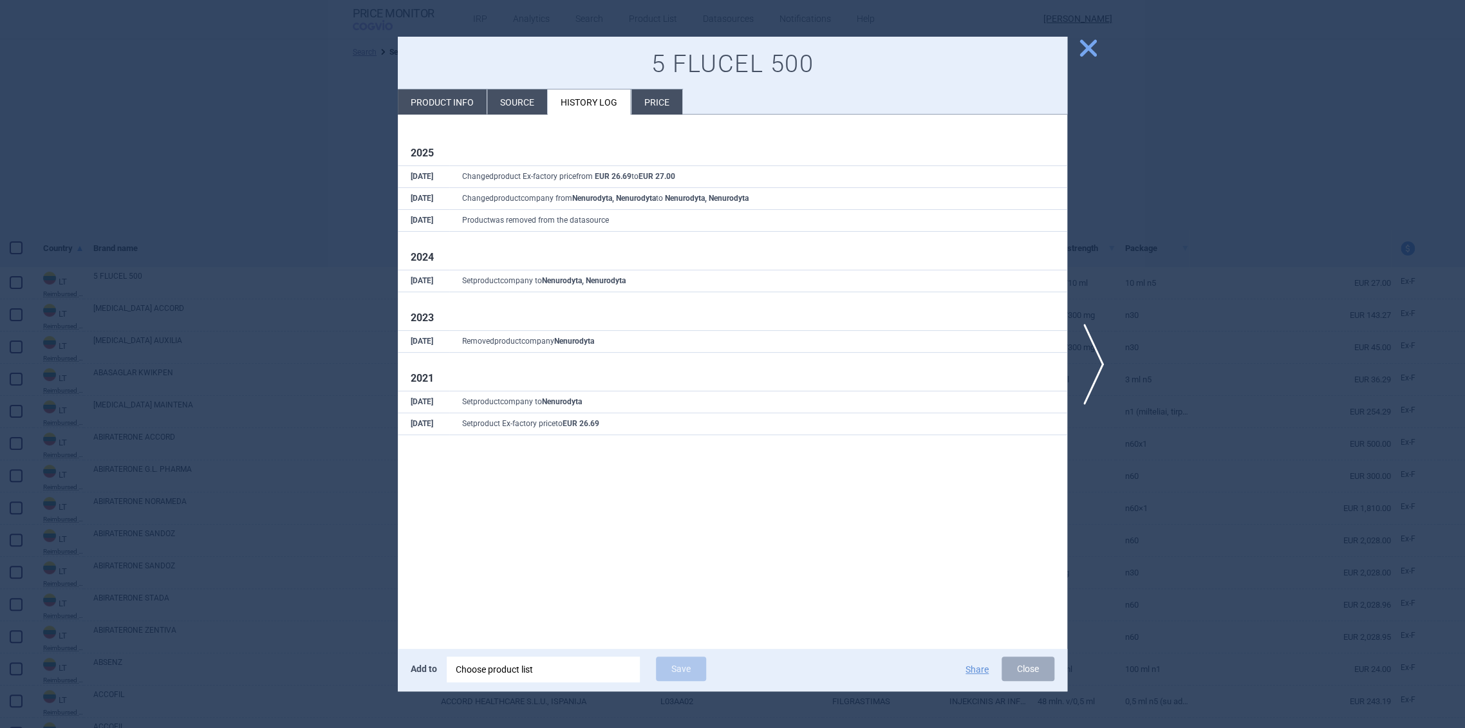
click at [310, 187] on div at bounding box center [732, 364] width 1465 height 728
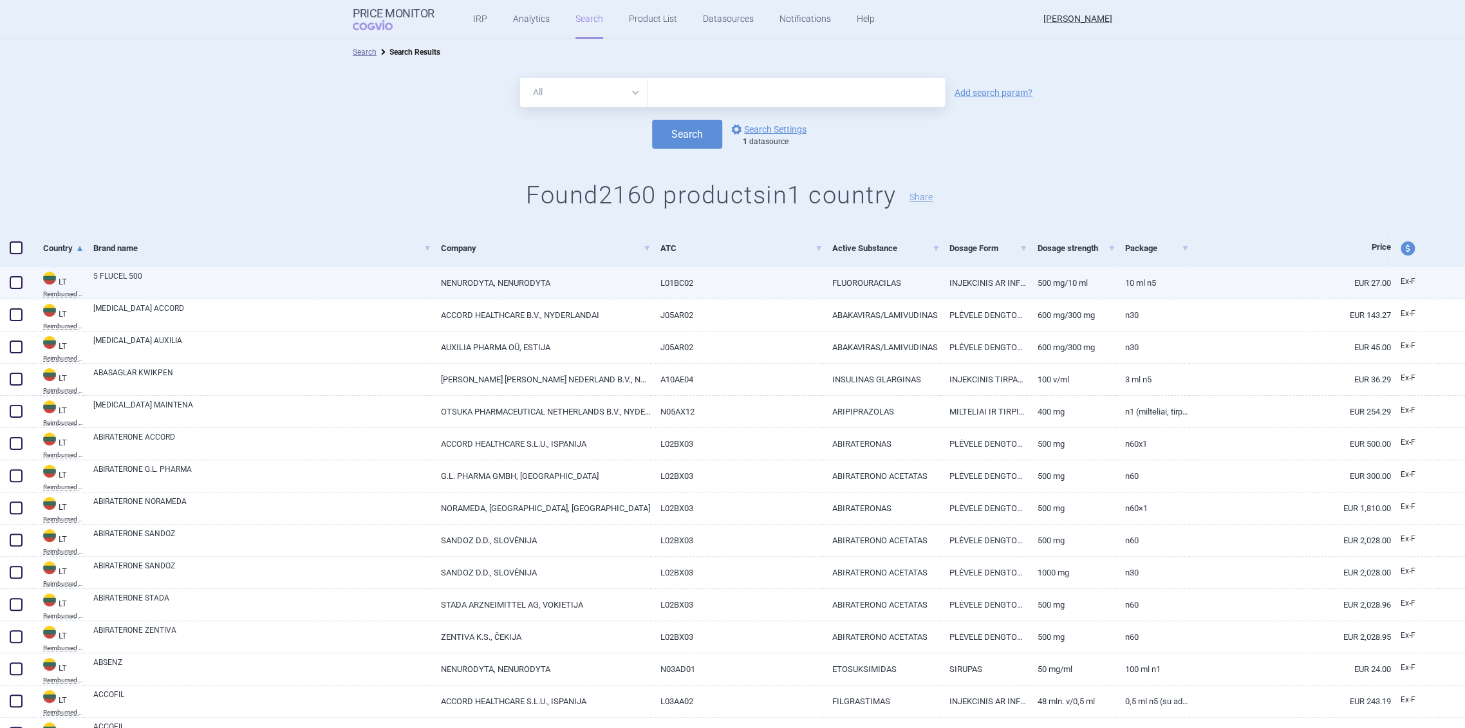
click at [319, 281] on link "5 FLUCEL 500" at bounding box center [262, 281] width 338 height 23
select select "EUR"
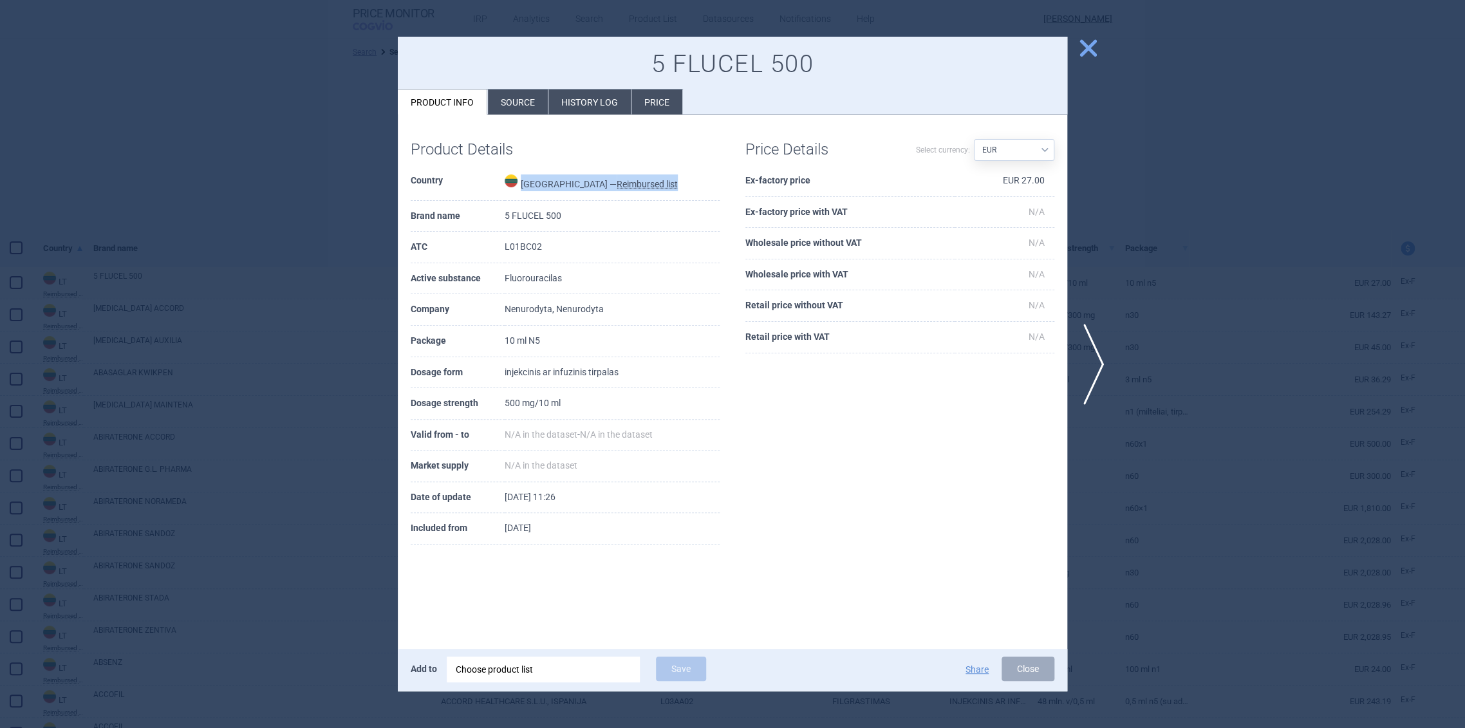
drag, startPoint x: 649, startPoint y: 180, endPoint x: 527, endPoint y: 186, distance: 121.8
click at [527, 186] on td "Lithuania — Reimbursed list" at bounding box center [612, 182] width 215 height 35
copy td "Lithuania — Reimbursed list"
drag, startPoint x: 510, startPoint y: 183, endPoint x: 654, endPoint y: 182, distance: 144.2
click at [654, 182] on tr "Country Lithuania — Reimbursed list" at bounding box center [565, 182] width 309 height 35
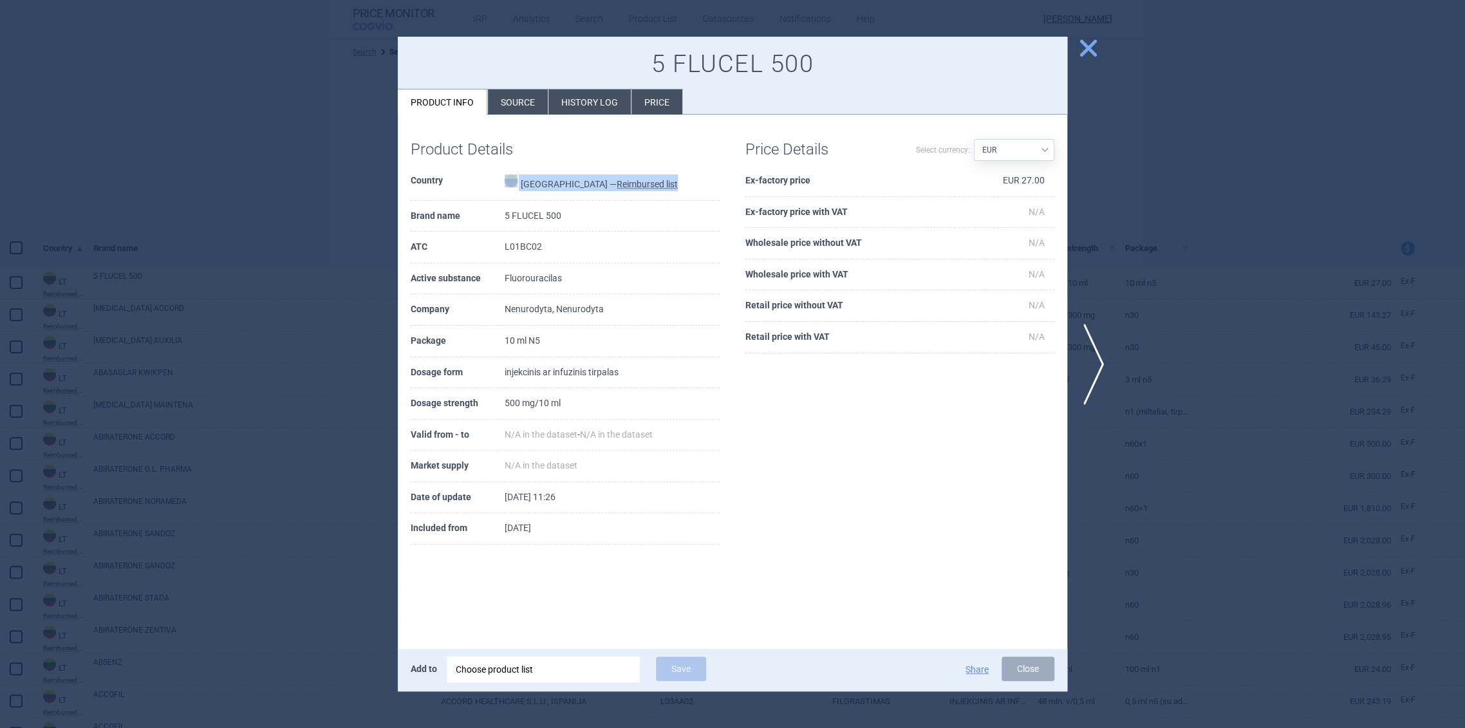
copy tr "Lithuania — Reimbursed list"
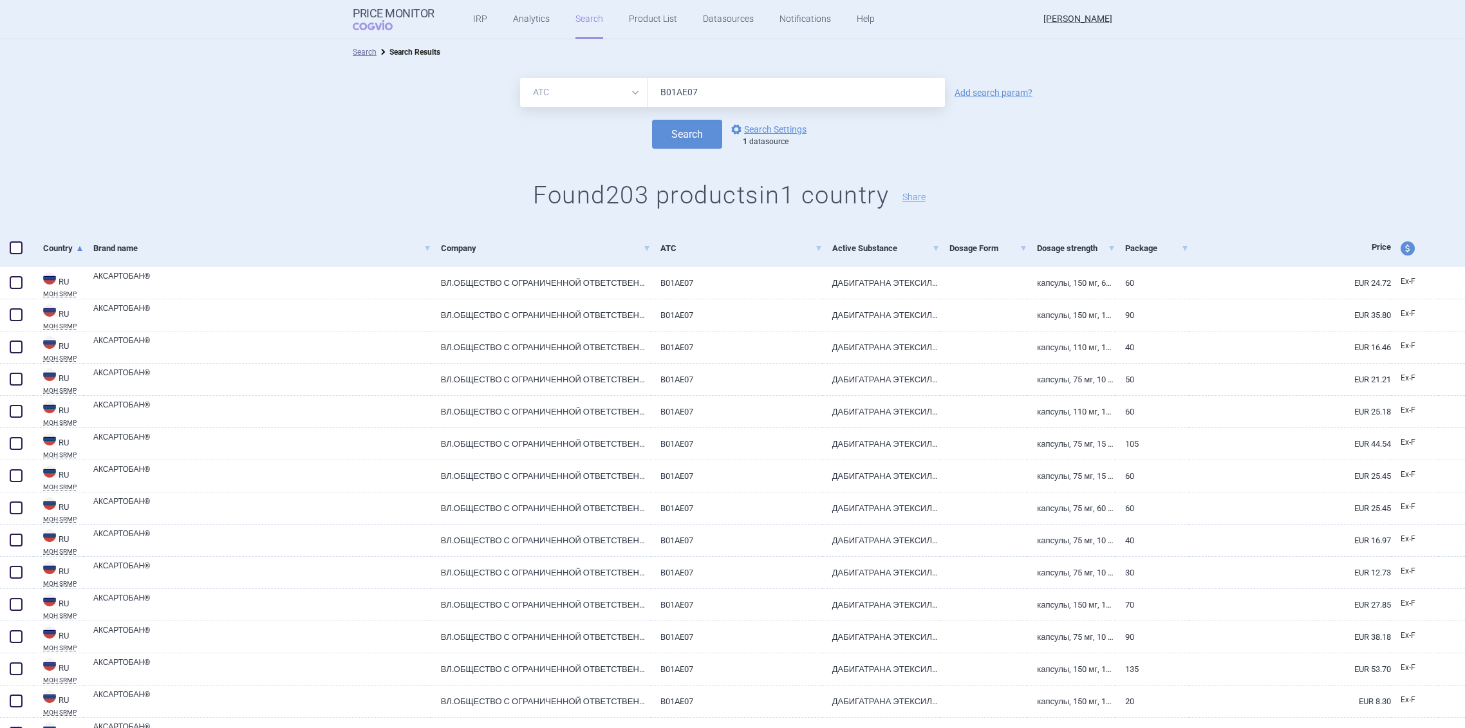
select select "atc"
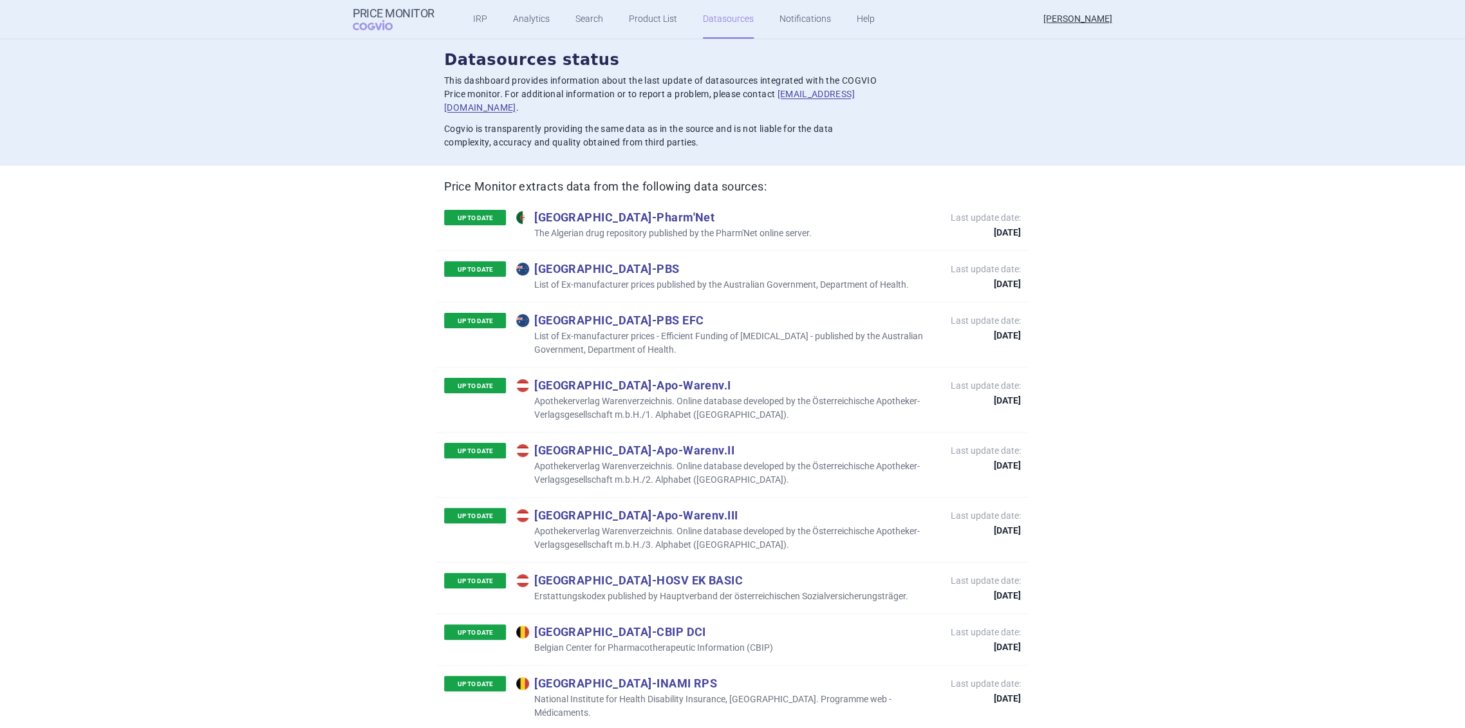
scroll to position [1288, 0]
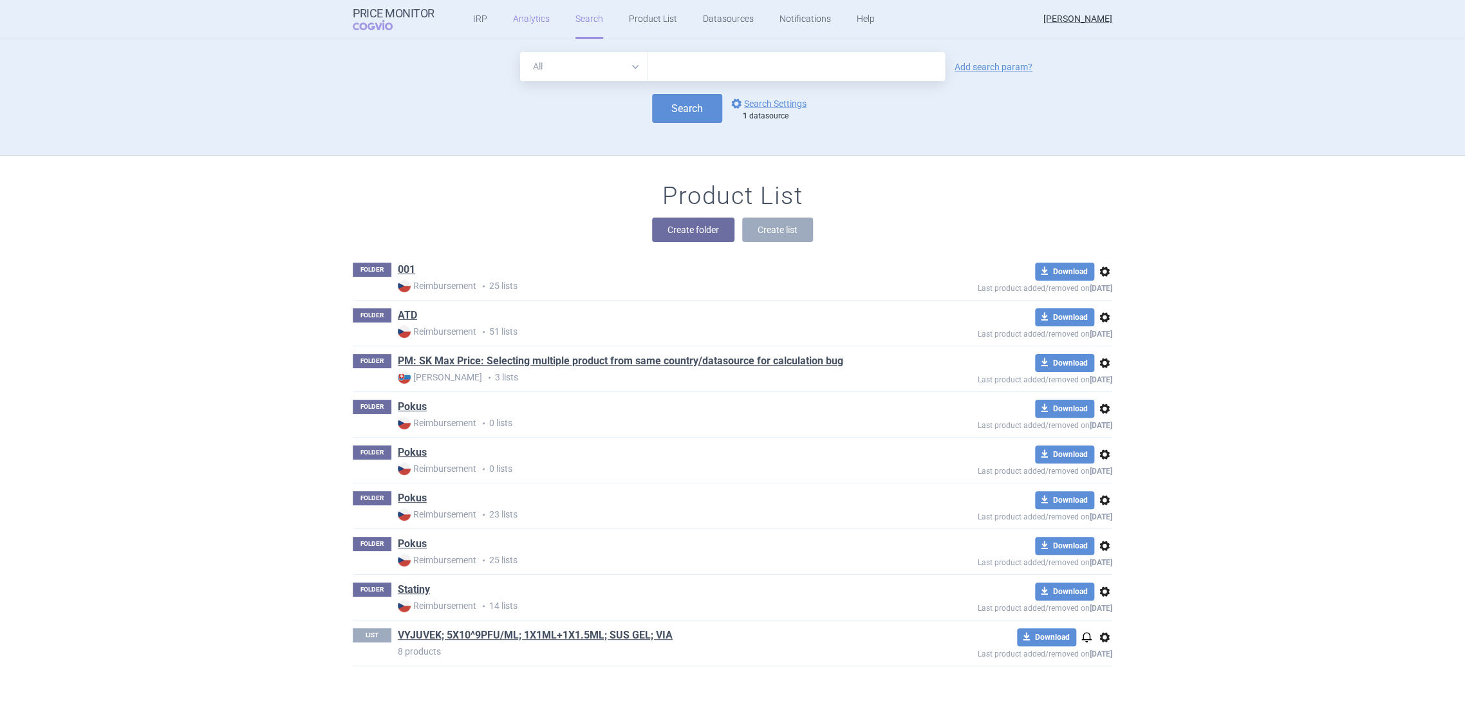
click at [513, 17] on link "Analytics" at bounding box center [531, 19] width 37 height 39
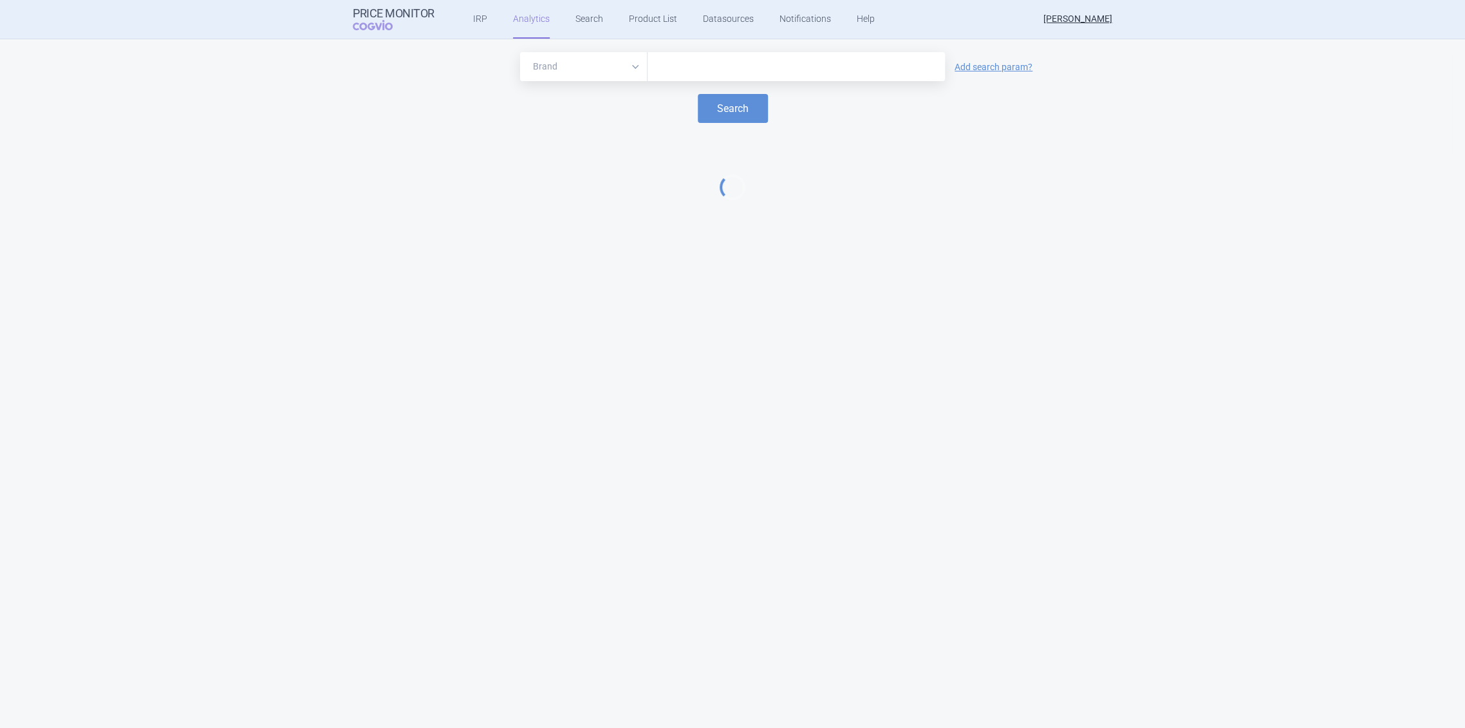
click at [698, 70] on input "text" at bounding box center [796, 67] width 285 height 17
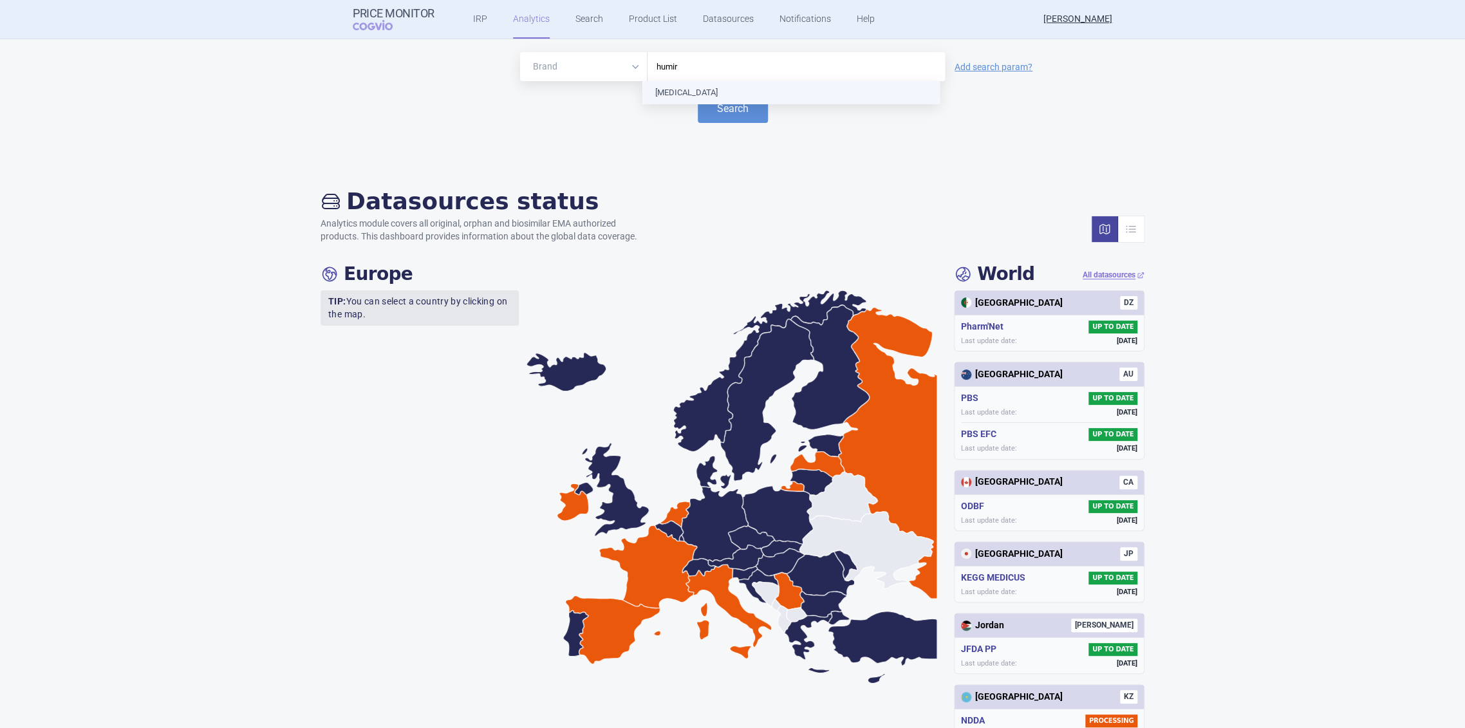
type input "humira"
click at [705, 115] on button "Search" at bounding box center [733, 108] width 70 height 29
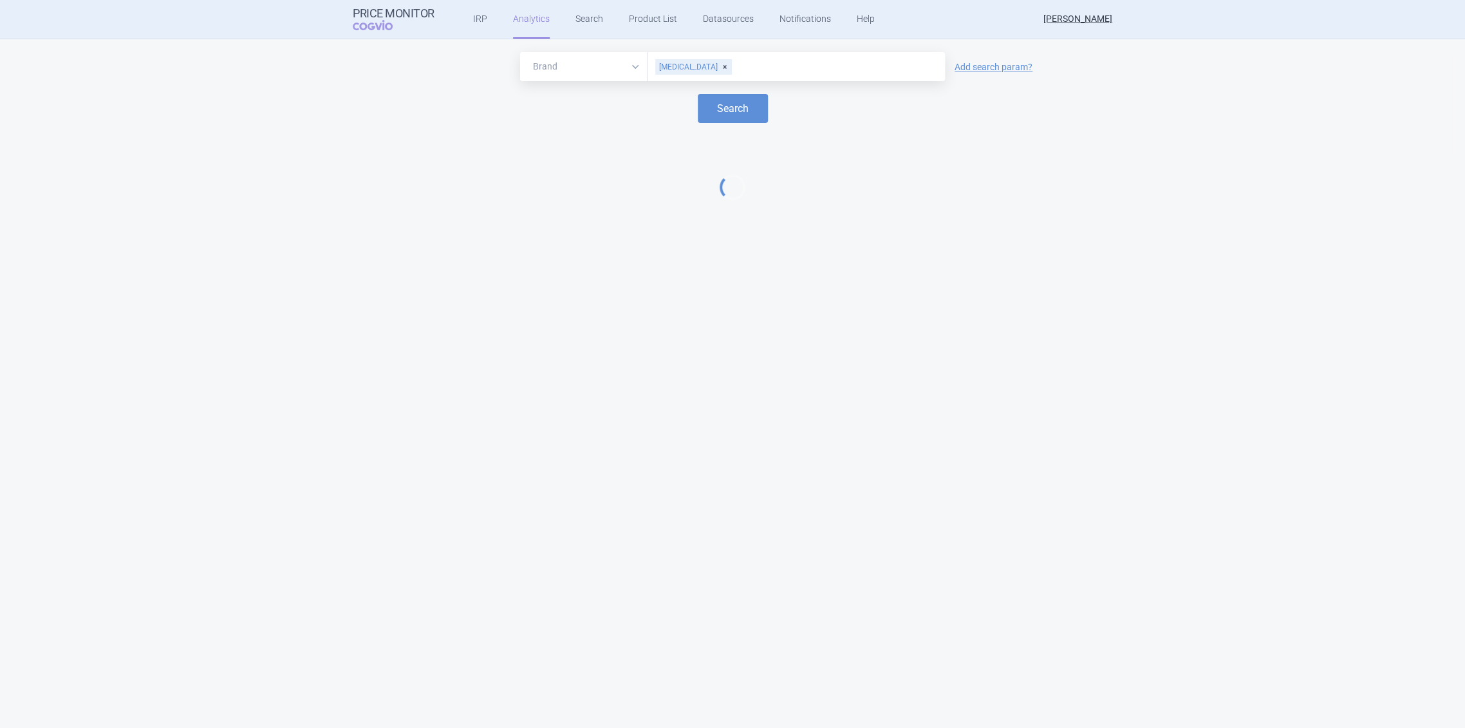
select select "EUR"
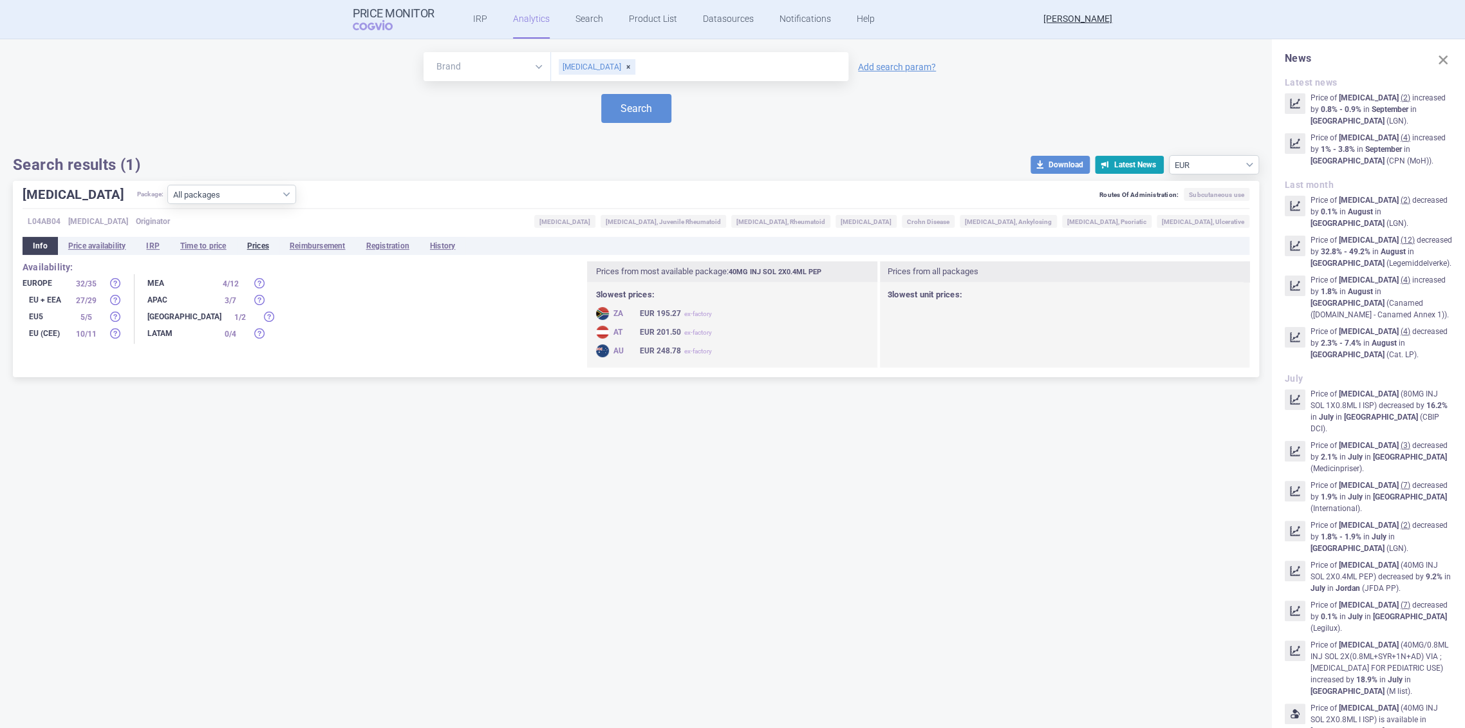
click at [265, 241] on li "Prices" at bounding box center [258, 246] width 42 height 18
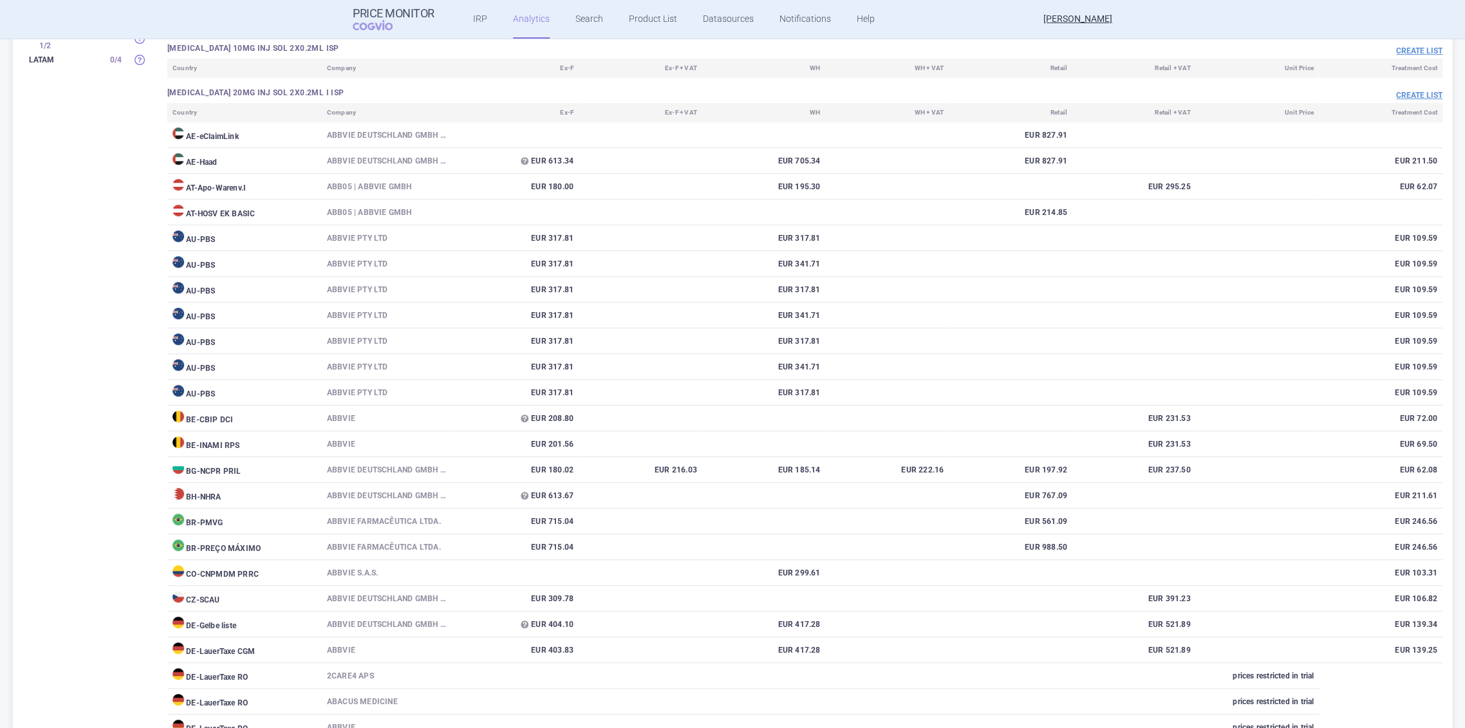
scroll to position [214, 0]
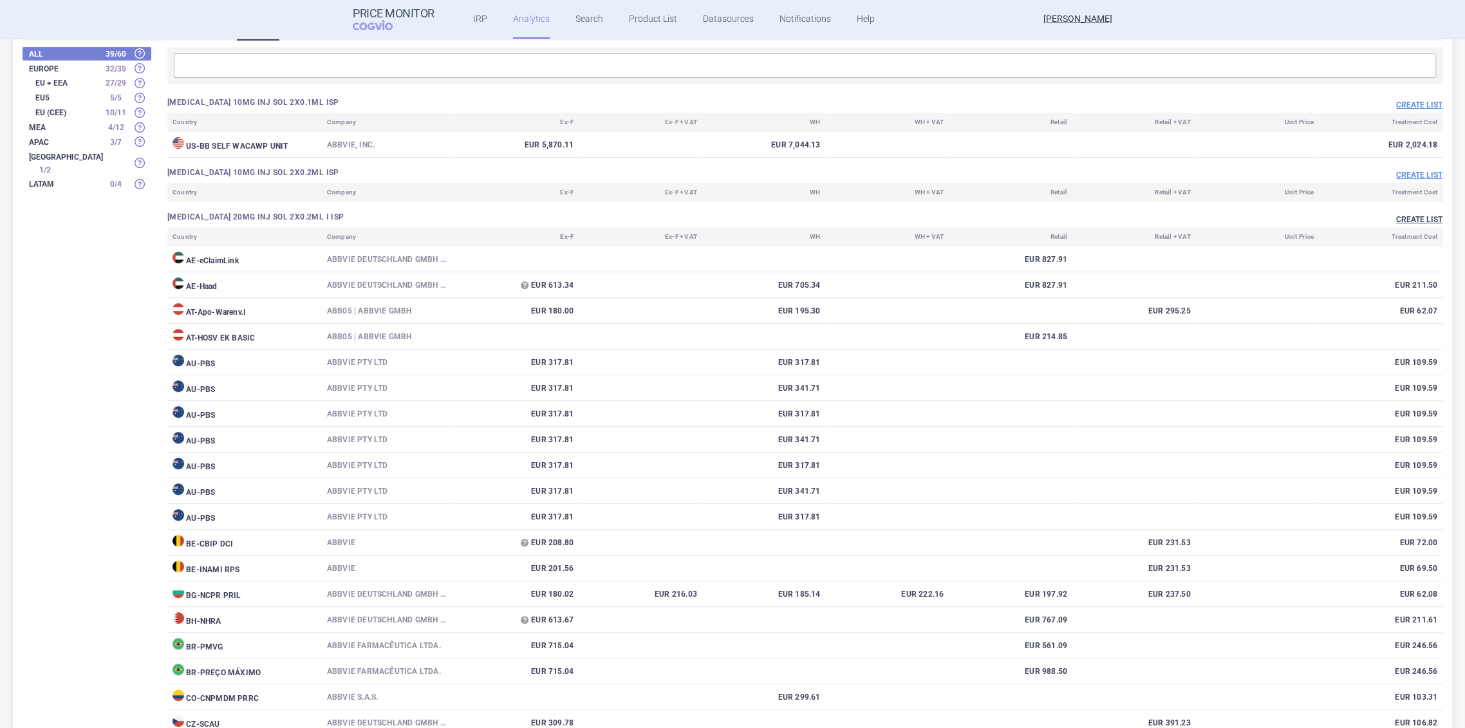
click at [1408, 217] on button "Create list" at bounding box center [1419, 219] width 46 height 11
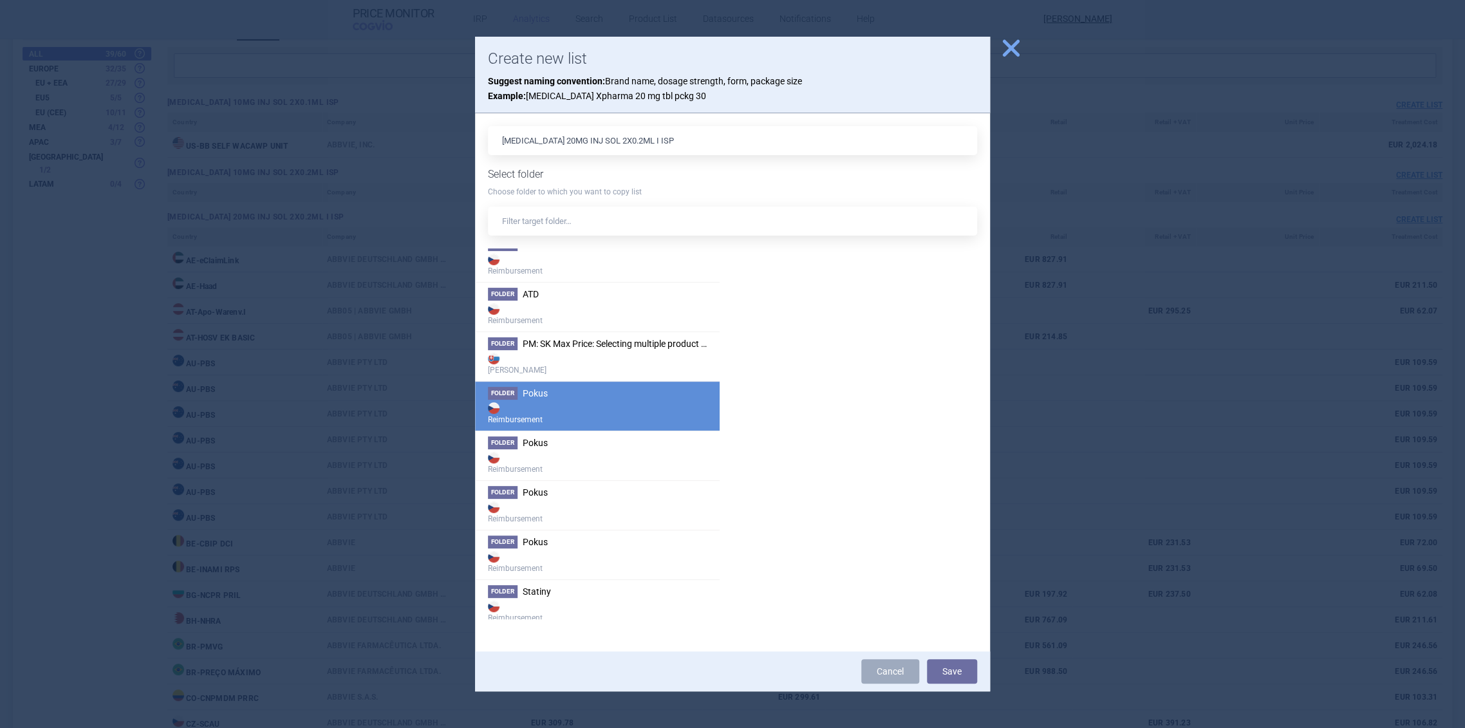
scroll to position [0, 0]
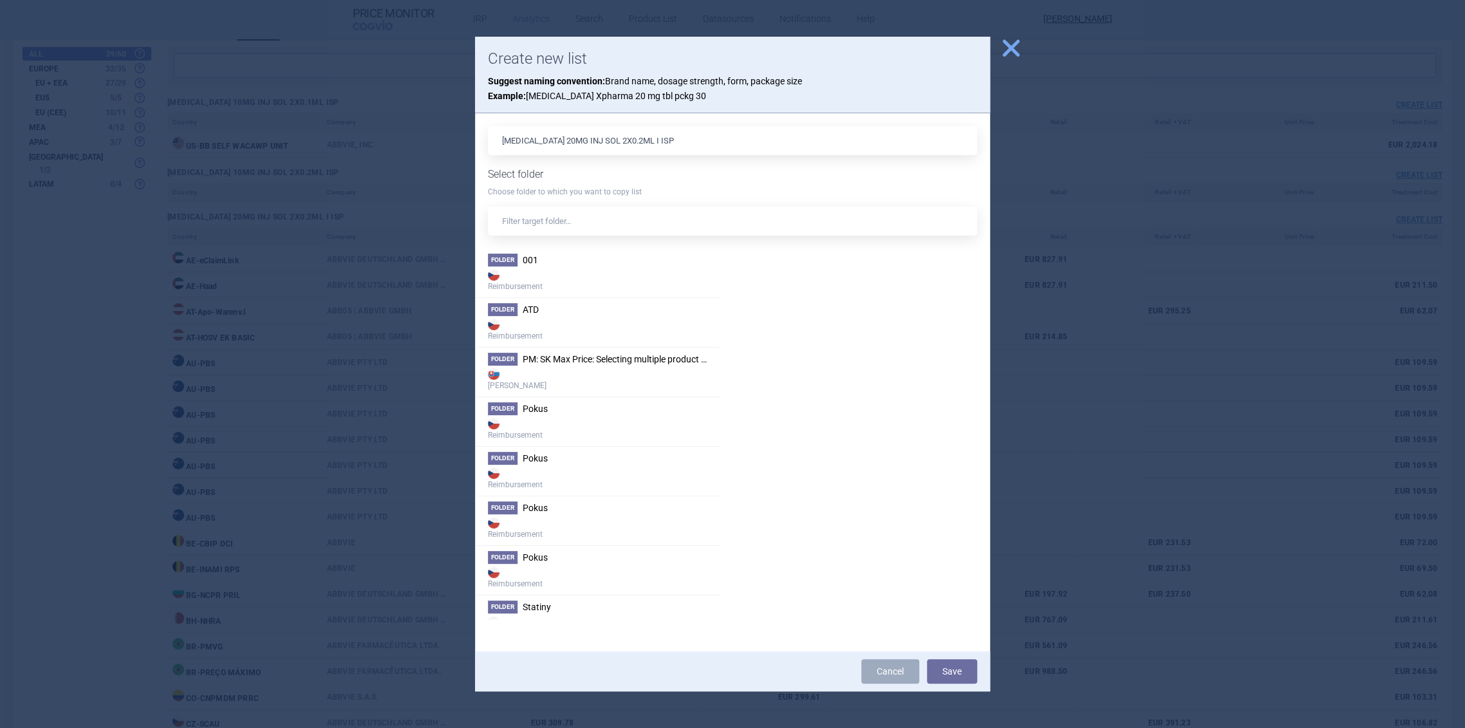
click at [1081, 182] on div at bounding box center [732, 364] width 1465 height 728
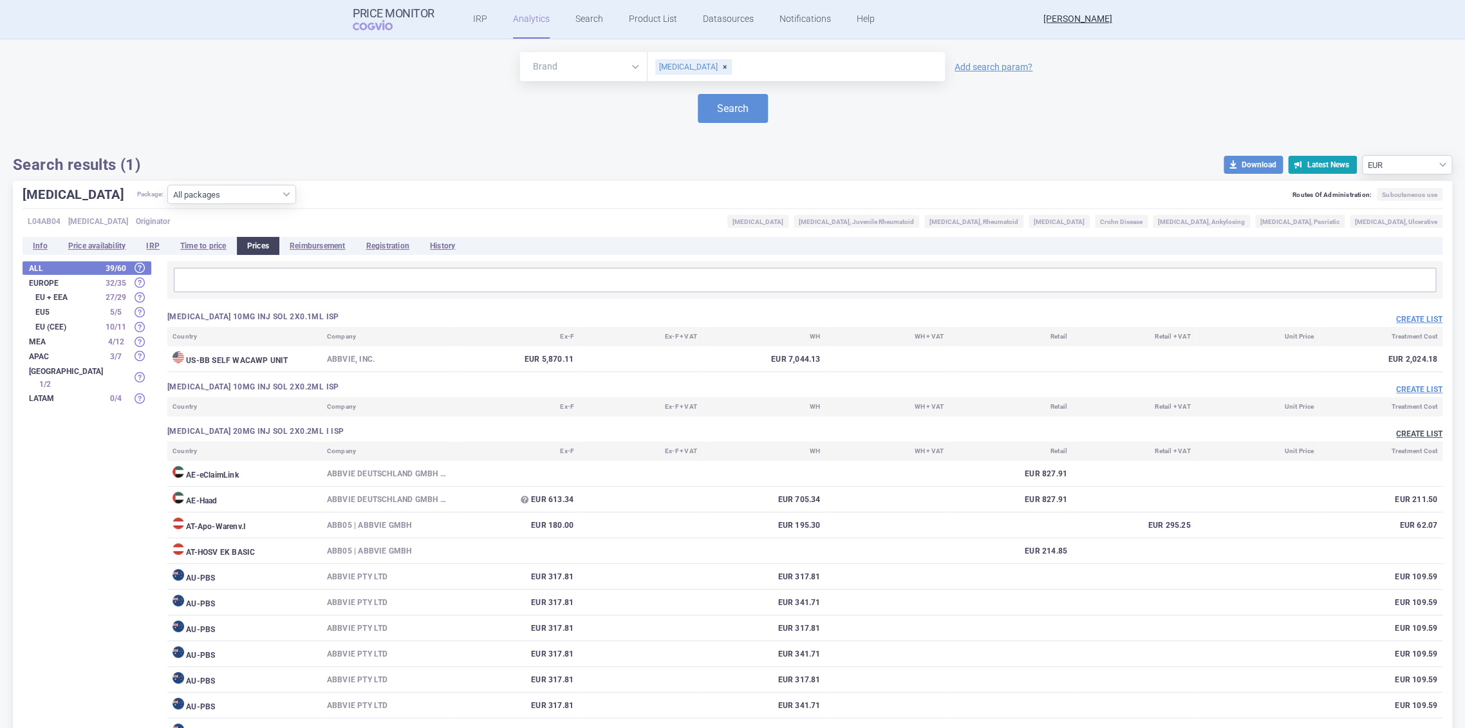
click at [1405, 433] on button "Create list" at bounding box center [1419, 434] width 46 height 11
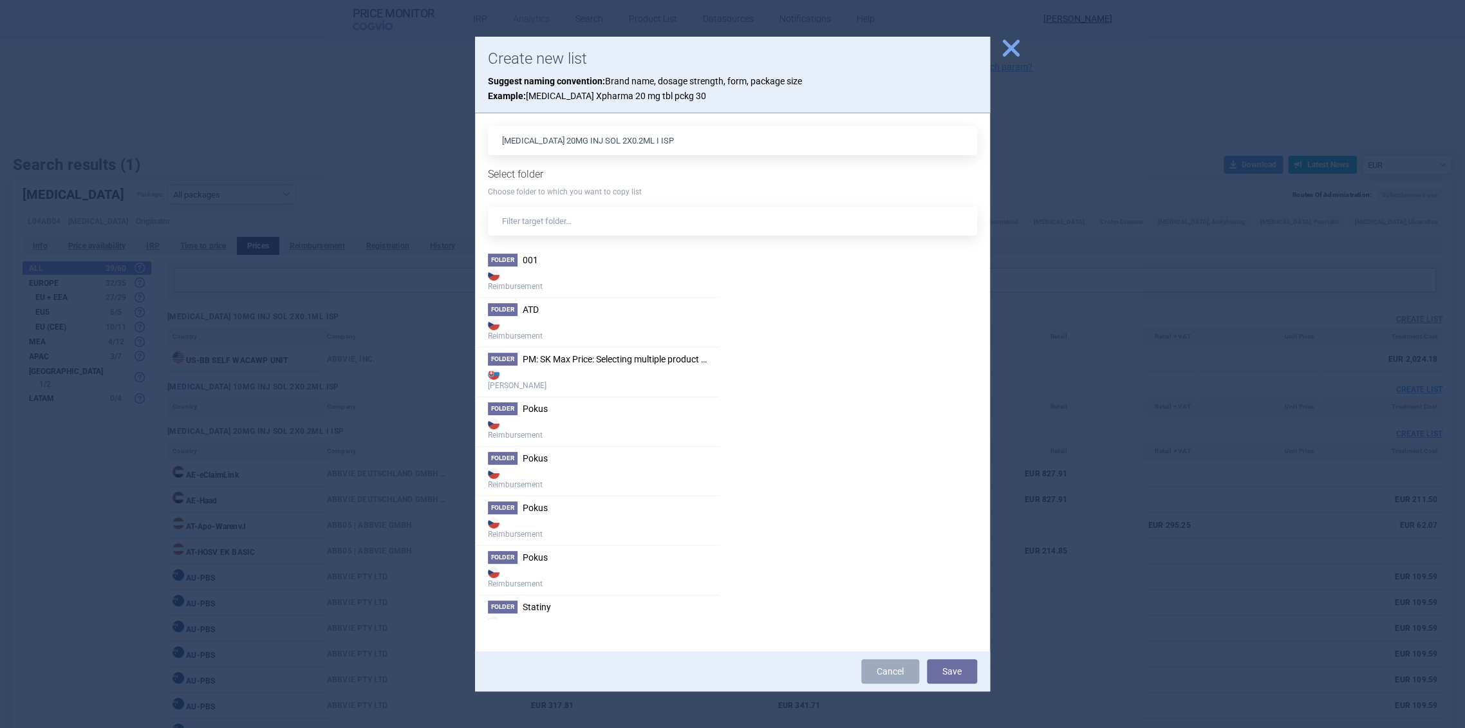
click at [1074, 315] on div at bounding box center [732, 364] width 1465 height 728
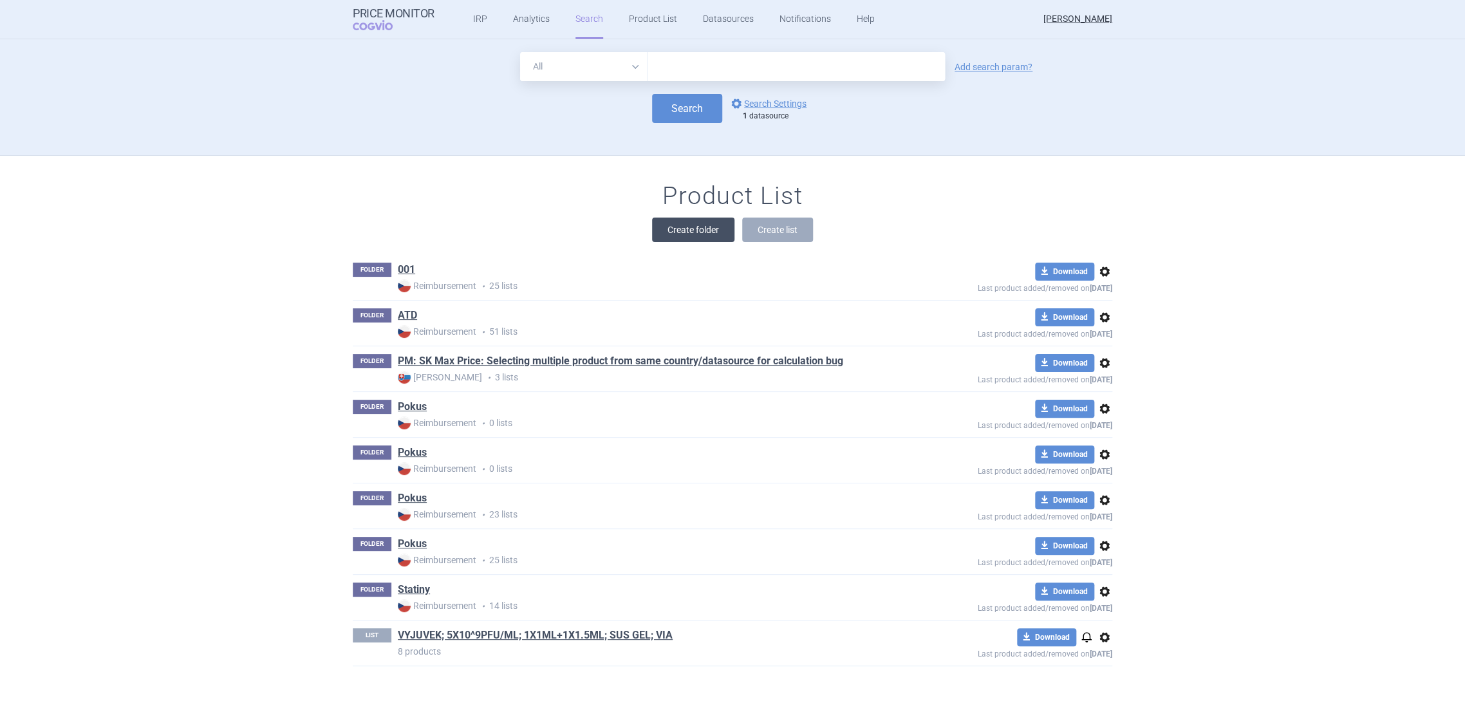
click at [698, 236] on button "Create folder" at bounding box center [693, 230] width 82 height 24
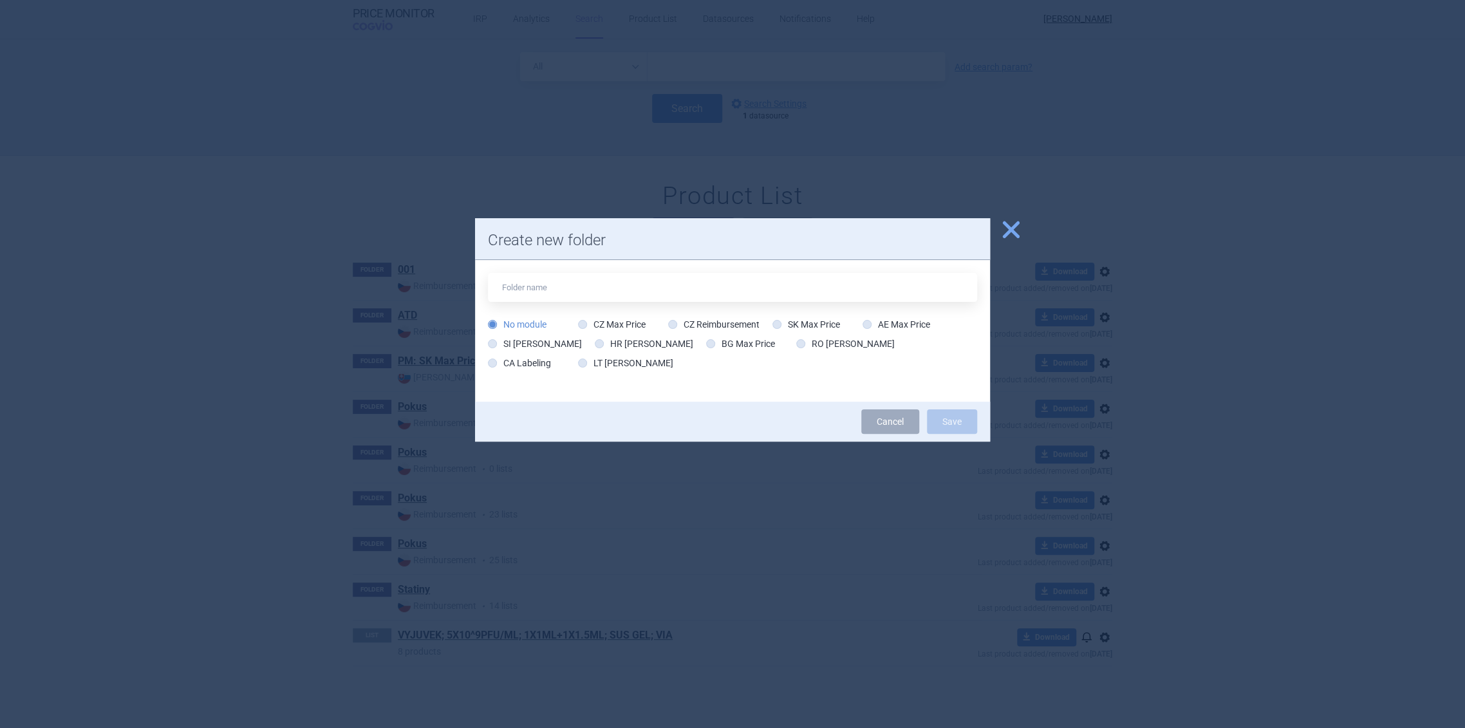
click at [631, 314] on div "No module CZ Max Price CZ Reimbursement SK Max Price AE Max Price SI Max Price …" at bounding box center [732, 324] width 489 height 103
click at [628, 323] on label "CZ Max Price" at bounding box center [612, 324] width 68 height 13
click at [592, 323] on input "CZ Max Price" at bounding box center [585, 325] width 13 height 13
radio input "true"
click at [619, 296] on input "text" at bounding box center [732, 287] width 489 height 29
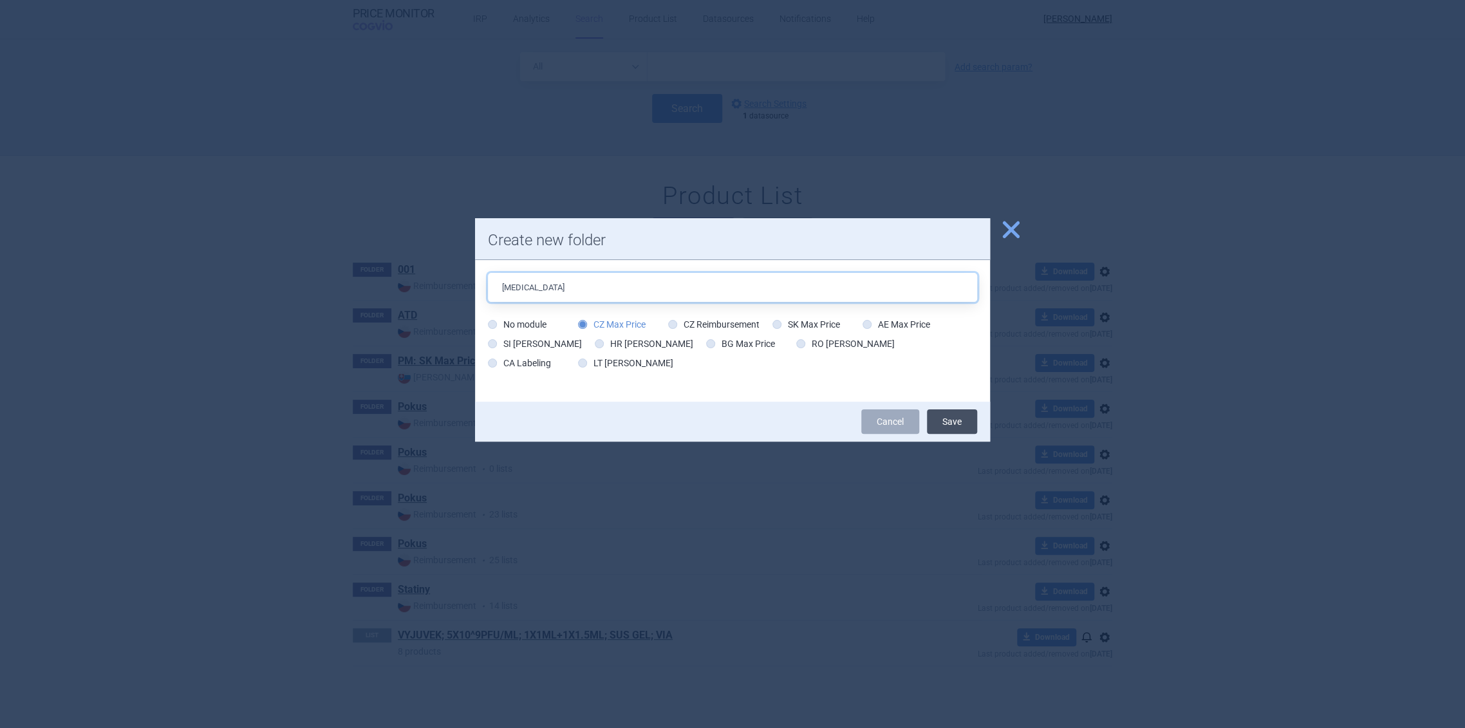
type input "[MEDICAL_DATA]"
click at [940, 421] on button "Save" at bounding box center [952, 421] width 50 height 24
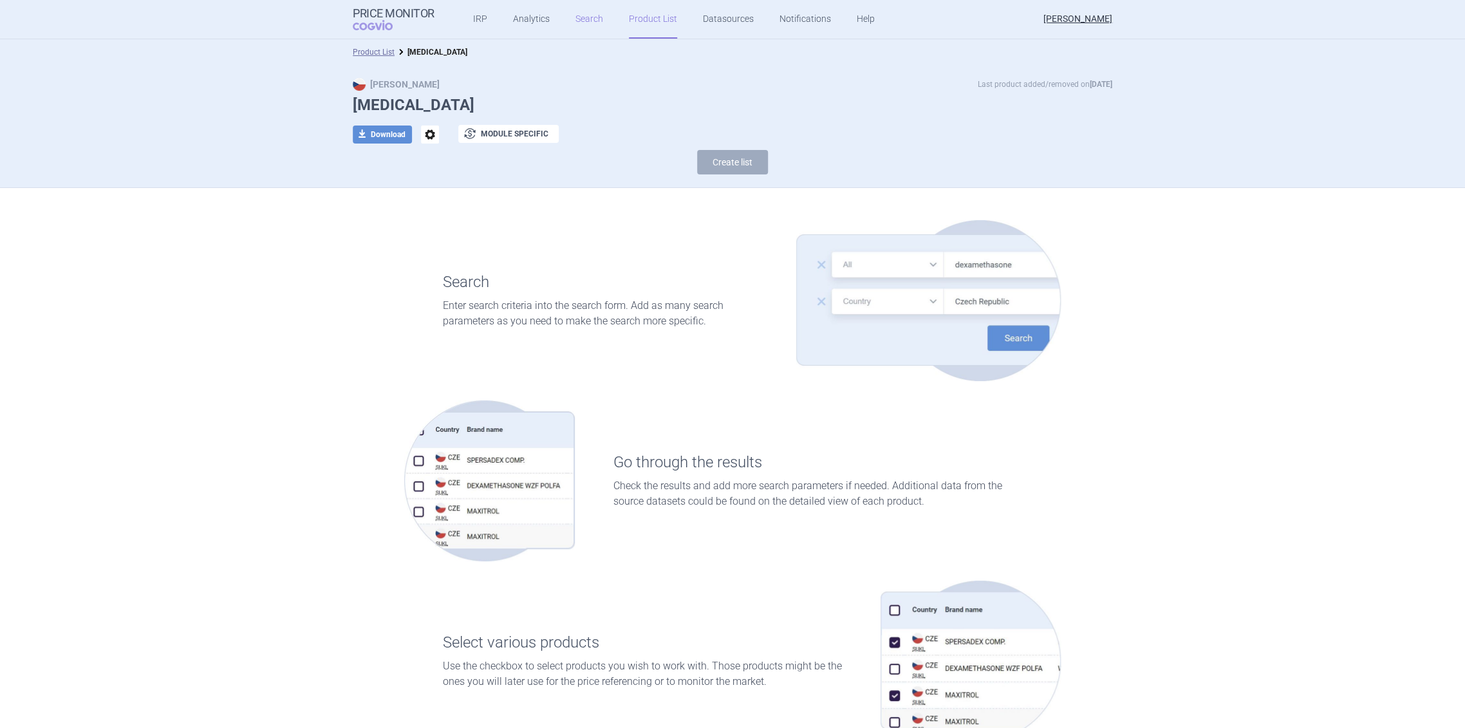
click at [583, 20] on link "Search" at bounding box center [590, 19] width 28 height 39
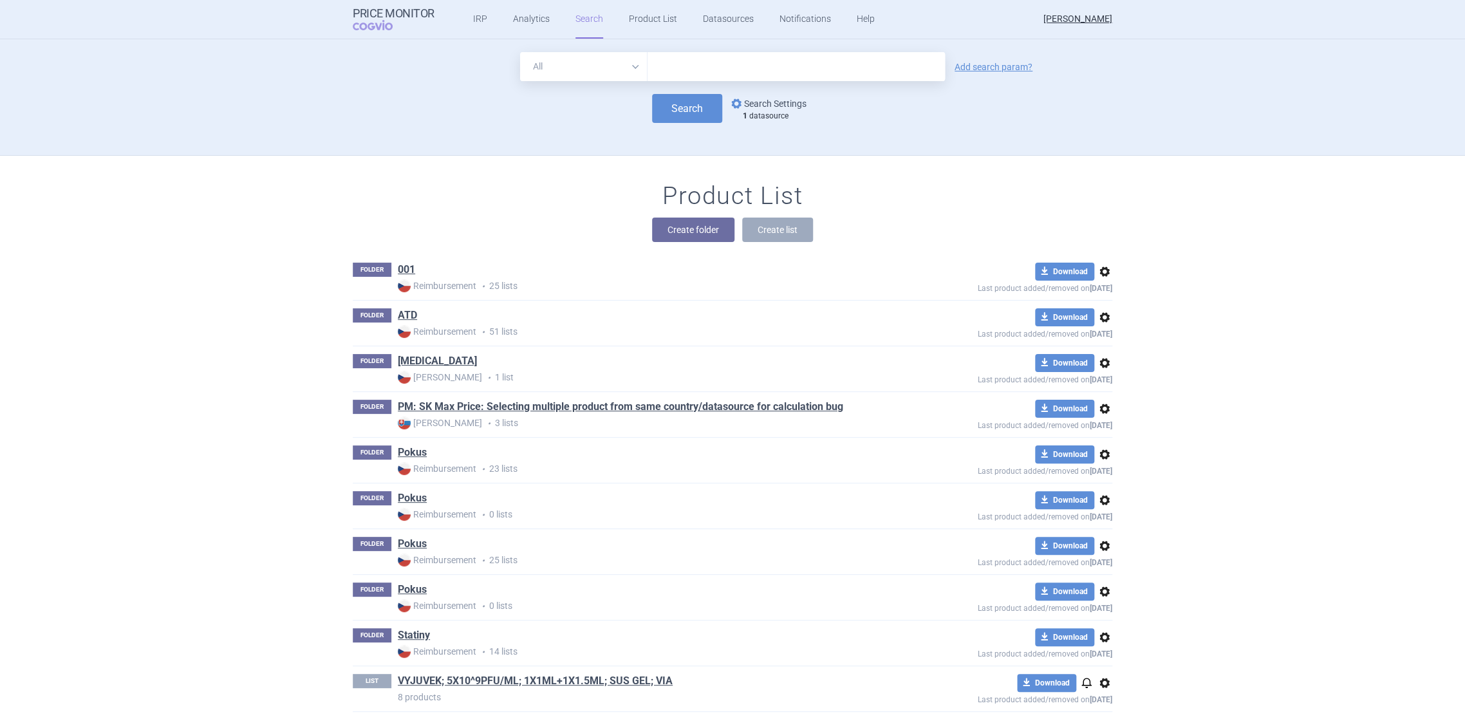
click at [744, 102] on link "options Search Settings" at bounding box center [768, 103] width 78 height 15
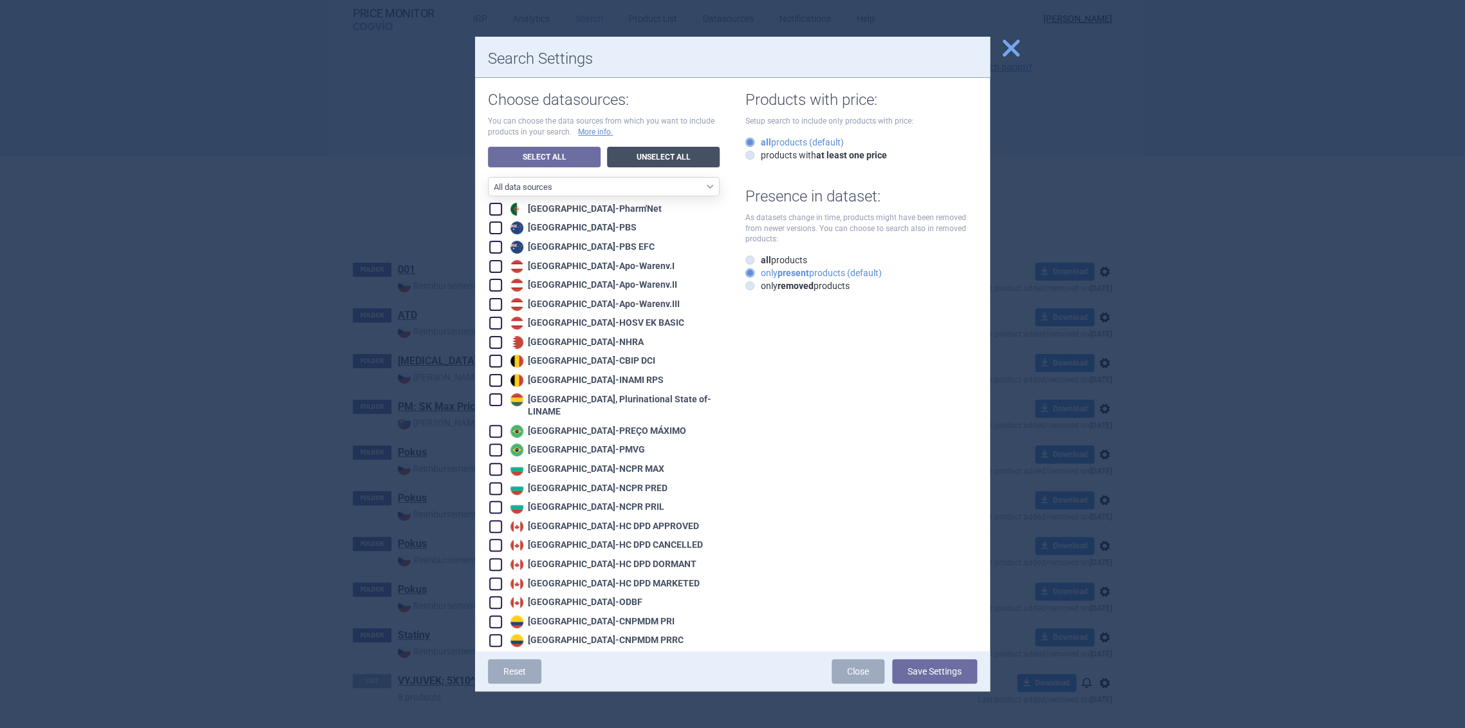
drag, startPoint x: 639, startPoint y: 155, endPoint x: 639, endPoint y: 162, distance: 7.1
click at [640, 155] on link "Unselect All" at bounding box center [663, 157] width 113 height 21
checkbox input "false"
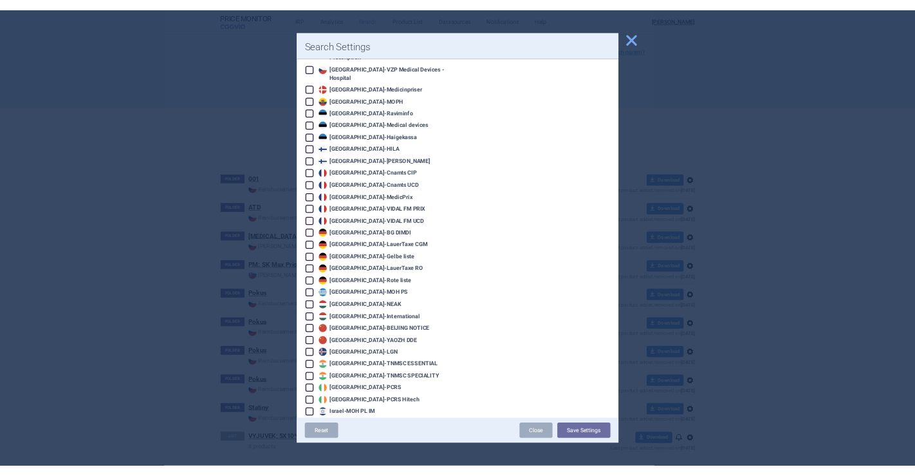
scroll to position [858, 0]
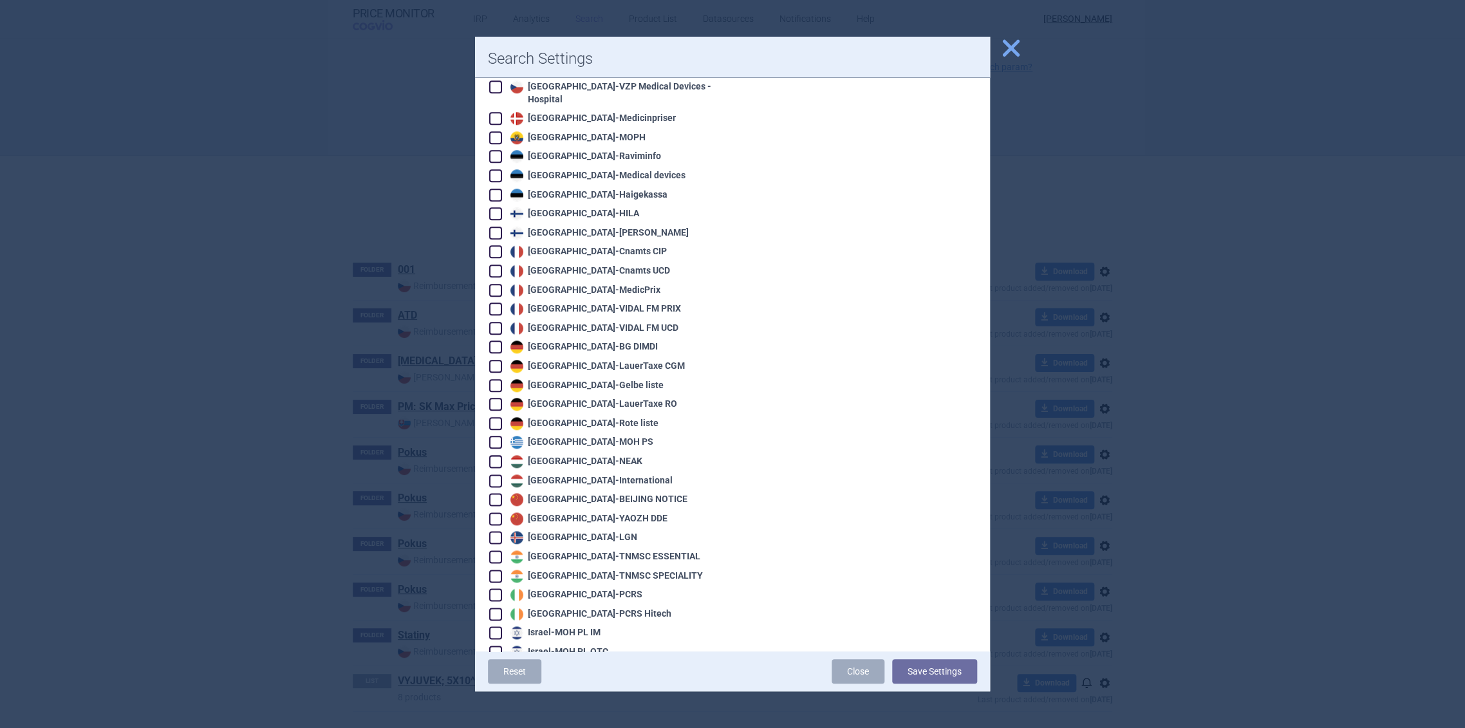
click at [598, 360] on div "Germany - LauerTaxe CGM" at bounding box center [596, 366] width 178 height 13
checkbox input "true"
click at [946, 666] on button "Save Settings" at bounding box center [934, 671] width 85 height 24
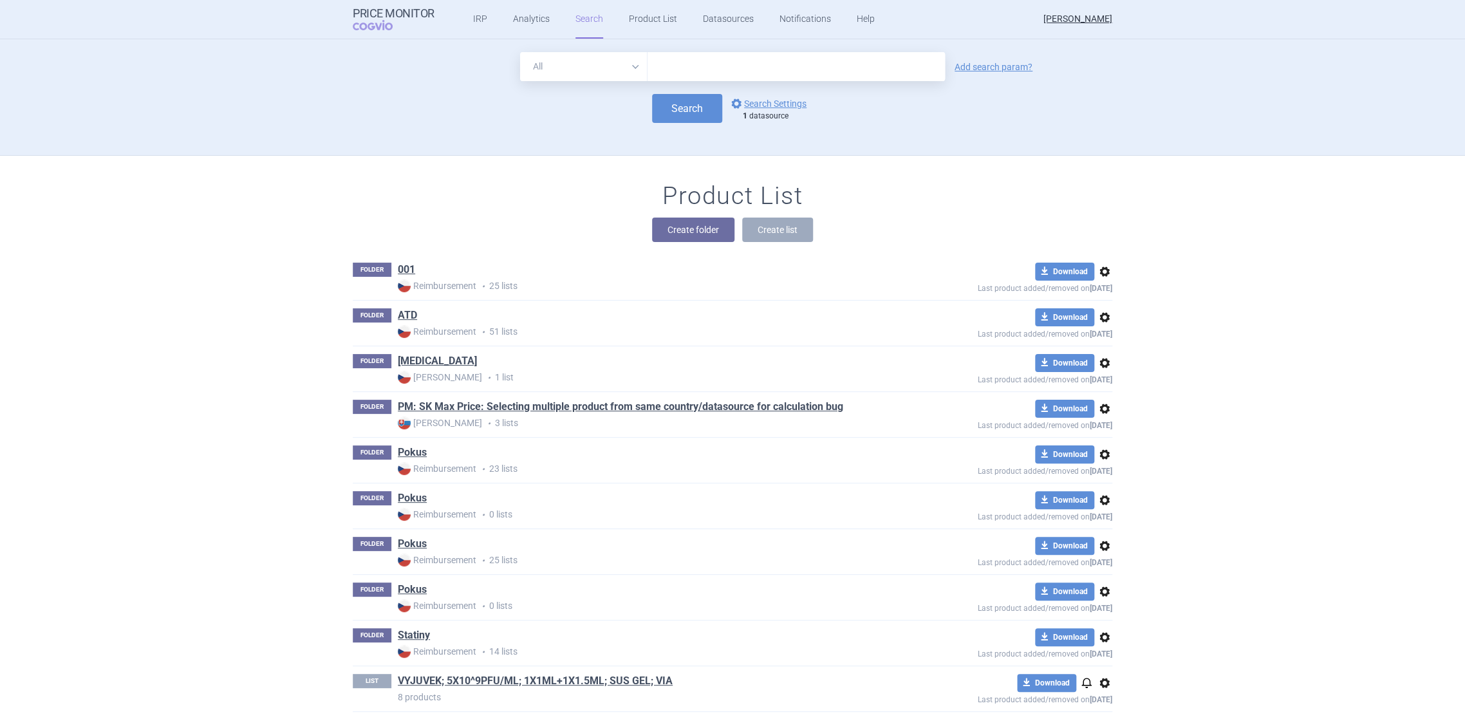
click at [688, 77] on input "text" at bounding box center [796, 66] width 297 height 29
paste input "Apothekeneinkaufspries"
type input "Apothekeneinkaufspries"
click at [684, 101] on button "Search" at bounding box center [687, 108] width 70 height 29
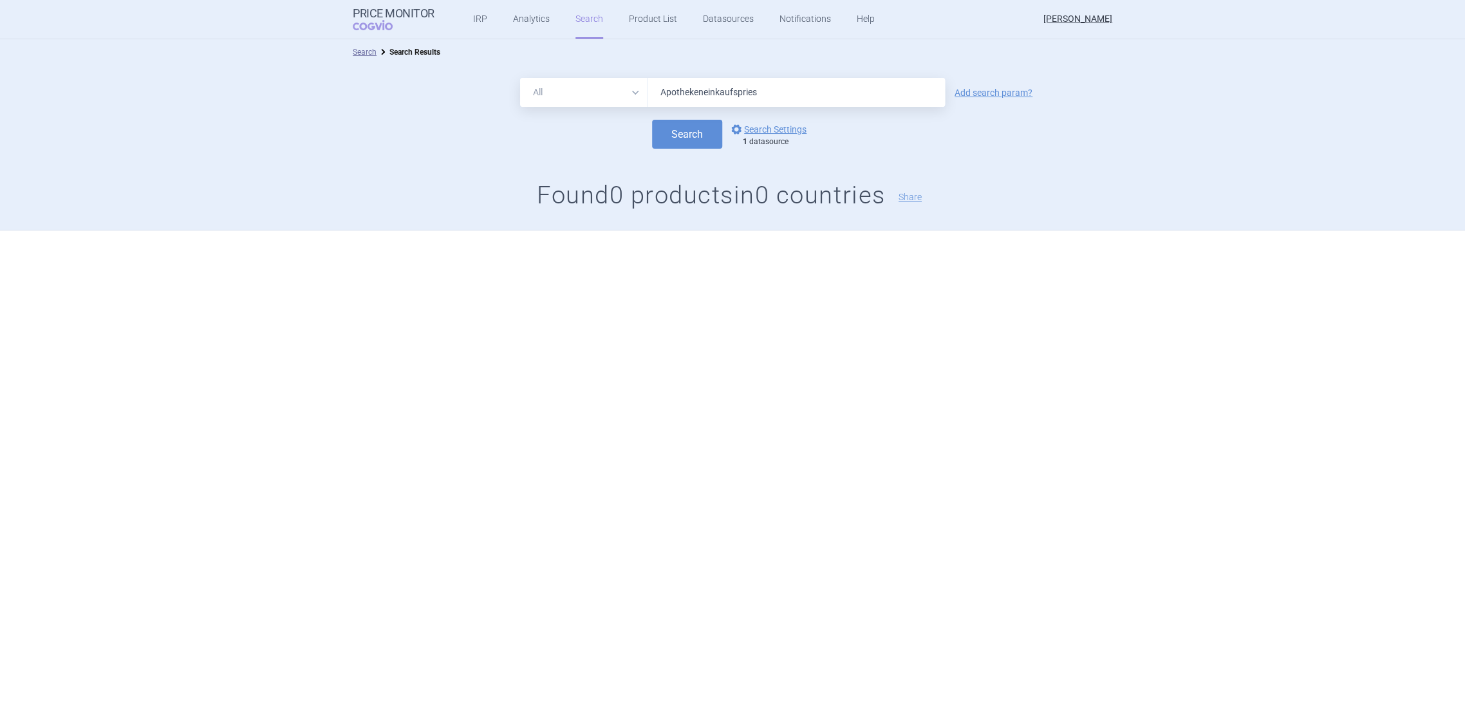
click at [742, 89] on input "Apothekeneinkaufspries" at bounding box center [796, 92] width 297 height 29
paste input "ISMN STADA 20 mg Tabletten"
type input "ISMN STADA 20 mg Tabletten"
click at [695, 133] on button "Search" at bounding box center [687, 134] width 70 height 29
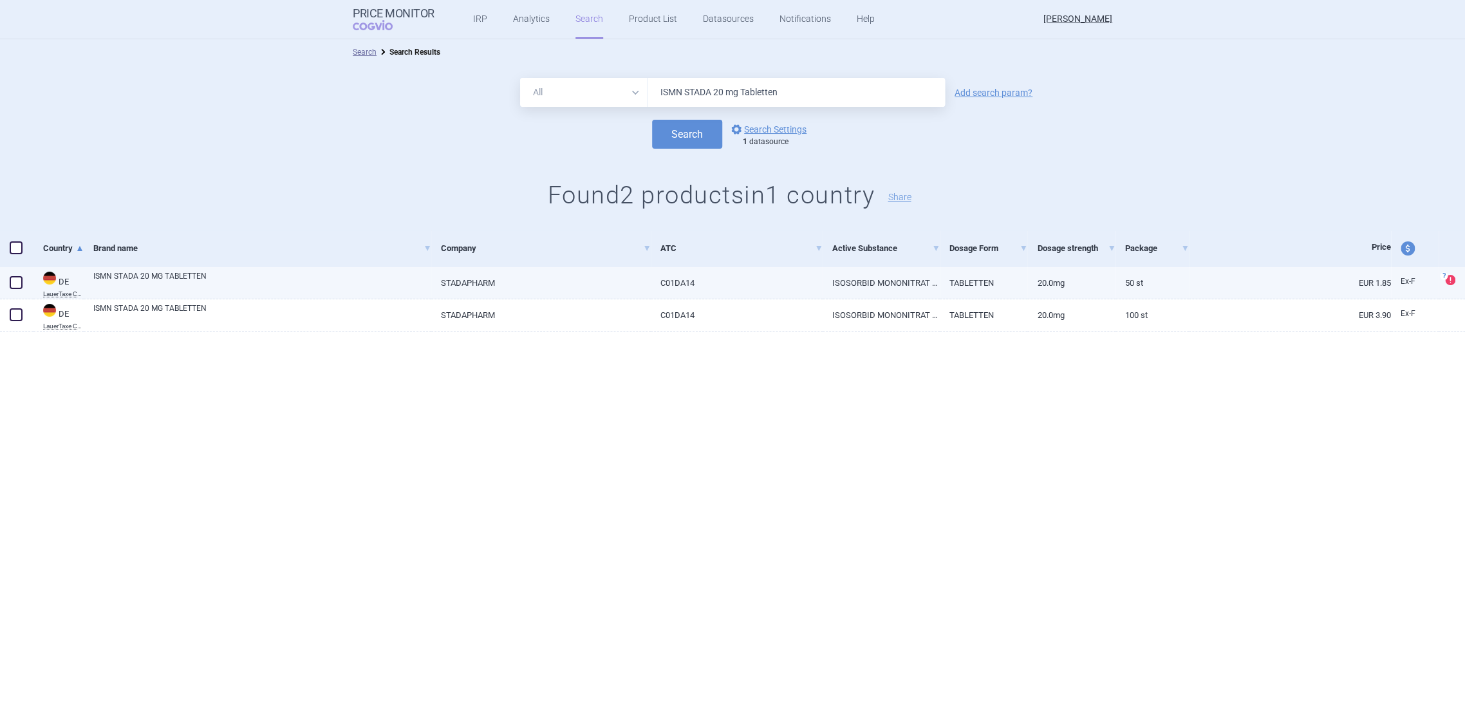
click at [841, 287] on link "ISOSORBID MONONITRAT 20 MG" at bounding box center [881, 283] width 117 height 32
select select "EUR"
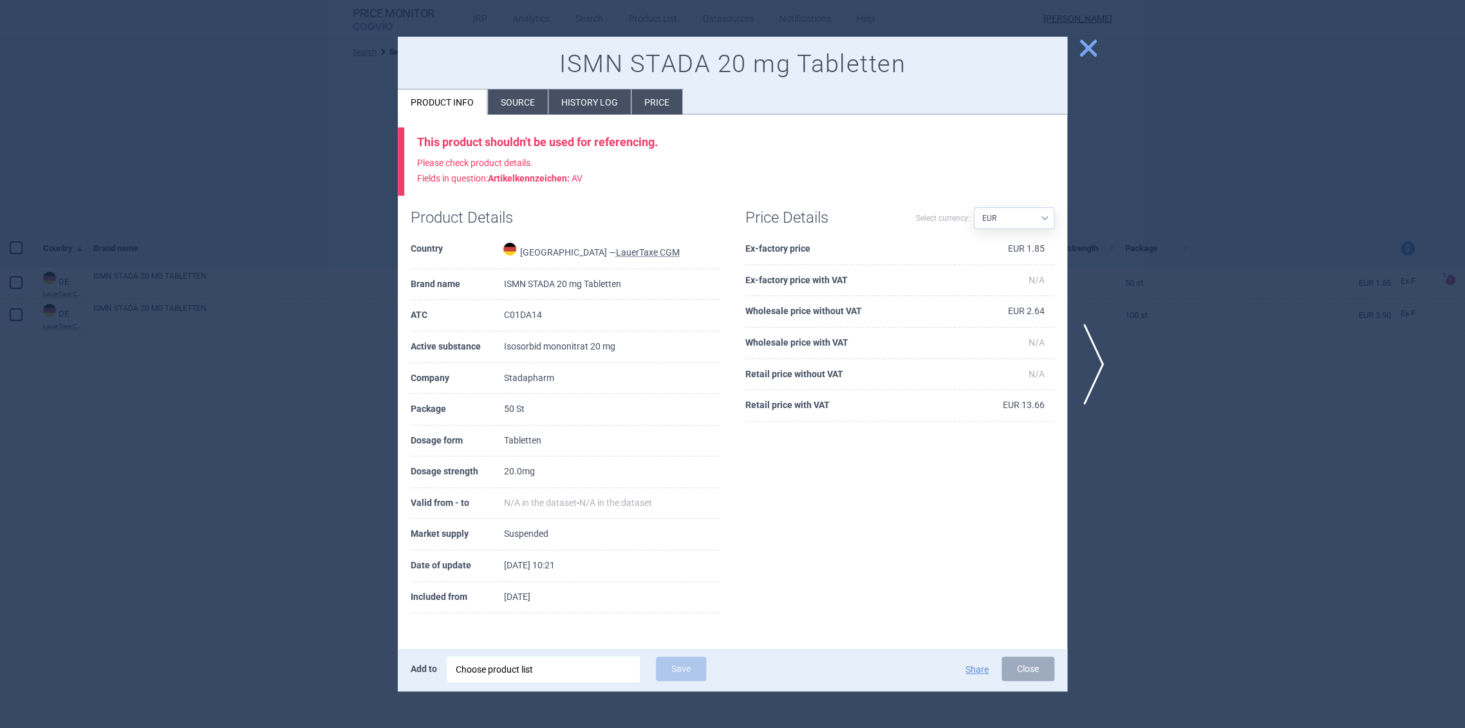
click at [525, 108] on li "Source" at bounding box center [518, 101] width 60 height 25
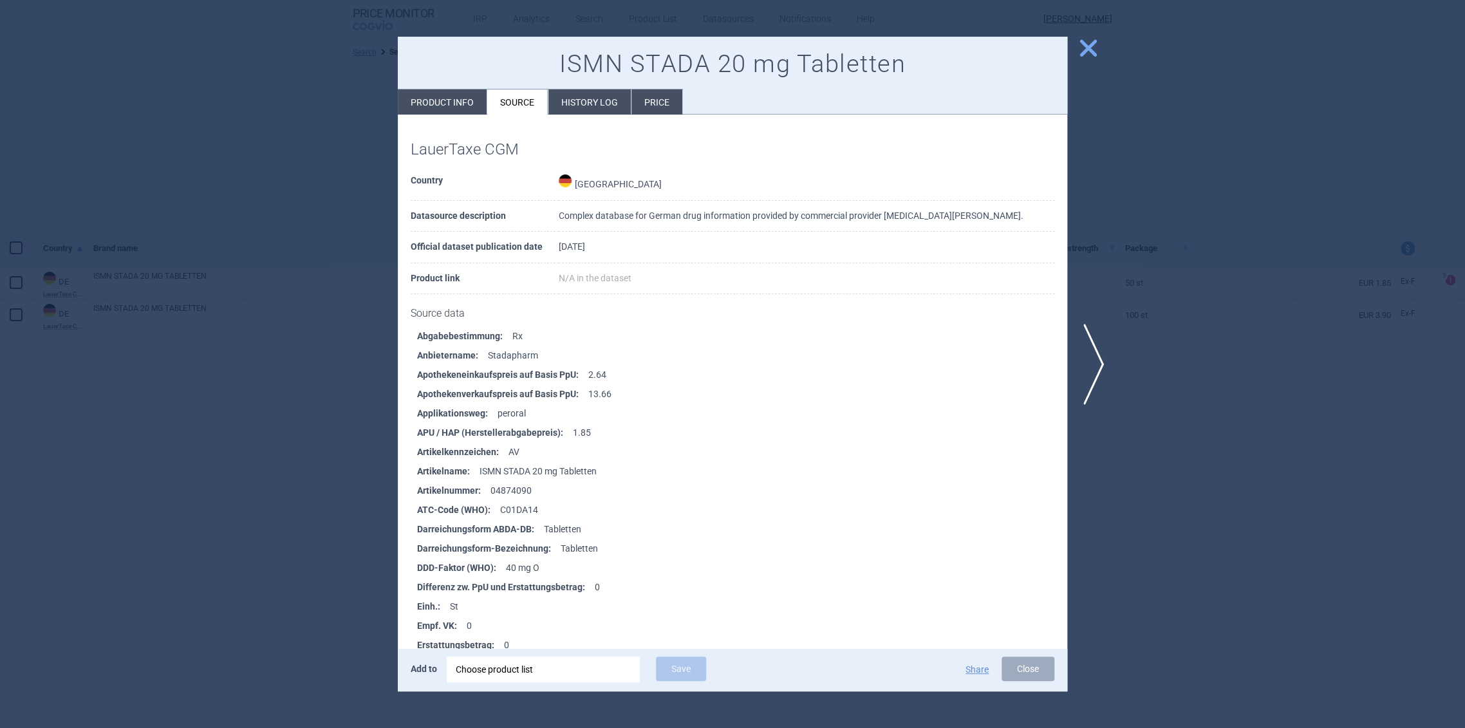
click at [597, 395] on li "Apothekenverkaufspreis auf Basis PpU : 13.66" at bounding box center [742, 393] width 650 height 19
copy li "13.66"
click at [1175, 115] on div at bounding box center [732, 364] width 1465 height 728
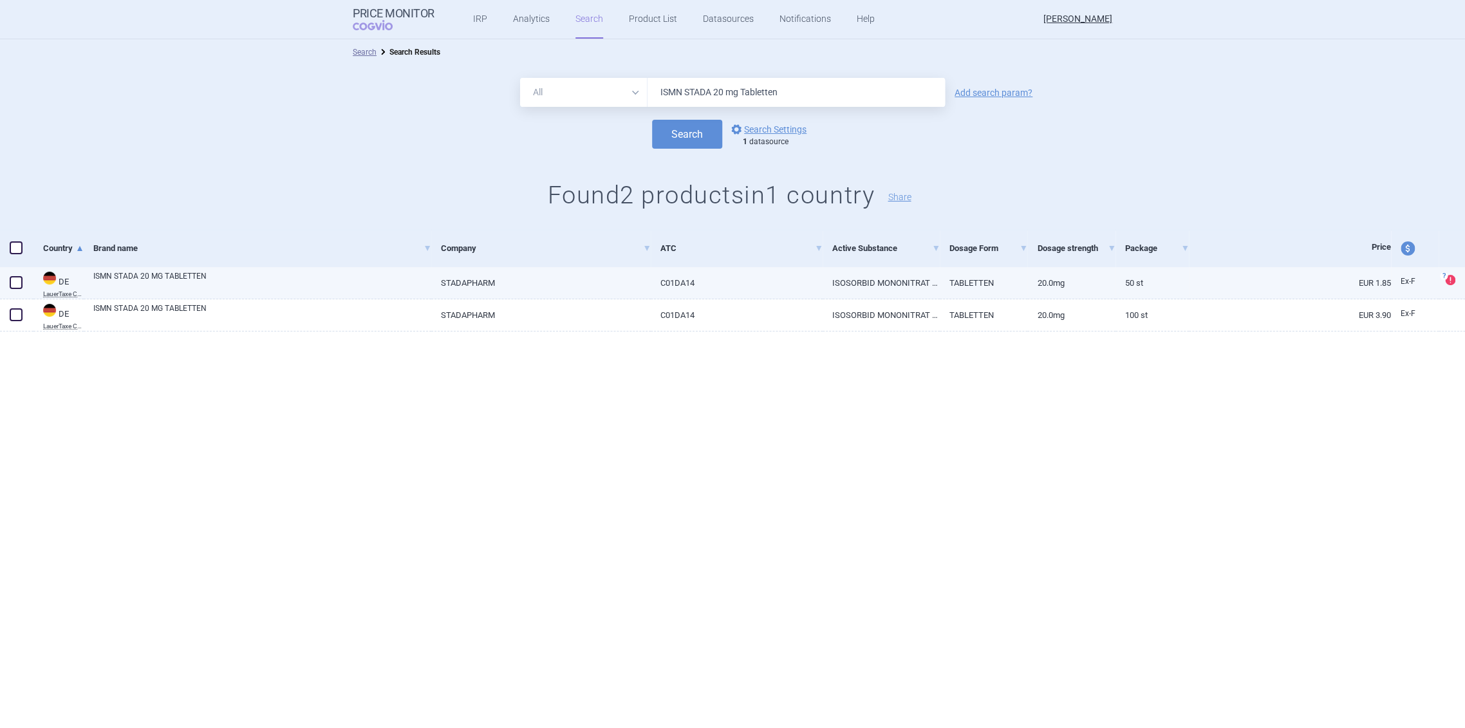
click at [1177, 279] on link "50 St" at bounding box center [1152, 283] width 73 height 32
select select "EUR"
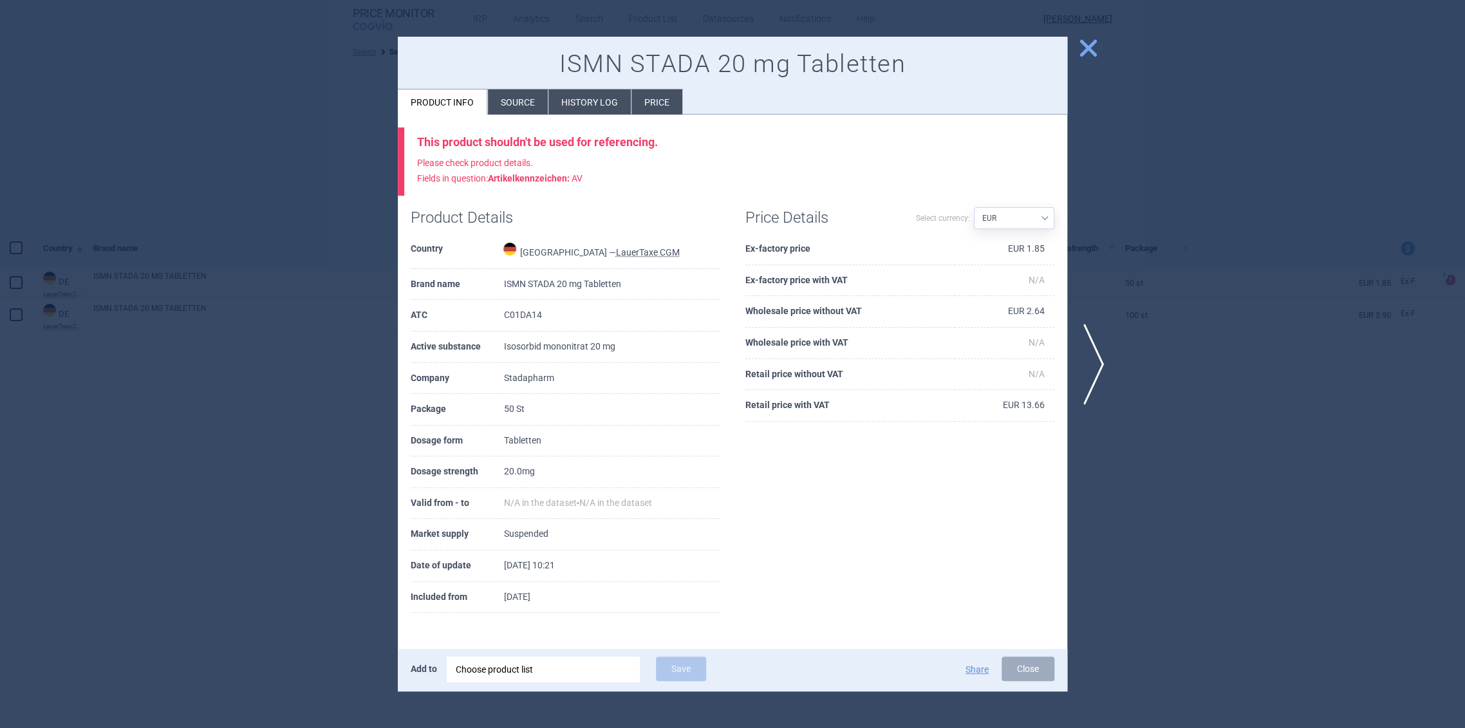
click at [1129, 240] on div at bounding box center [732, 364] width 1465 height 728
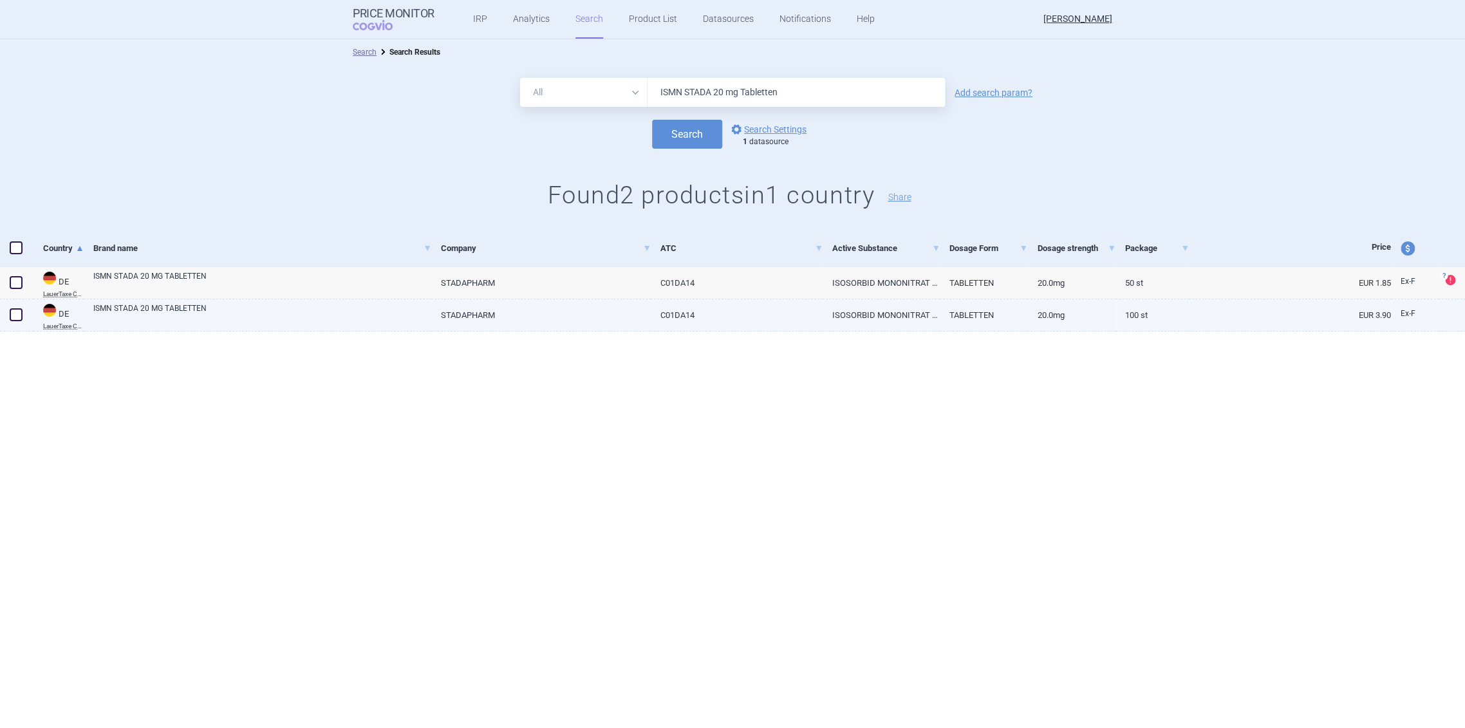
click at [1164, 314] on link "100 St" at bounding box center [1152, 315] width 73 height 32
select select "EUR"
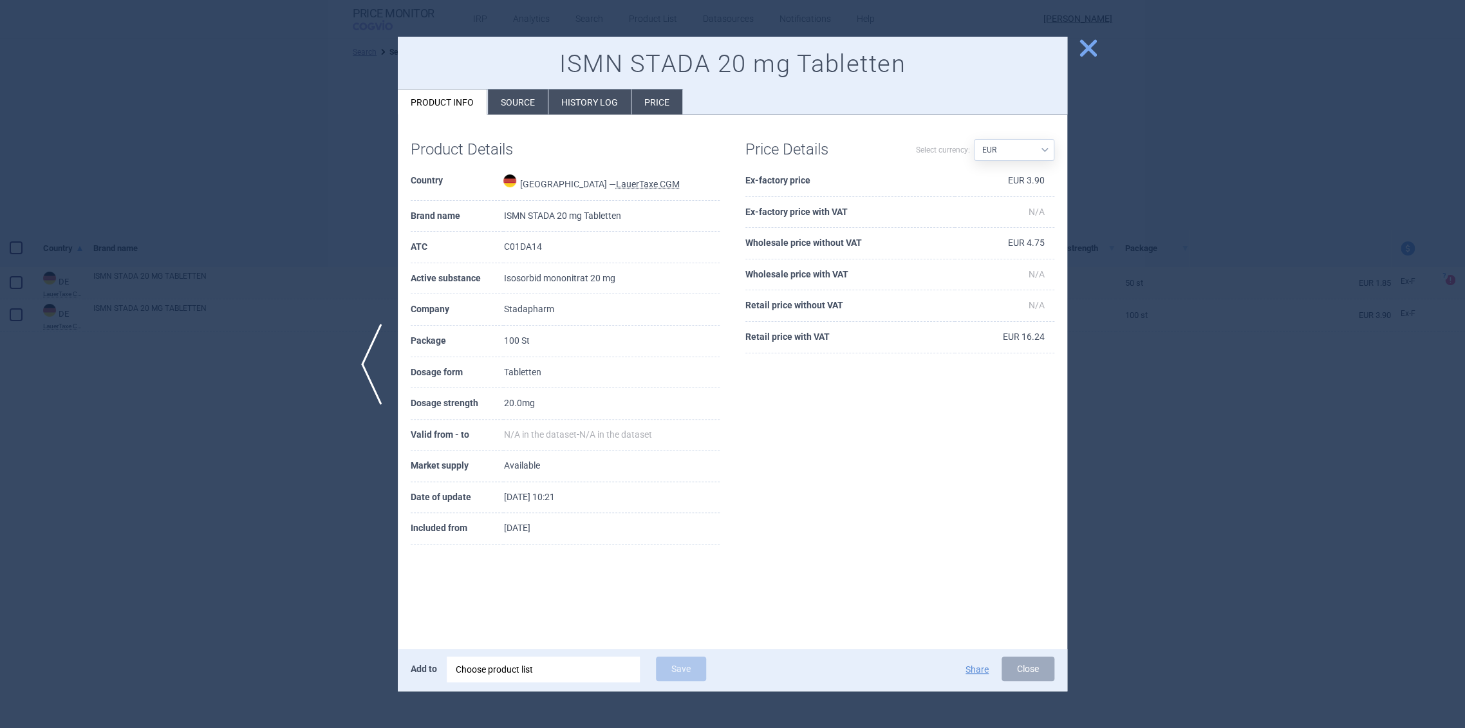
click at [1141, 245] on div at bounding box center [732, 364] width 1465 height 728
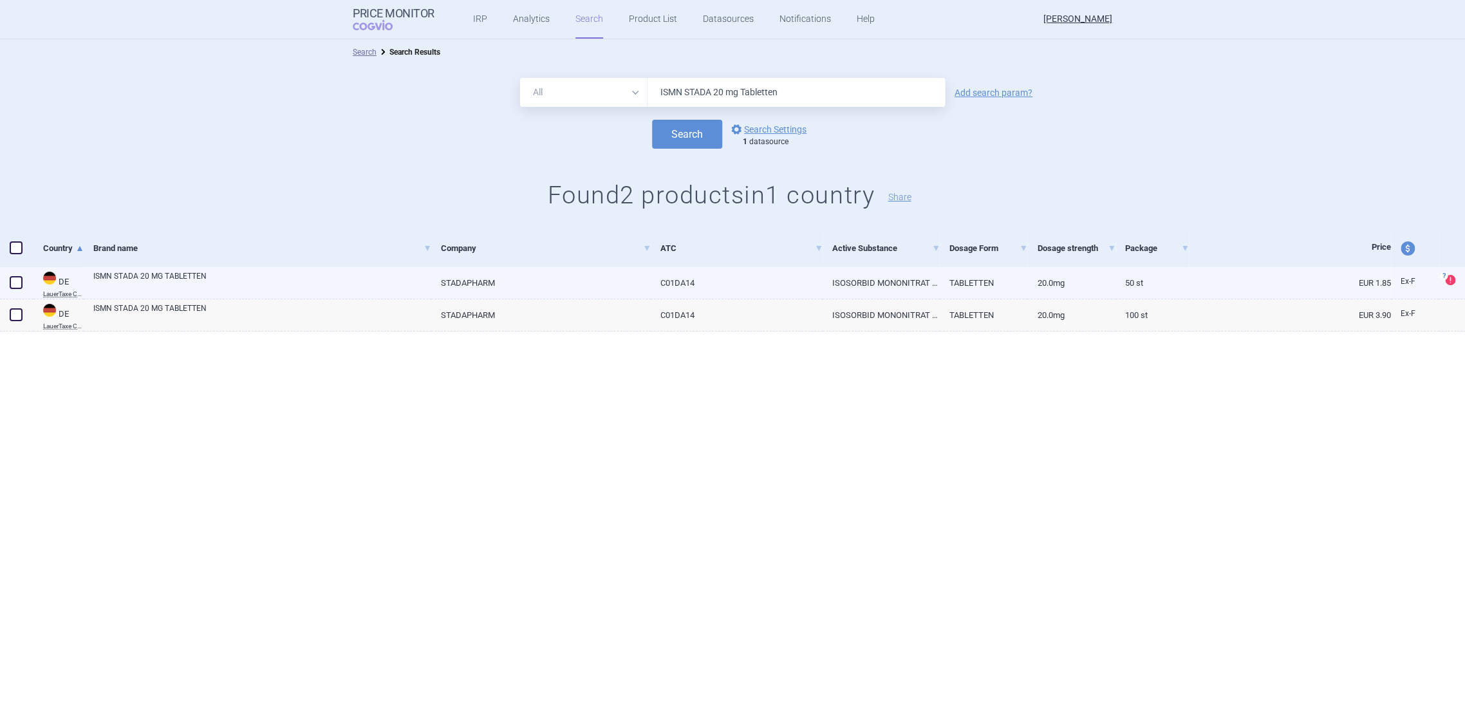
click at [1165, 287] on link "50 St" at bounding box center [1152, 283] width 73 height 32
select select "EUR"
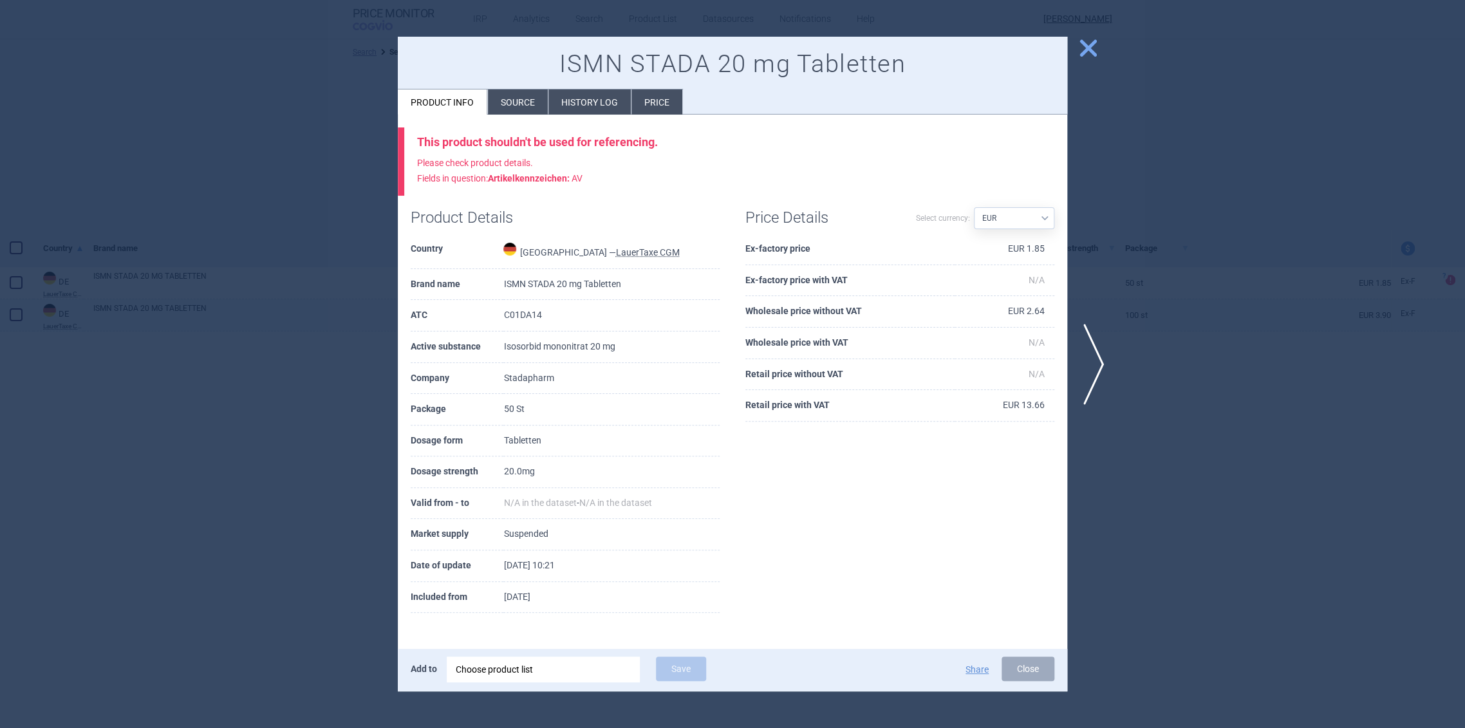
click at [1174, 322] on div at bounding box center [732, 364] width 1465 height 728
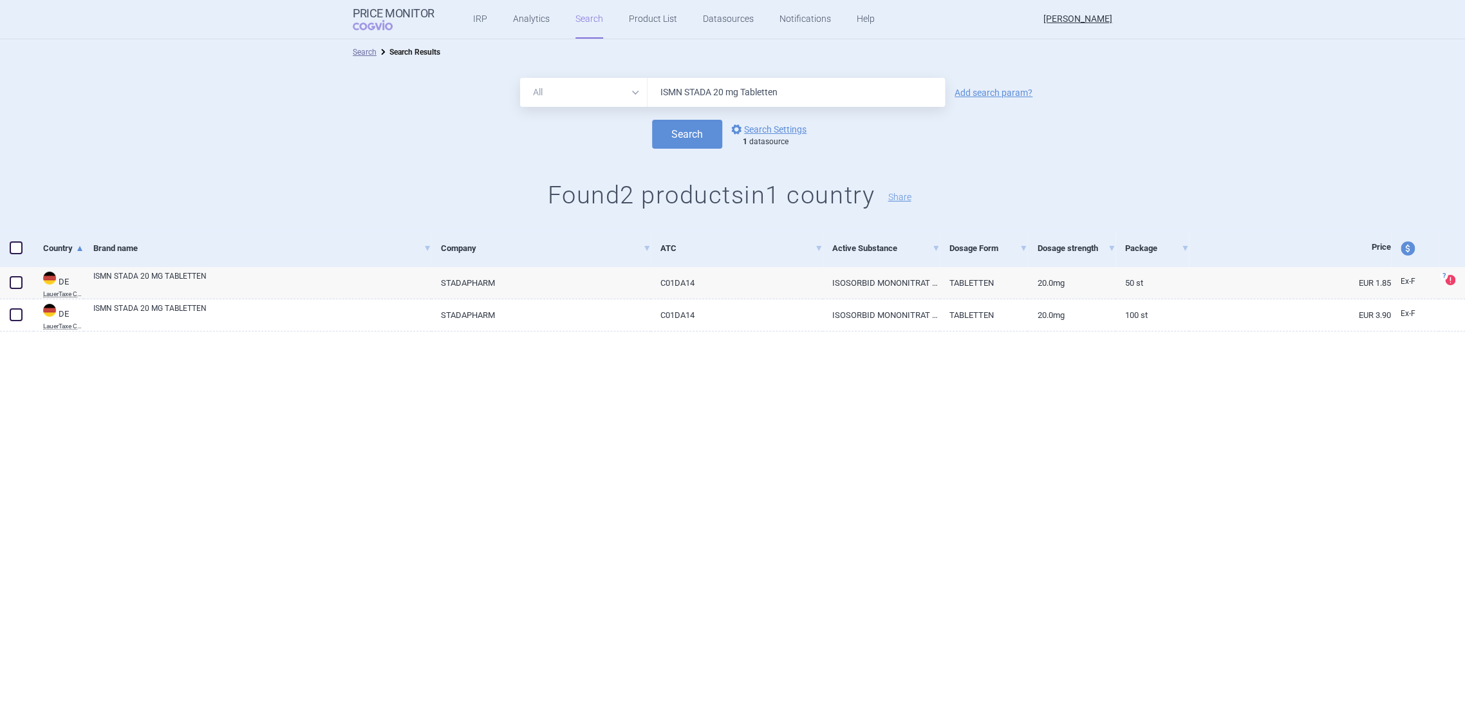
click at [1176, 334] on div at bounding box center [732, 353] width 1465 height 42
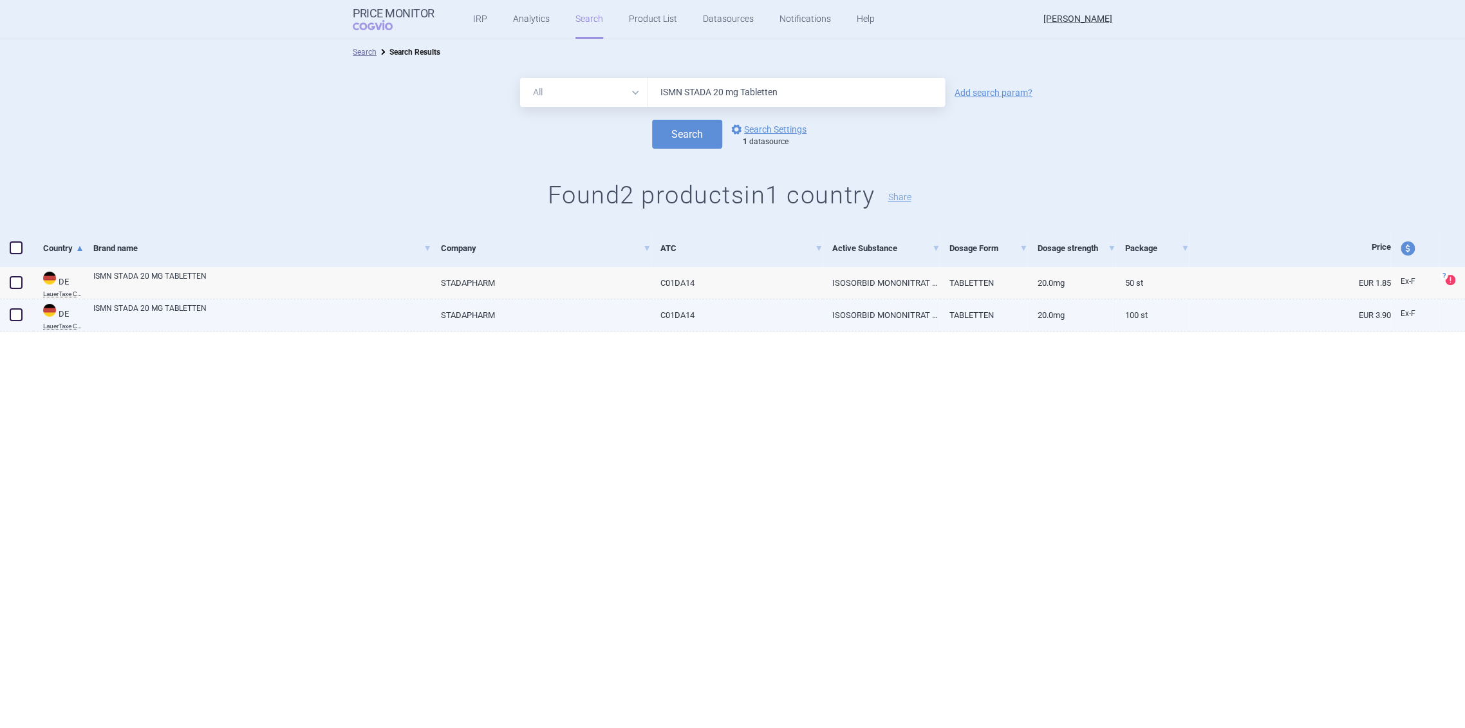
click at [1167, 319] on link "100 St" at bounding box center [1152, 315] width 73 height 32
select select "EUR"
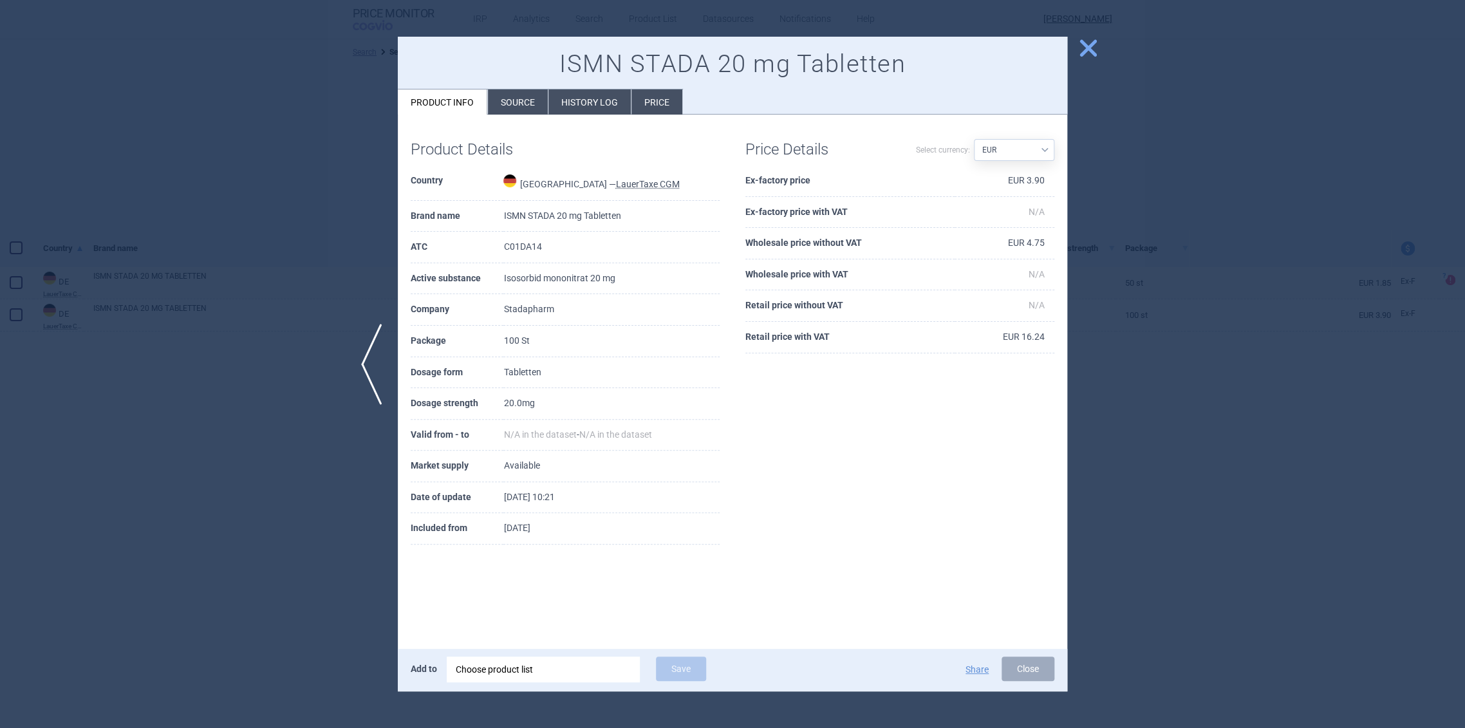
click at [1195, 238] on div at bounding box center [732, 364] width 1465 height 728
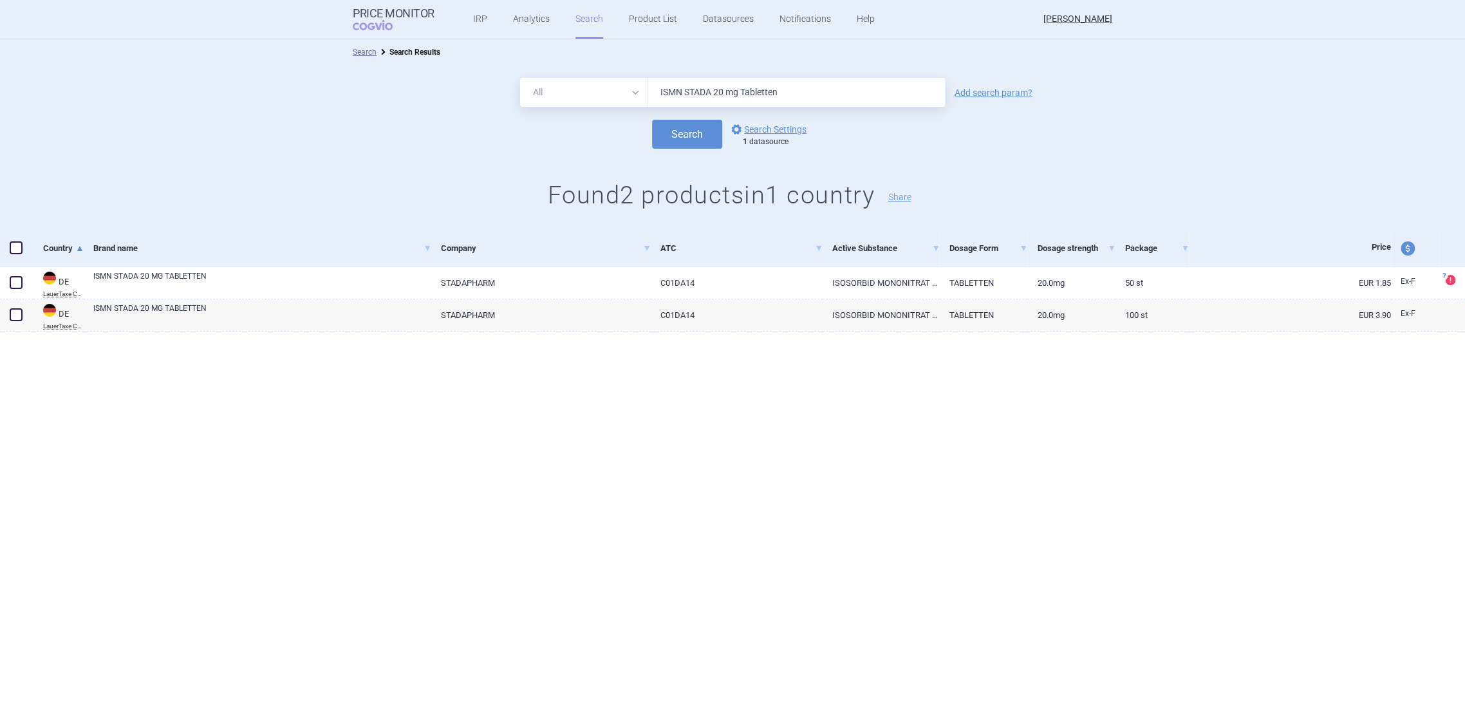
click at [1190, 265] on div "Price" at bounding box center [1290, 248] width 202 height 37
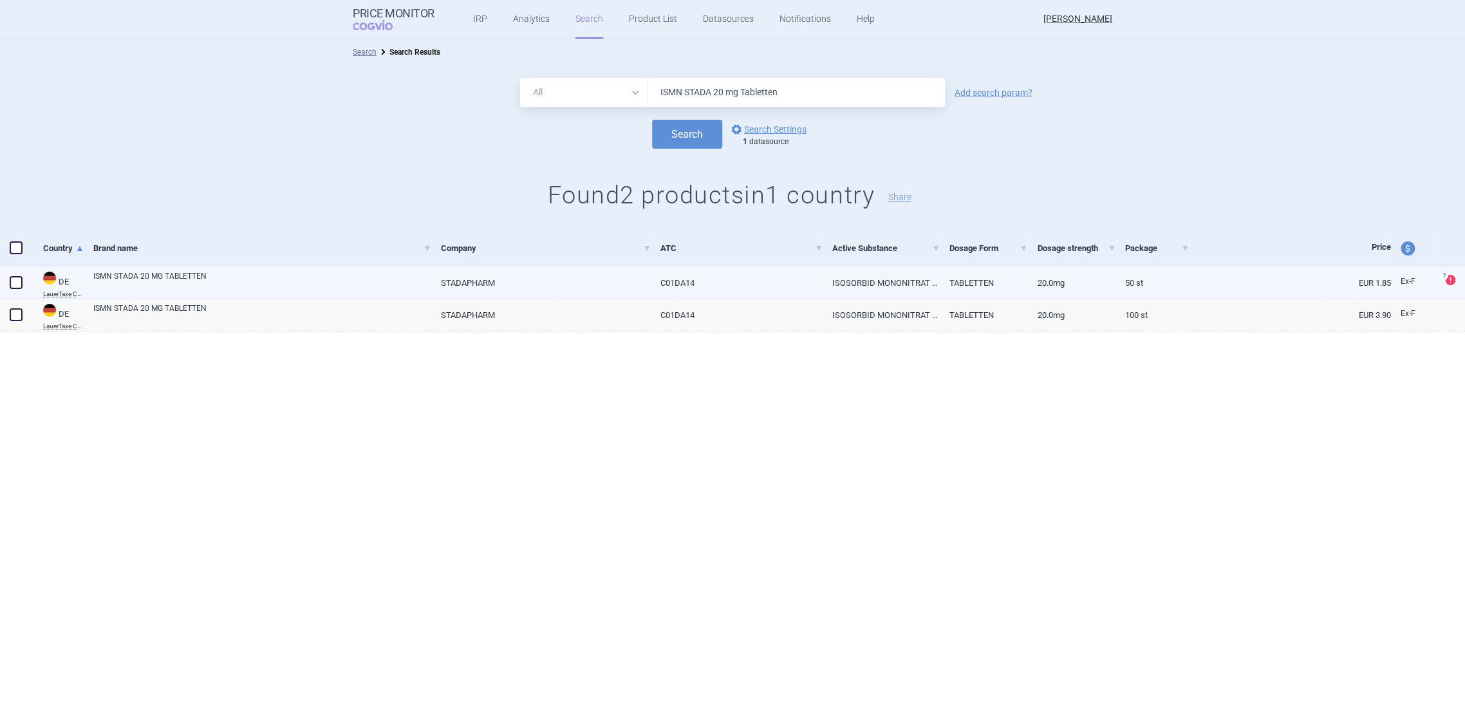
click at [1191, 283] on link "EUR 1.85" at bounding box center [1290, 283] width 202 height 32
select select "EUR"
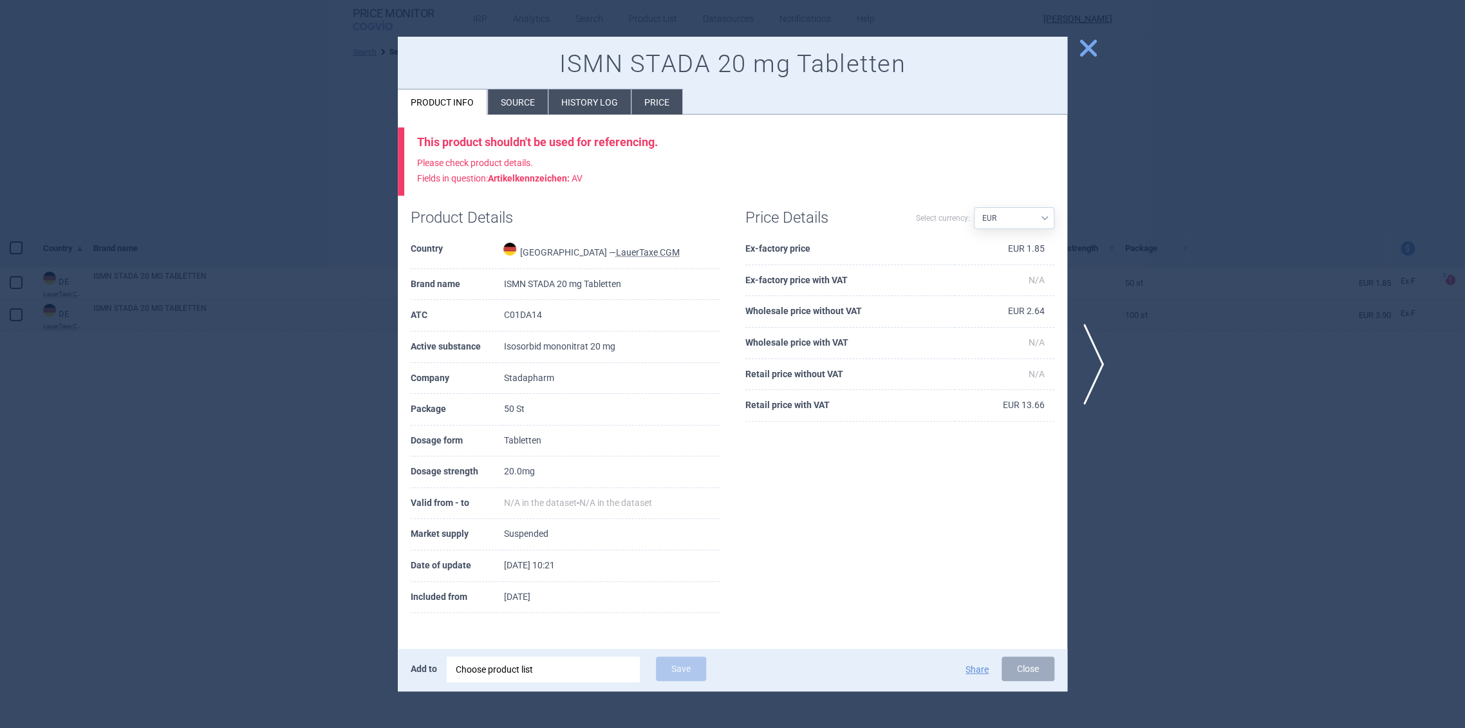
click at [1121, 227] on div at bounding box center [732, 364] width 1465 height 728
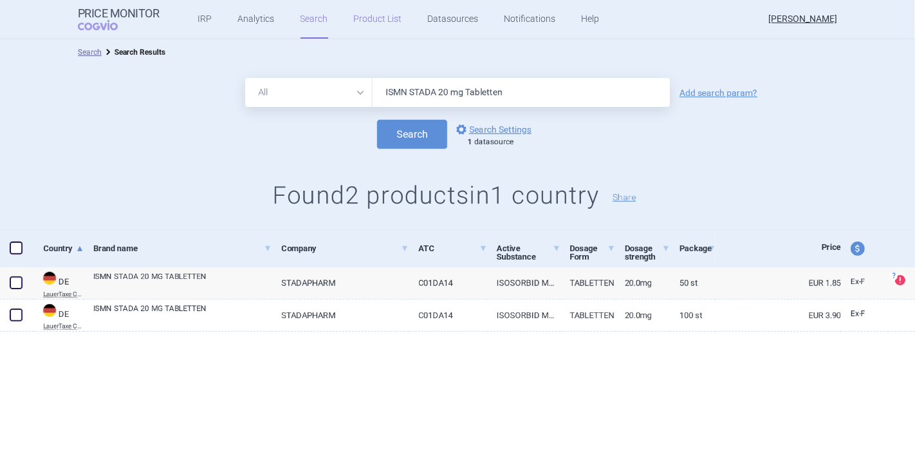
click at [377, 26] on link "Product List" at bounding box center [378, 19] width 48 height 39
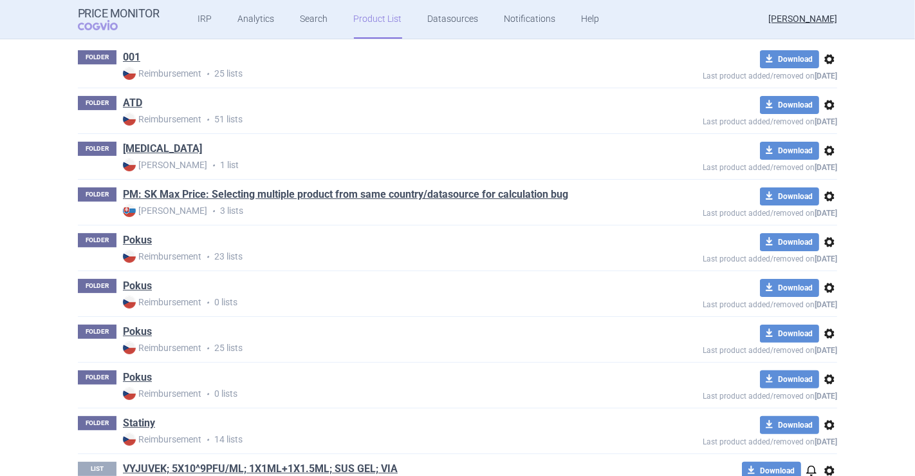
scroll to position [272, 0]
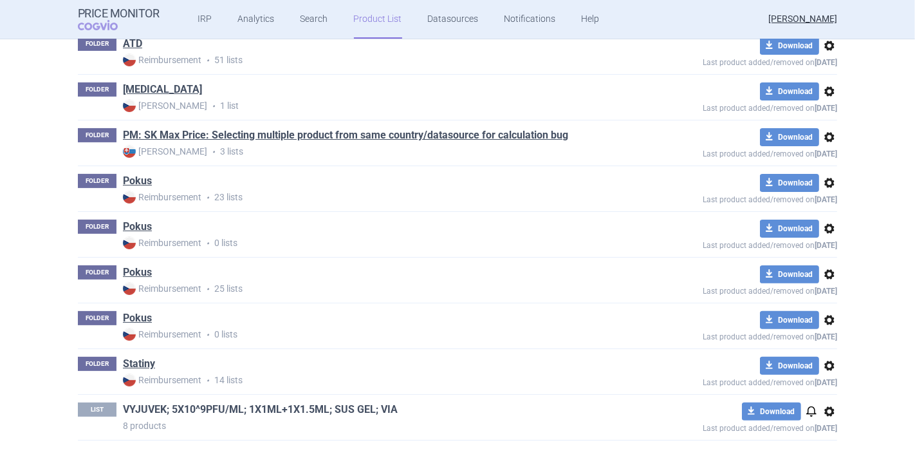
click at [285, 406] on link "VYJUVEK; 5X10^9PFU/ML; 1X1ML+1X1.5ML; SUS GEL; VIA" at bounding box center [260, 409] width 275 height 14
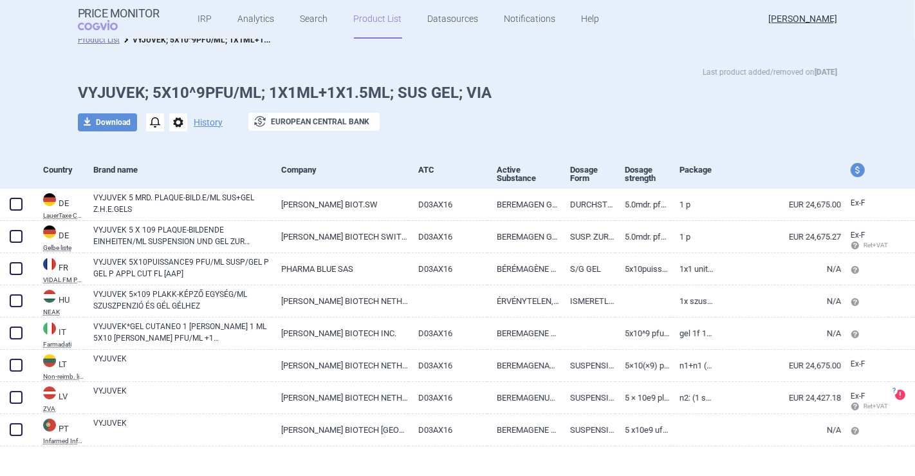
scroll to position [24, 0]
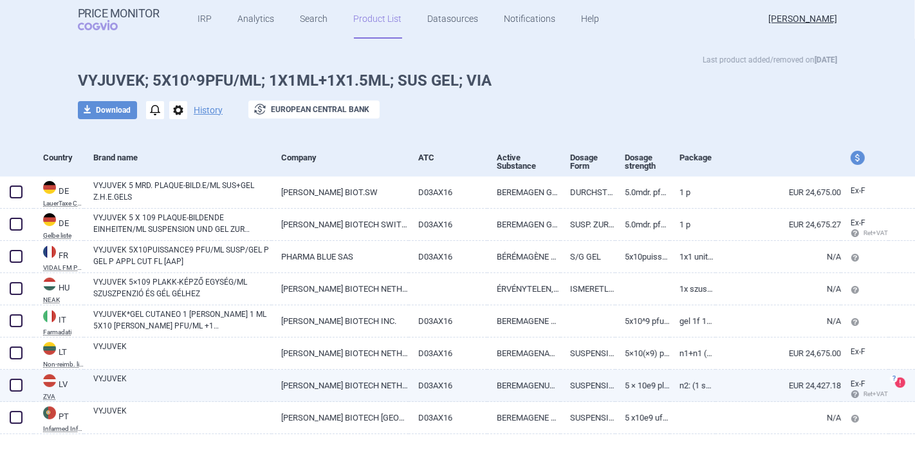
click at [355, 384] on link "KRYSTAL BIOTECH NETHERLANDS B.V., NETHERLANDS" at bounding box center [340, 386] width 137 height 32
select select "EUR"
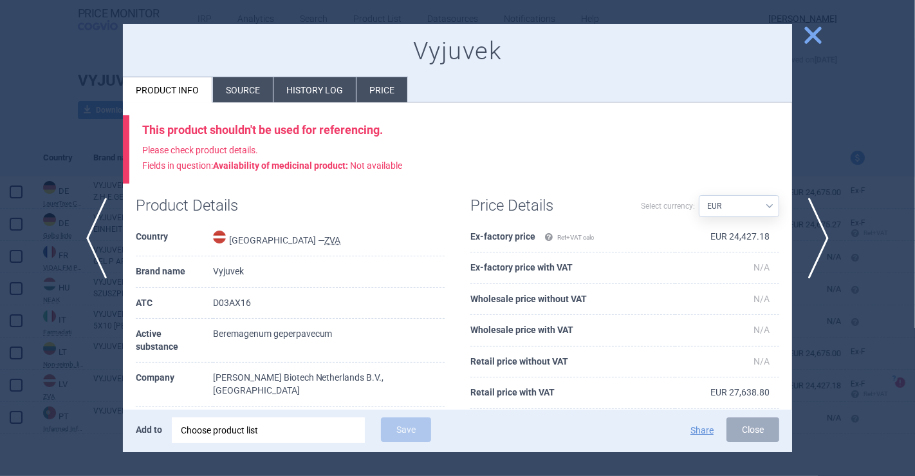
click at [818, 319] on div at bounding box center [457, 238] width 915 height 476
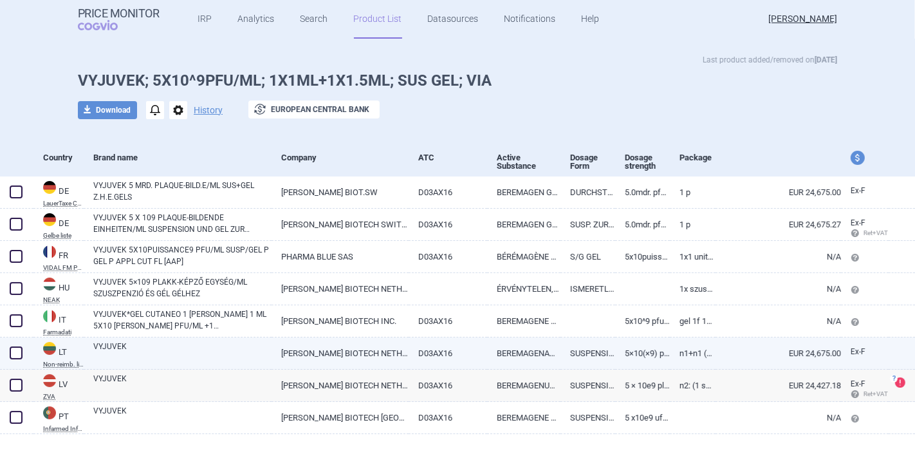
click at [773, 361] on link "EUR 24,675.00" at bounding box center [779, 353] width 126 height 32
select select "EUR"
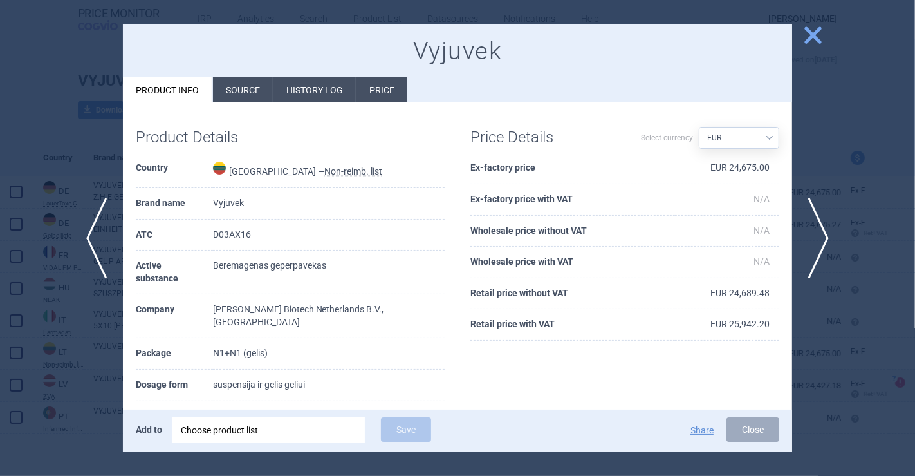
click at [813, 339] on div at bounding box center [457, 238] width 915 height 476
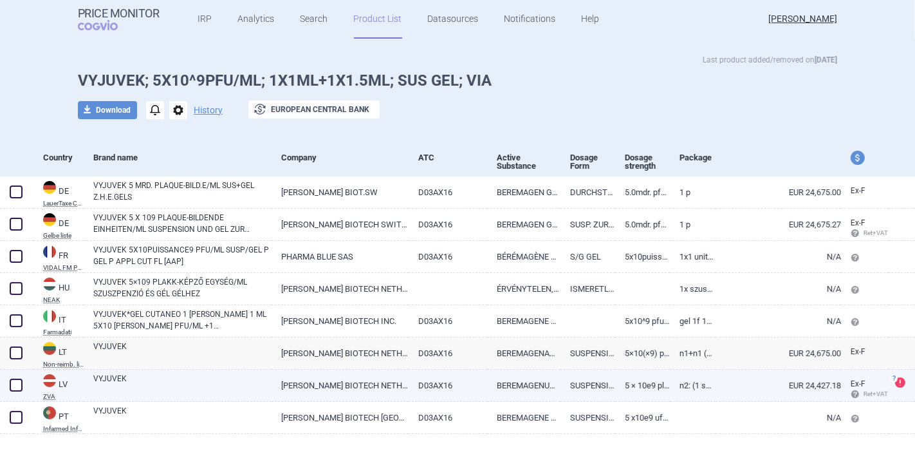
click at [767, 385] on link "EUR 24,427.18" at bounding box center [779, 386] width 126 height 32
select select "EUR"
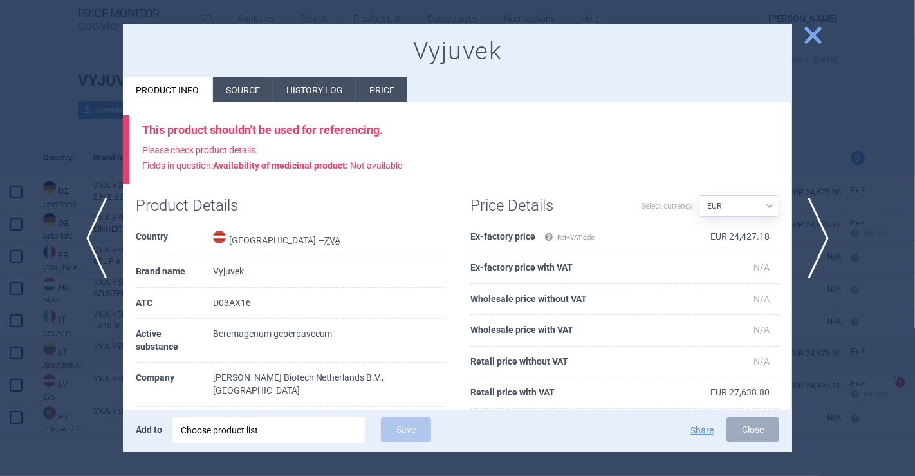
click at [561, 147] on p "Please check product details. Fields in question: Availability of medicinal pro…" at bounding box center [460, 158] width 637 height 31
click at [325, 239] on abbr "ZVA" at bounding box center [333, 240] width 16 height 10
click at [847, 121] on div at bounding box center [457, 238] width 915 height 476
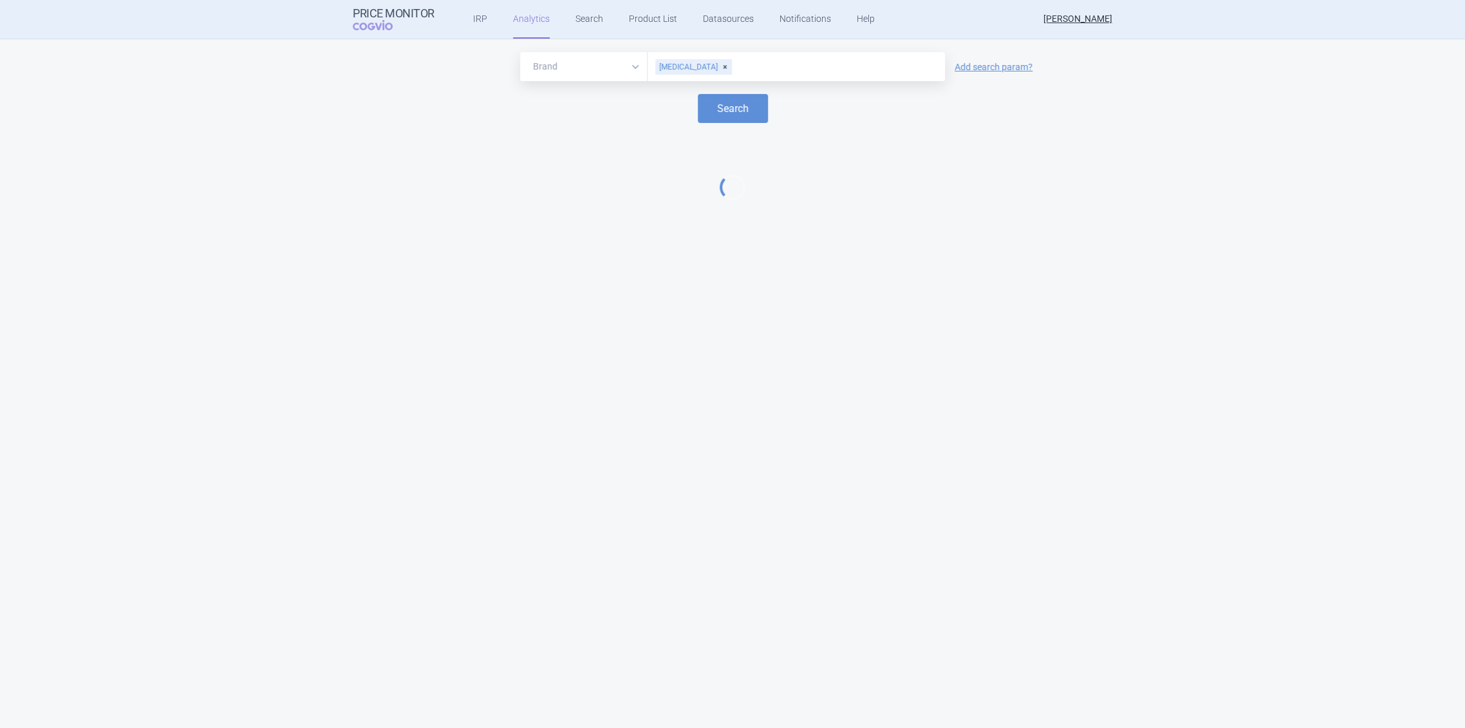
select select "EUR"
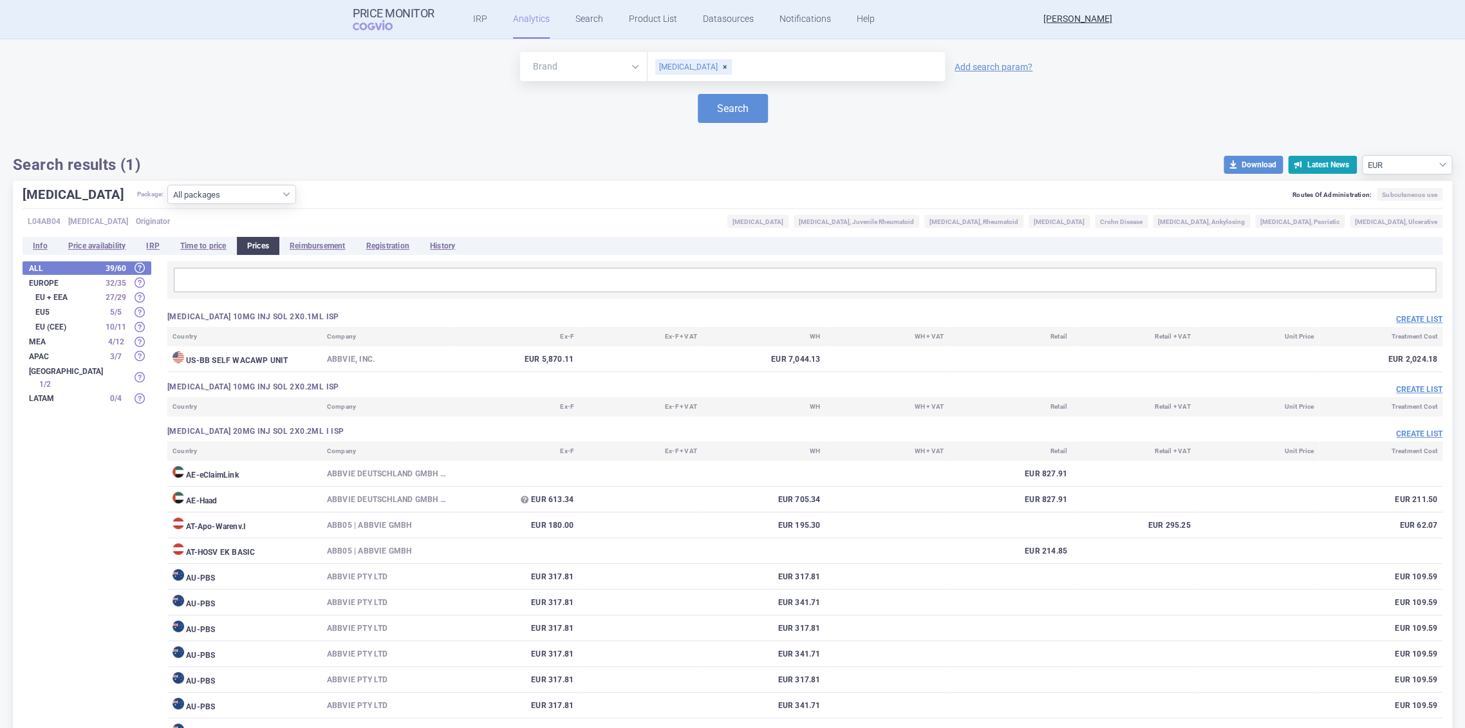
click at [1414, 434] on button "Create list" at bounding box center [1419, 434] width 46 height 11
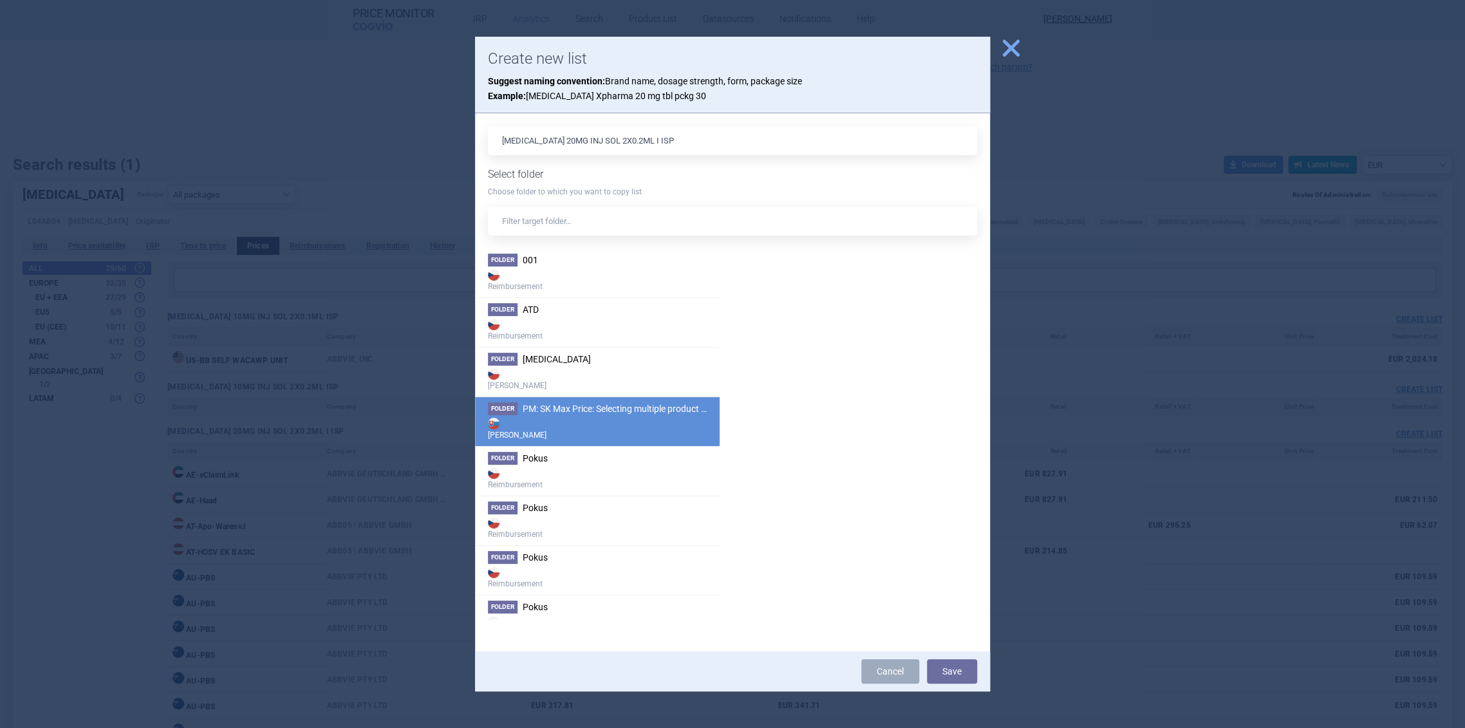
scroll to position [71, 0]
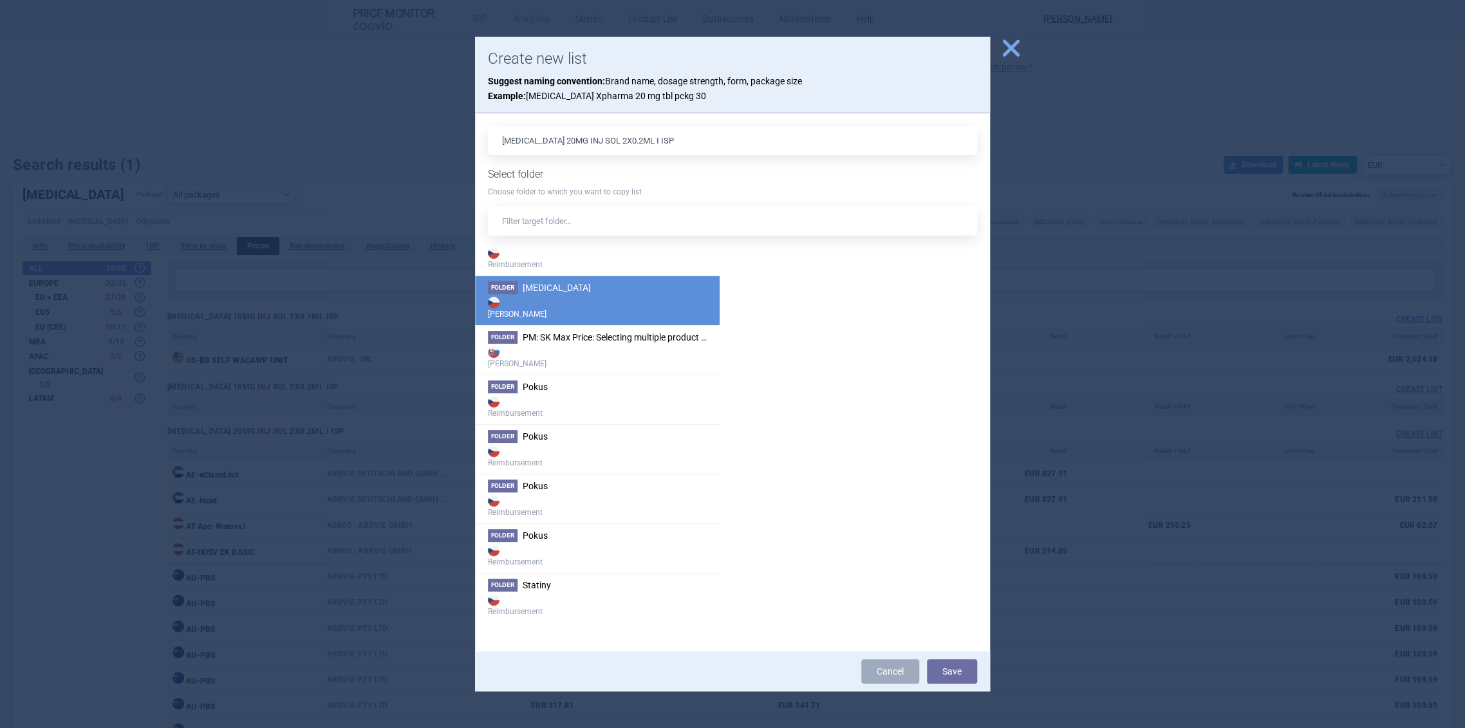
click at [601, 310] on strong "[PERSON_NAME]" at bounding box center [597, 307] width 219 height 26
click at [969, 671] on button "Save" at bounding box center [952, 671] width 50 height 24
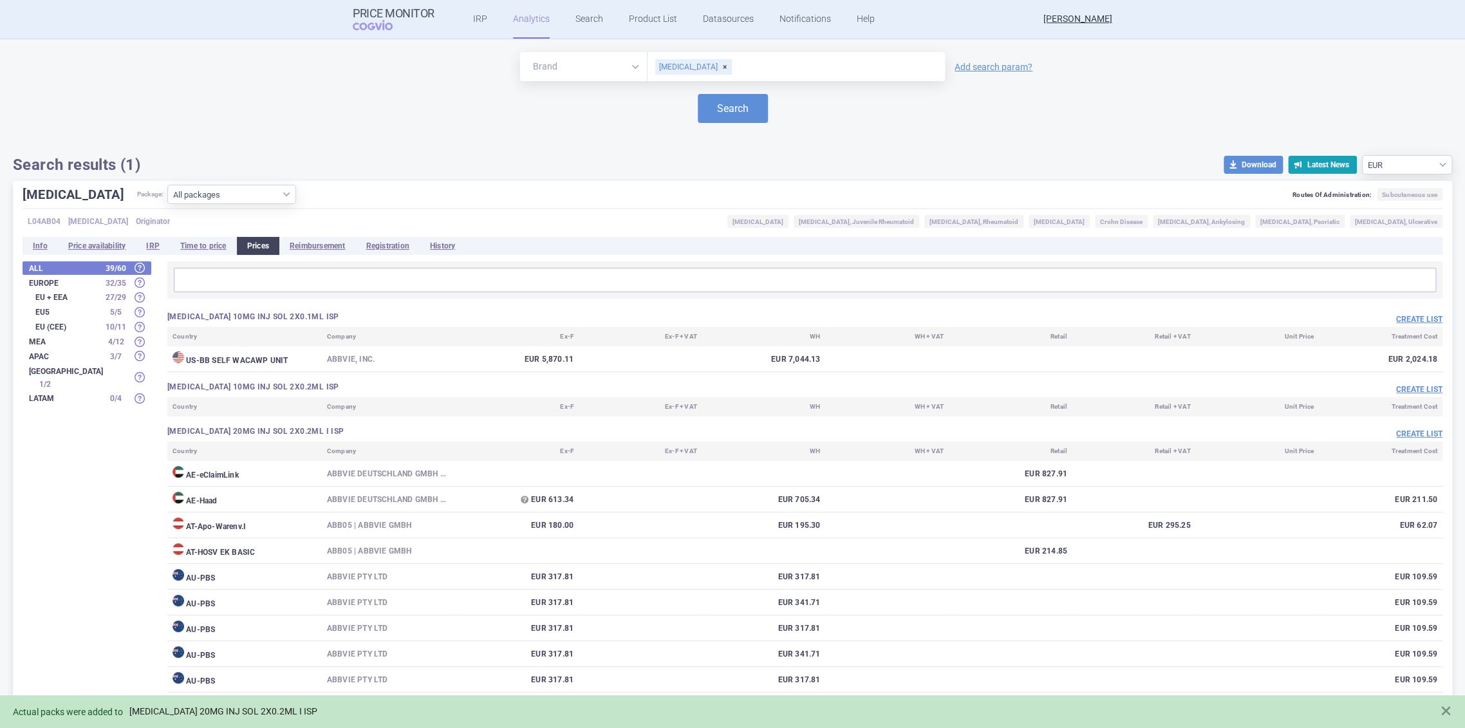
click at [273, 713] on link "HUMIRA 20MG INJ SOL 2X0.2ML I ISP" at bounding box center [223, 711] width 188 height 11
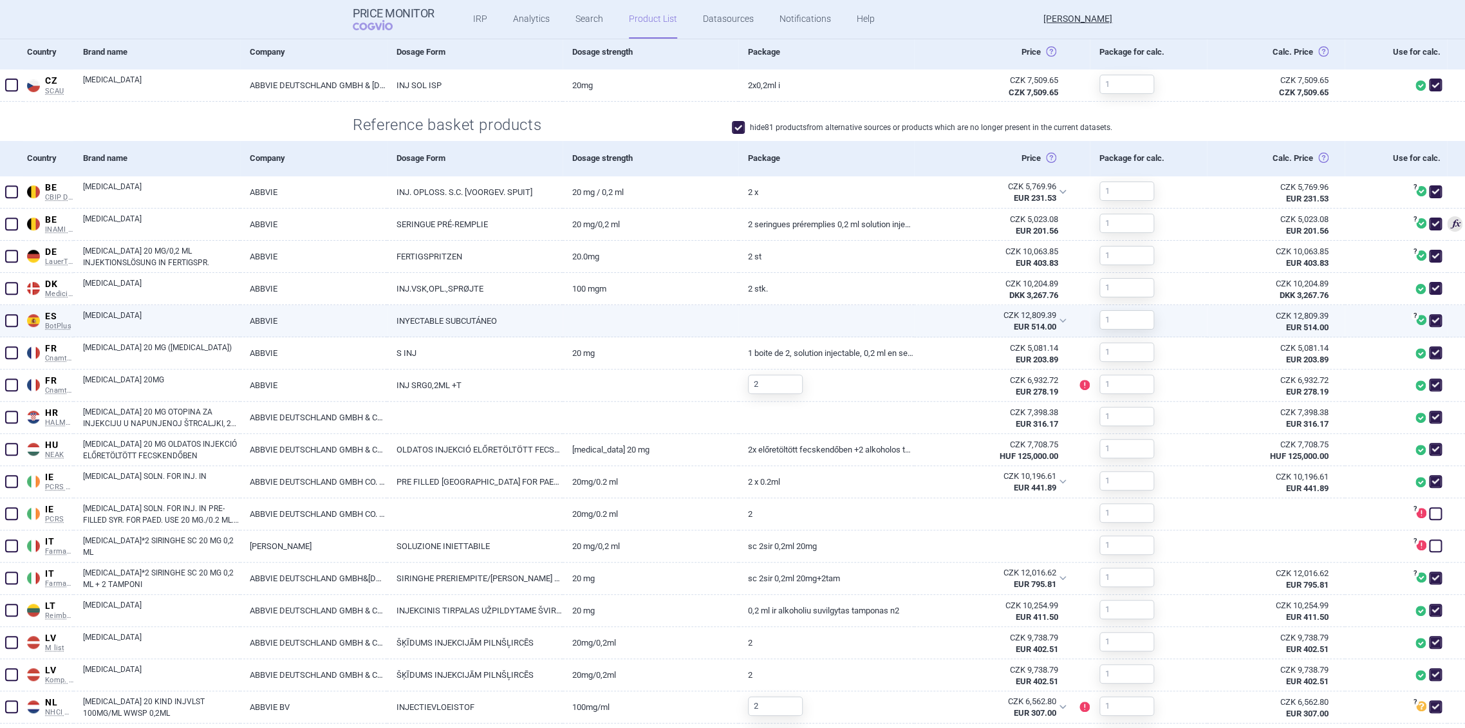
scroll to position [247, 0]
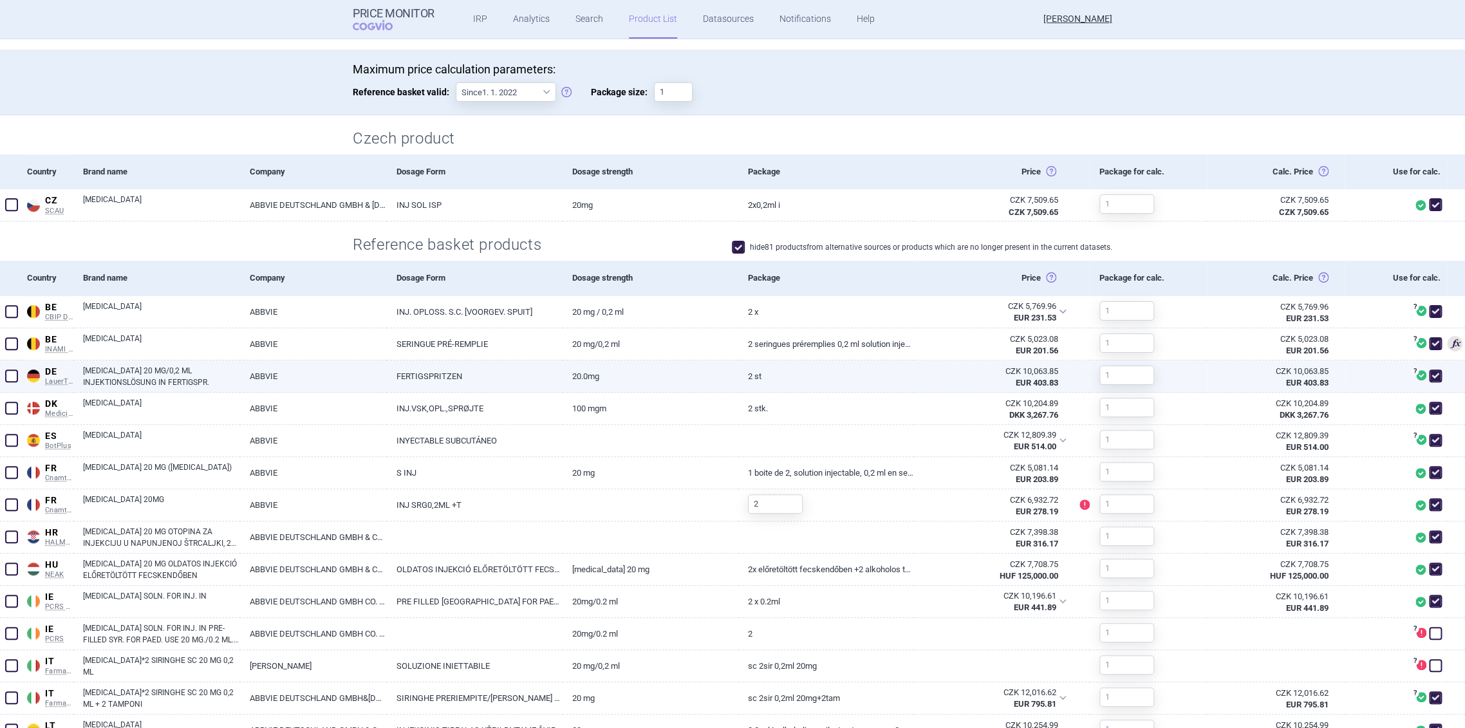
click at [738, 385] on link "2 St" at bounding box center [826, 377] width 176 height 32
select select "EUR"
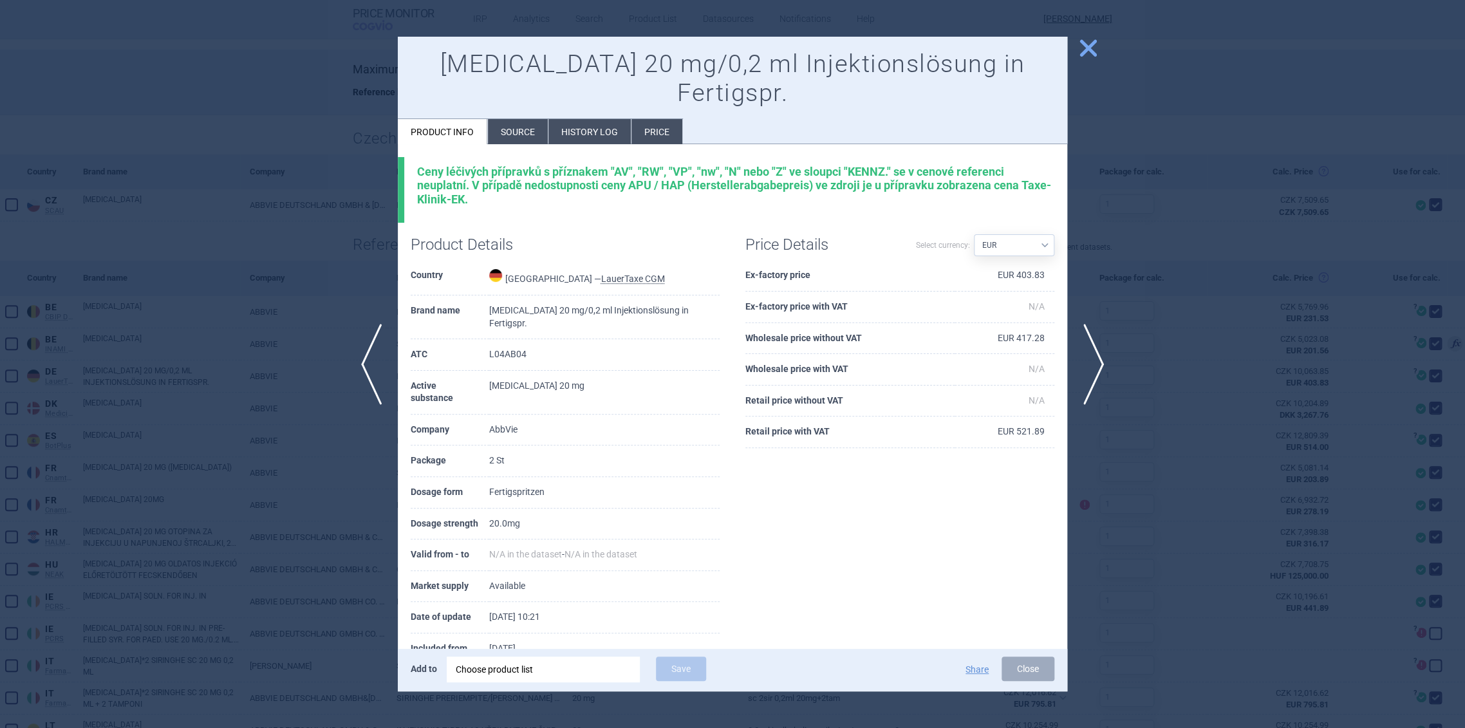
click at [509, 119] on li "Source" at bounding box center [518, 131] width 60 height 25
